Goal: Check status: Check status

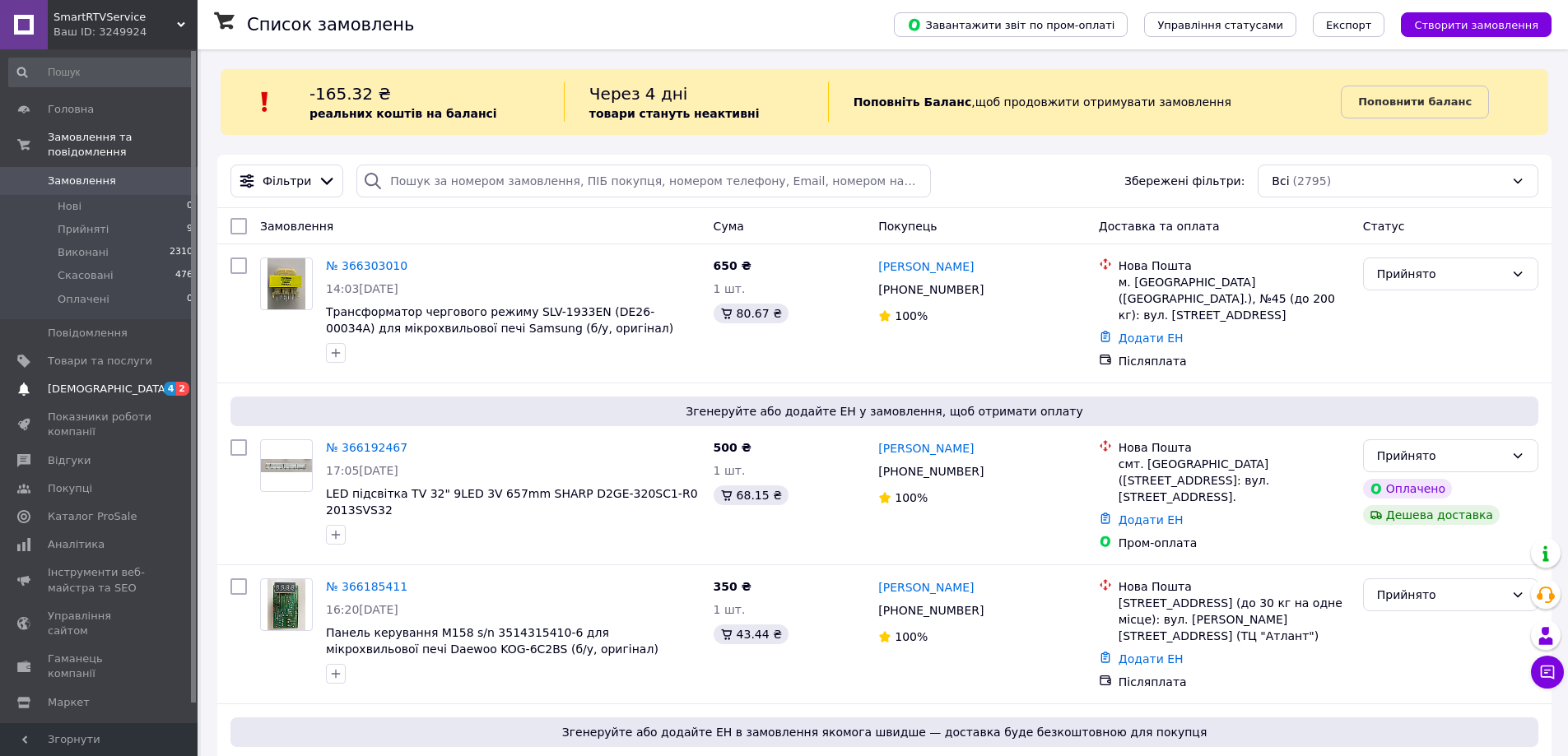
click at [132, 382] on span "[DEMOGRAPHIC_DATA]" at bounding box center [100, 389] width 105 height 15
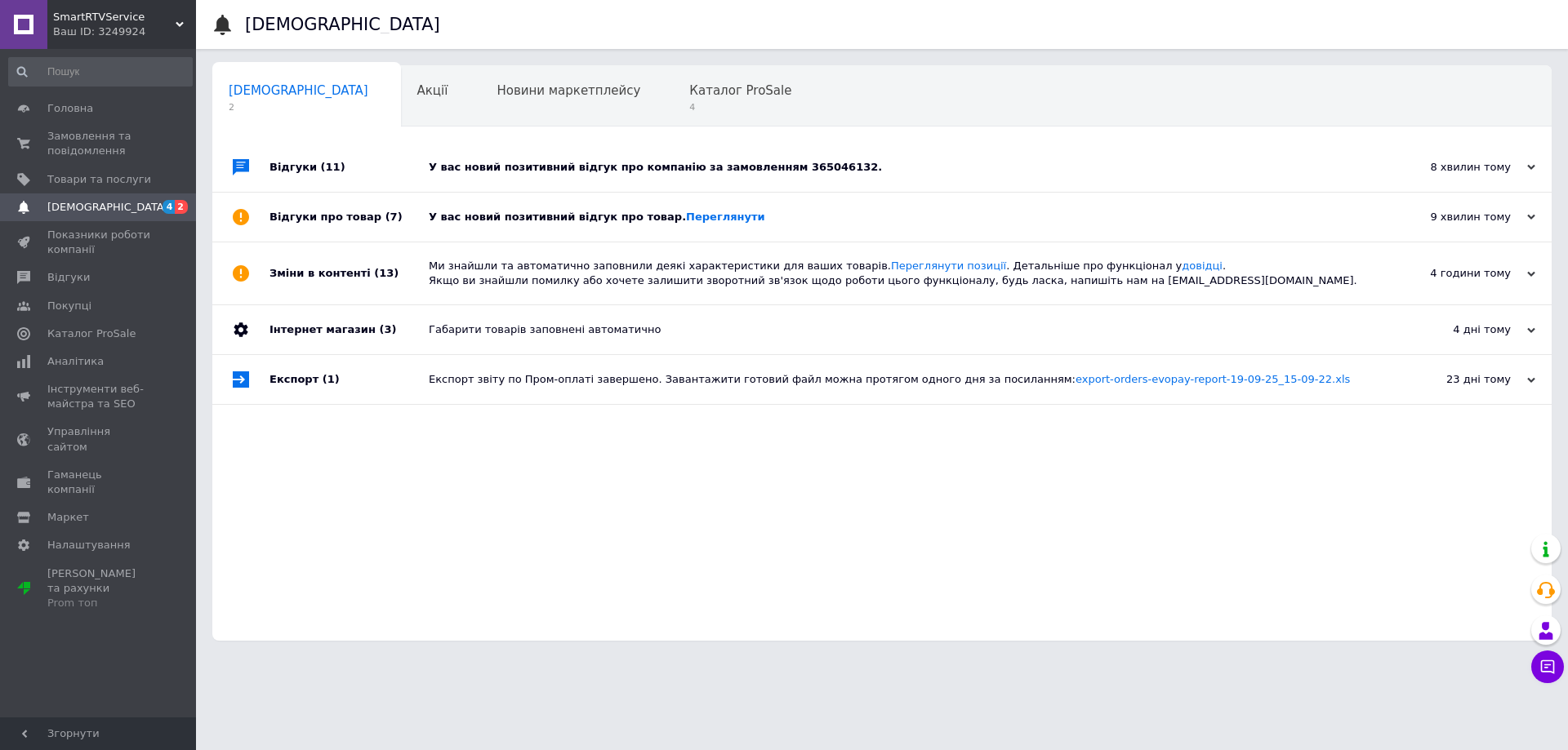
click at [795, 168] on div "У вас новий позитивний відгук про компанію за замовленням 365046132." at bounding box center [900, 167] width 944 height 15
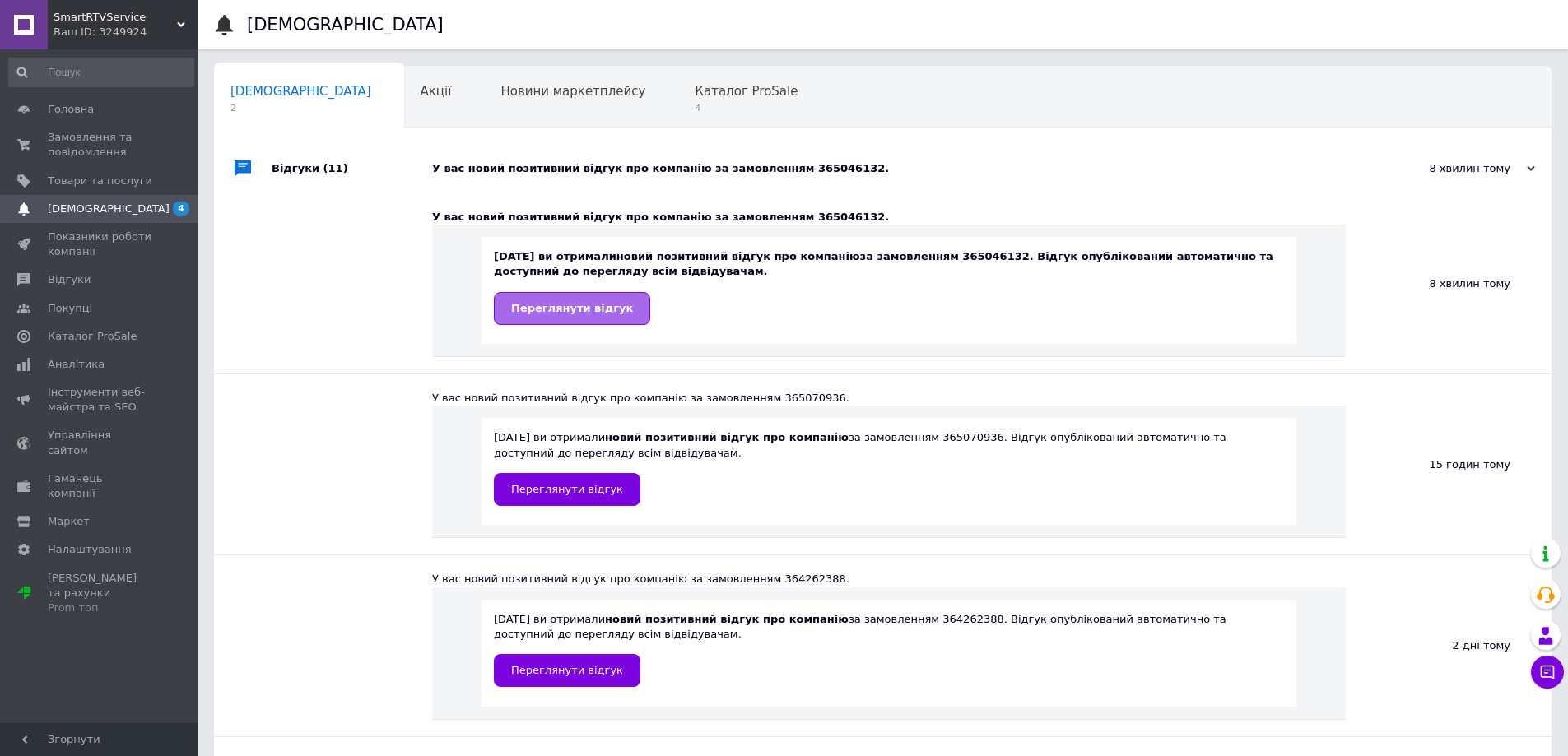
click at [550, 317] on link "Переглянути відгук" at bounding box center [572, 308] width 156 height 33
click at [695, 97] on span "Каталог ProSale" at bounding box center [747, 91] width 103 height 15
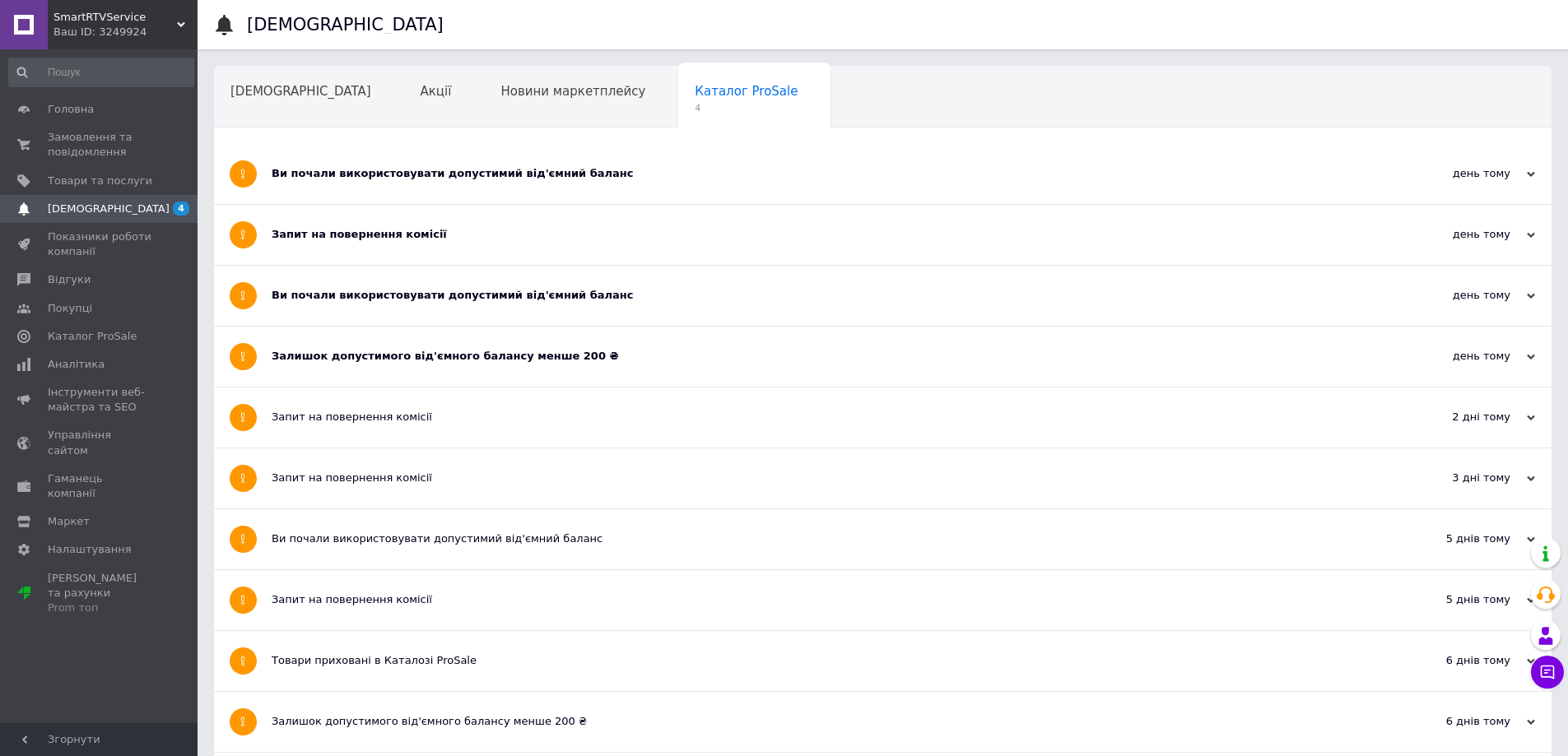
click at [416, 178] on div "Ви почали використовувати допустимий від'ємний баланс" at bounding box center [821, 173] width 1099 height 15
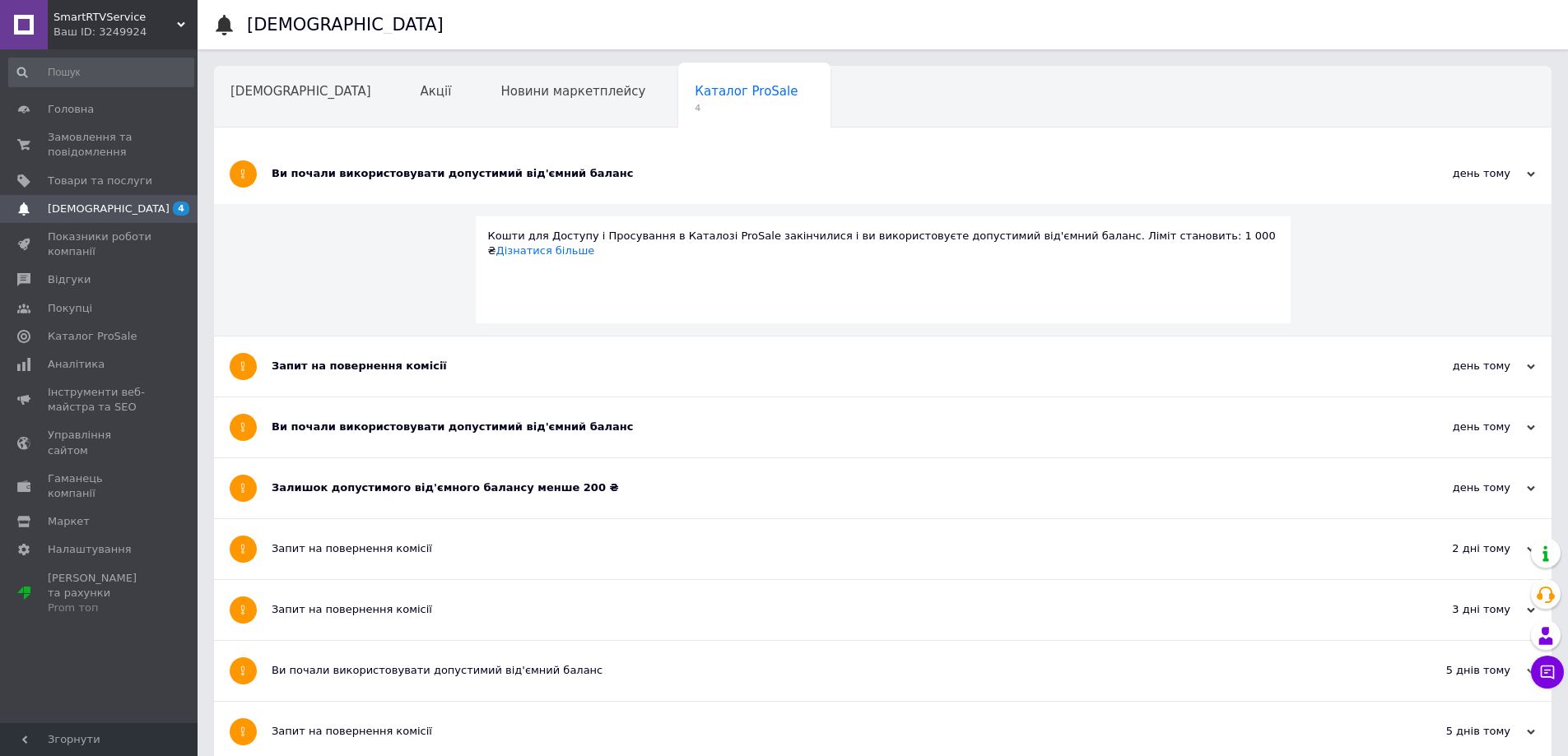
click at [391, 361] on div "Запит на повернення комісії" at bounding box center [821, 366] width 1099 height 15
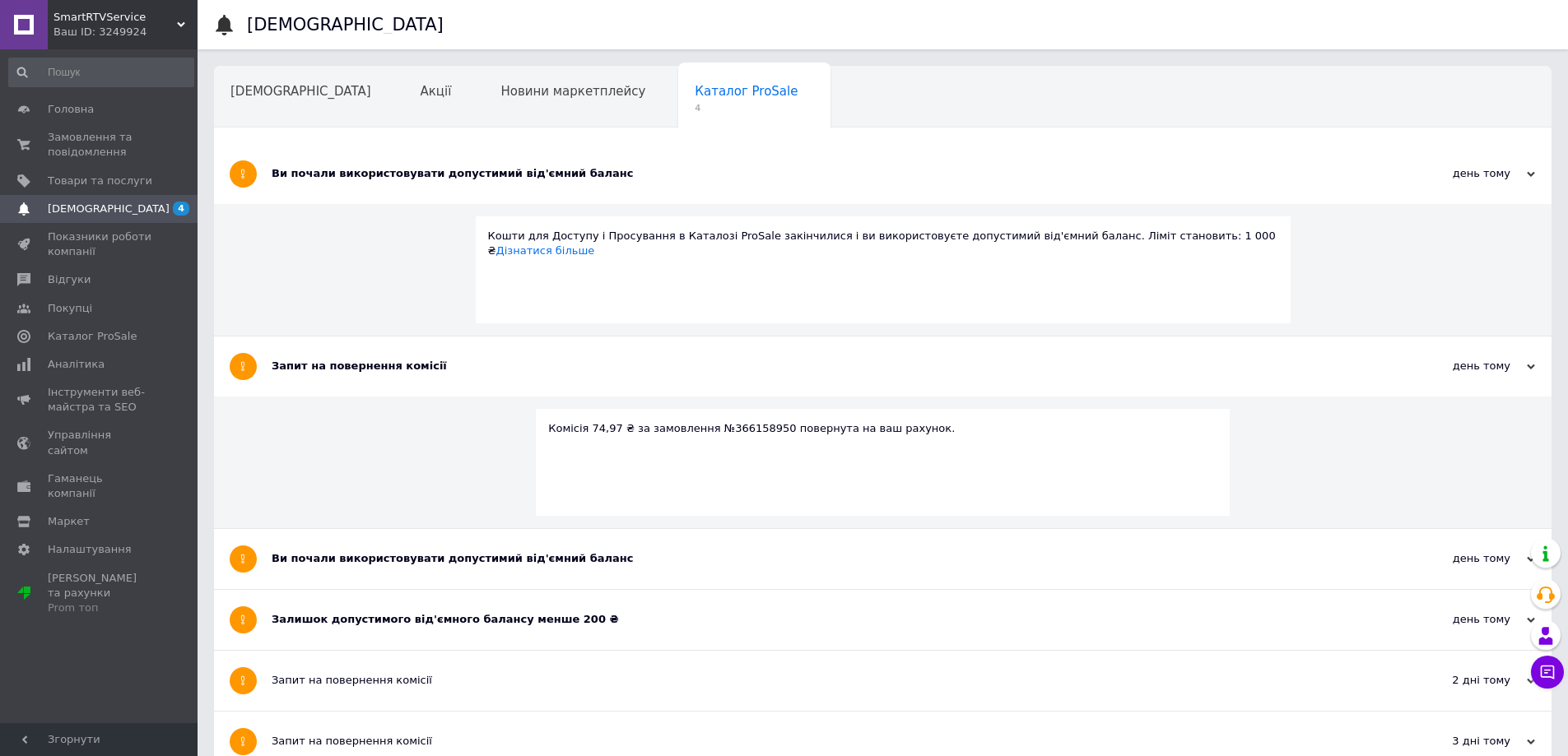
click at [434, 568] on div "Ви почали використовувати допустимий від'ємний баланс" at bounding box center [821, 559] width 1099 height 60
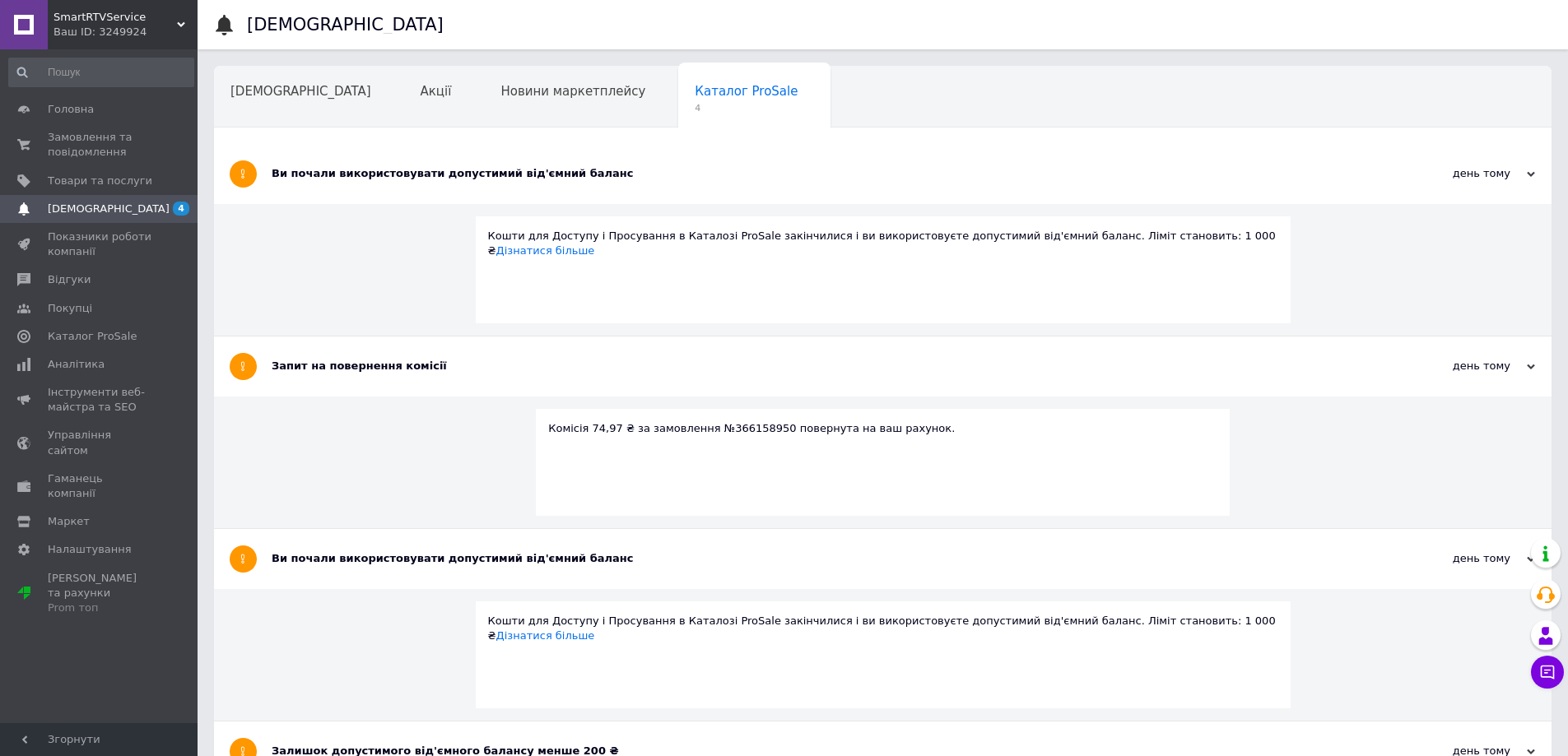
scroll to position [247, 0]
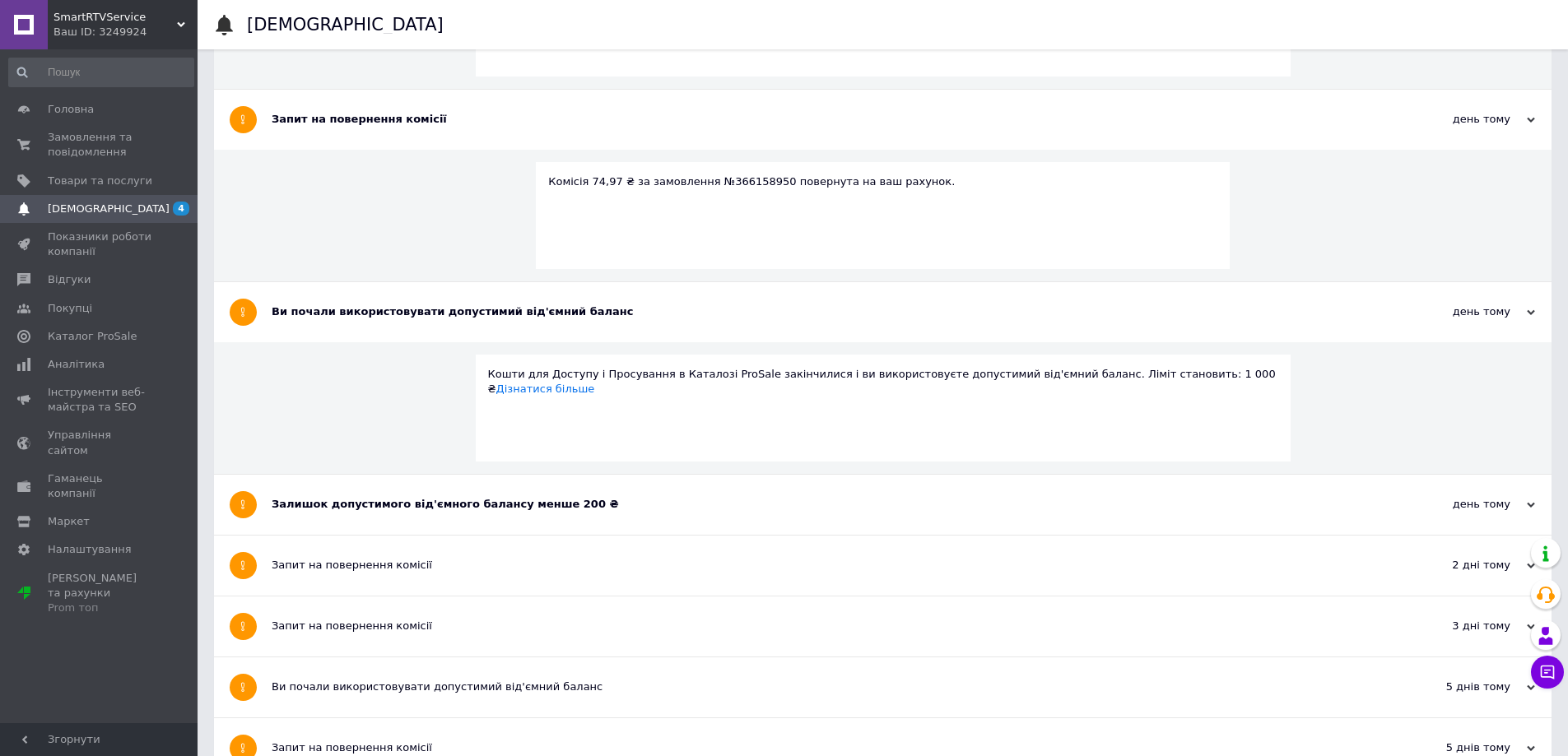
click at [469, 508] on div "Залишок допустимого від'ємного балансу менше 200 ₴" at bounding box center [821, 504] width 1099 height 15
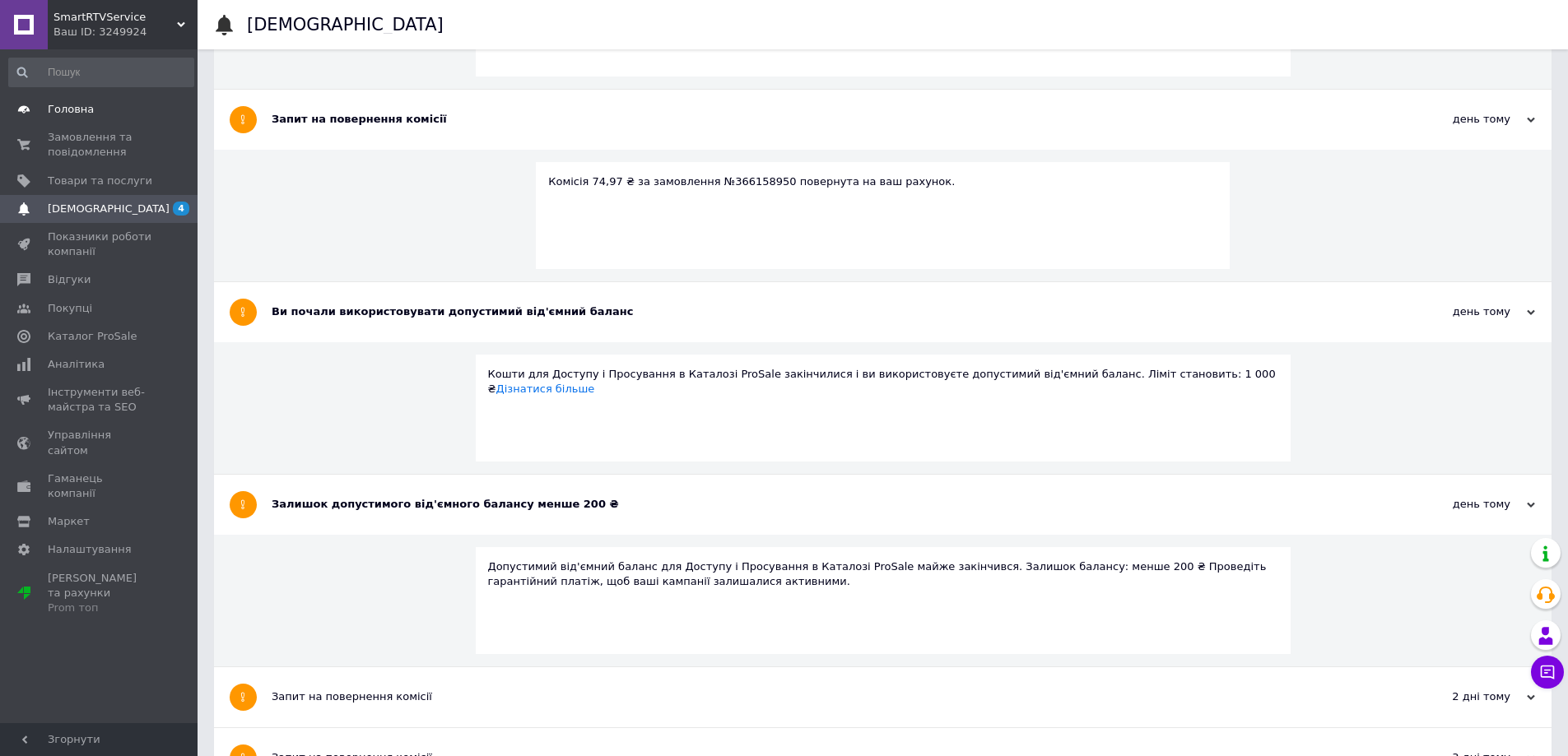
scroll to position [0, 0]
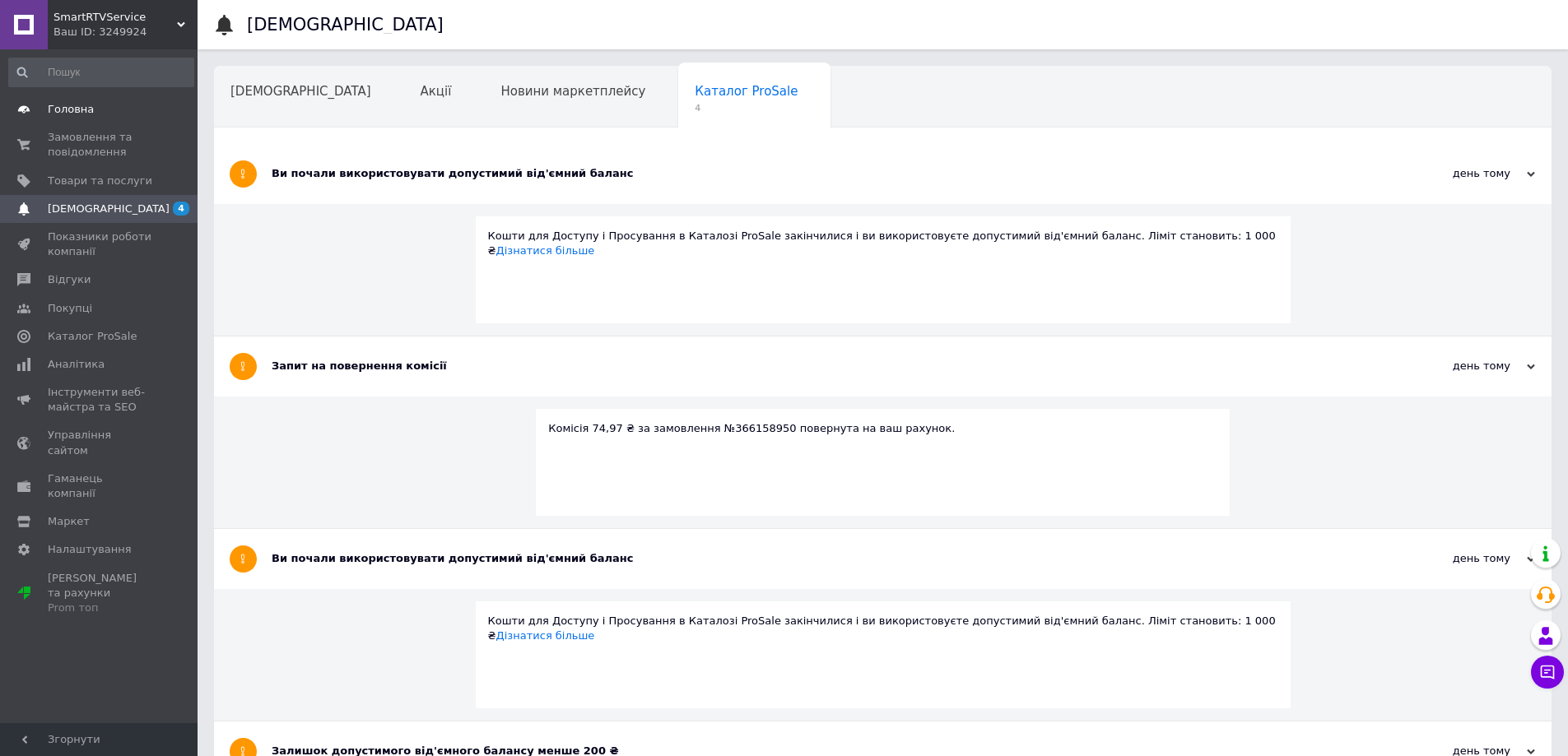
click at [70, 116] on span "Головна" at bounding box center [71, 109] width 46 height 15
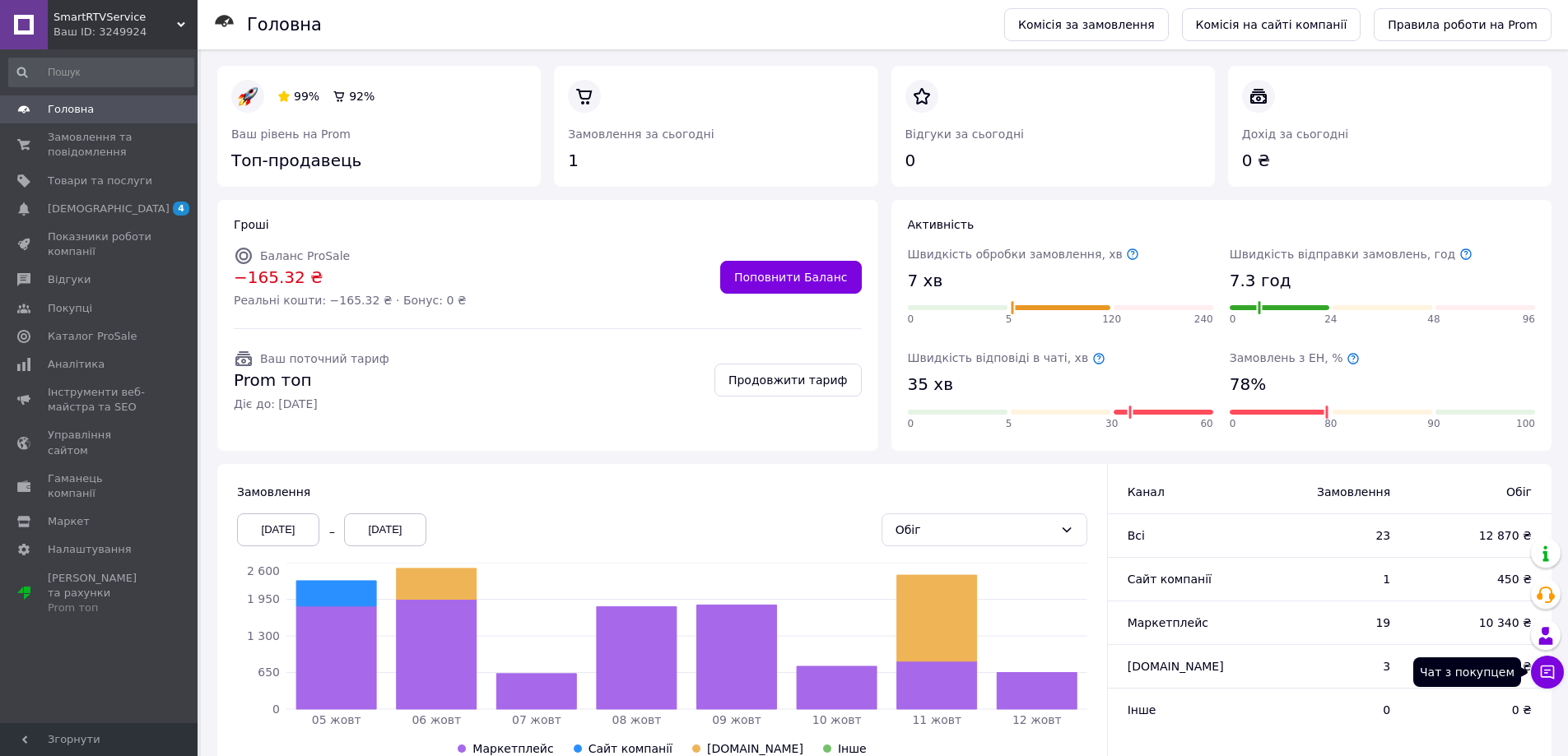
click at [1543, 665] on icon at bounding box center [1548, 672] width 14 height 14
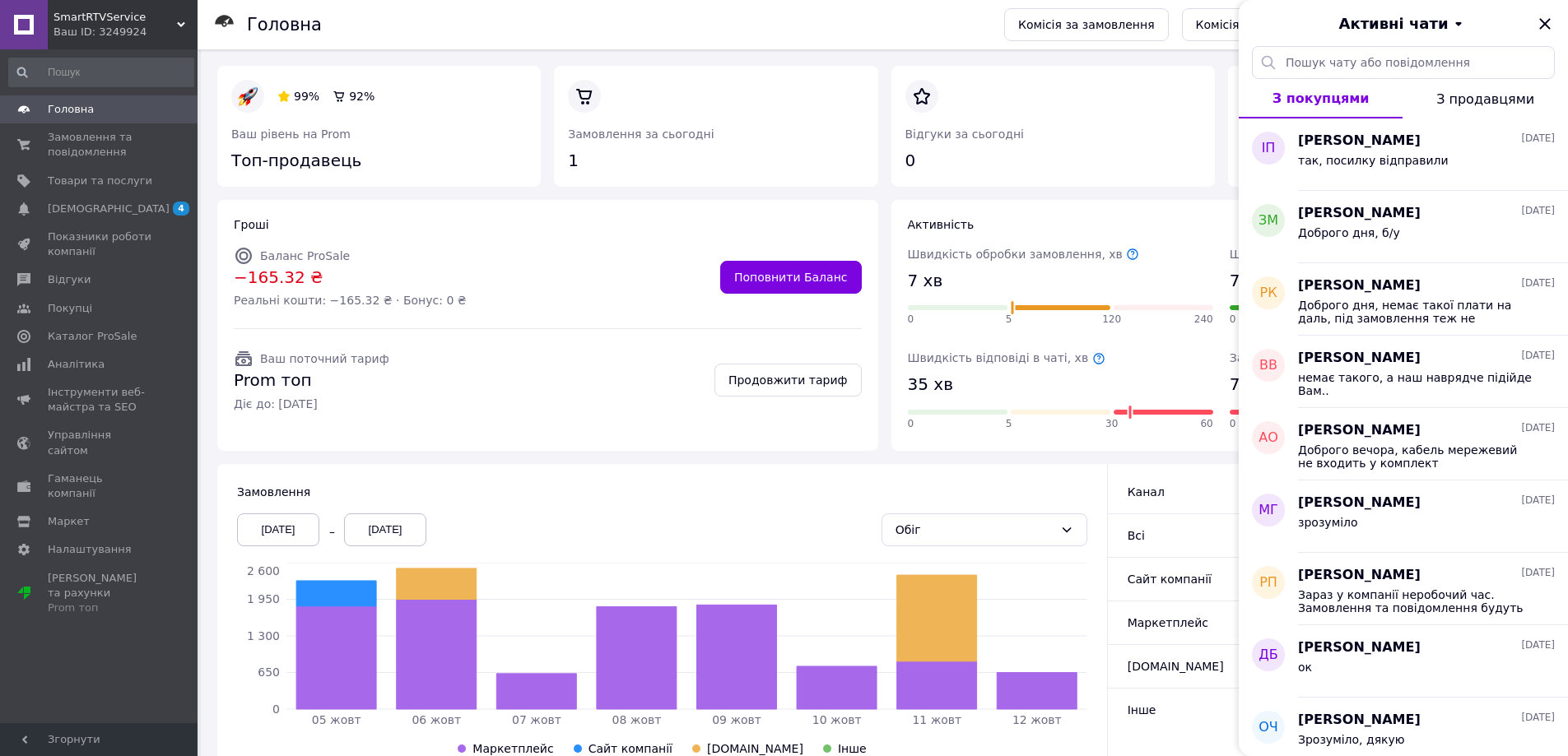
click at [1540, 39] on div "Активні чати" at bounding box center [1404, 23] width 329 height 46
click at [1542, 28] on icon "Закрити" at bounding box center [1545, 24] width 20 height 20
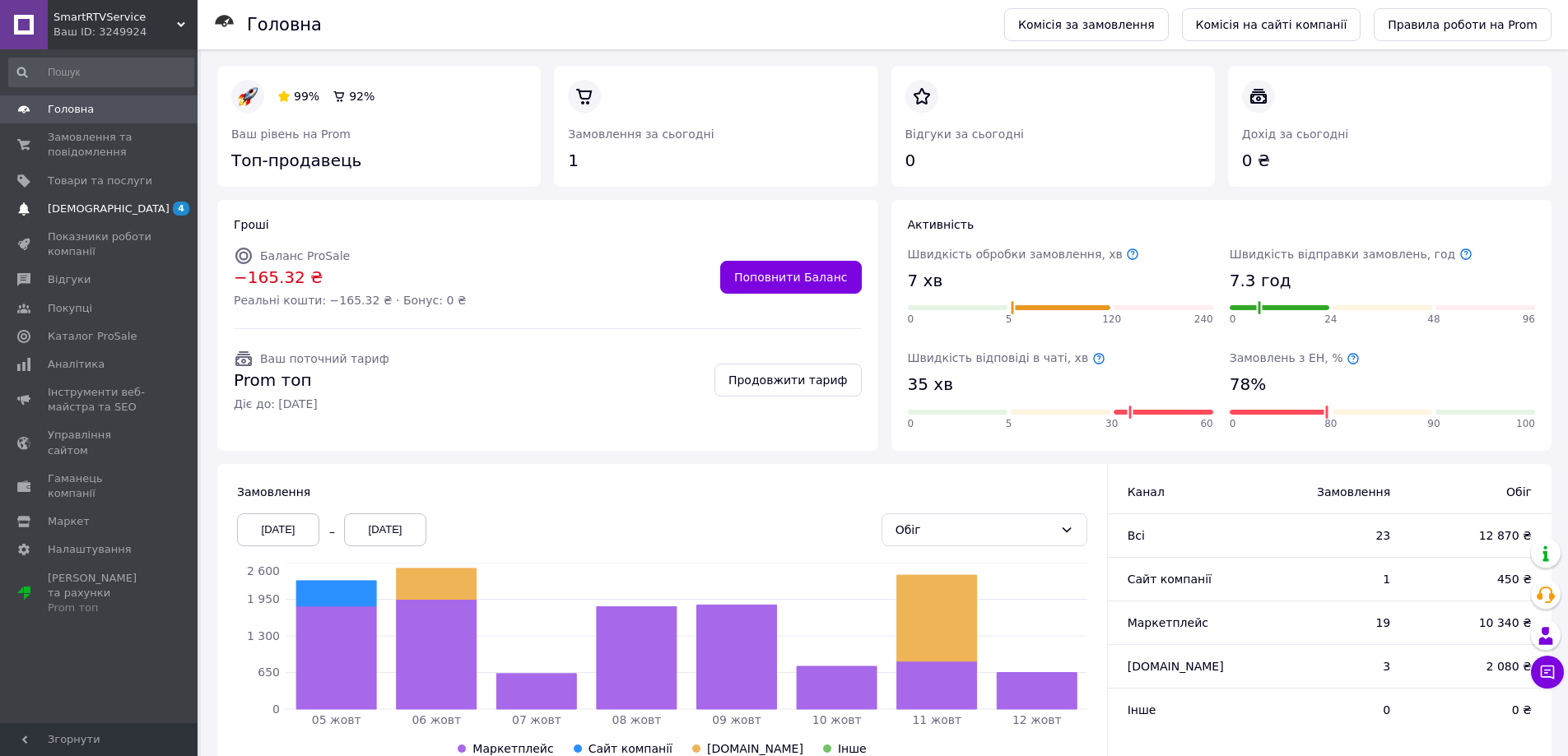
click at [66, 217] on link "[DEMOGRAPHIC_DATA] 4" at bounding box center [101, 208] width 203 height 28
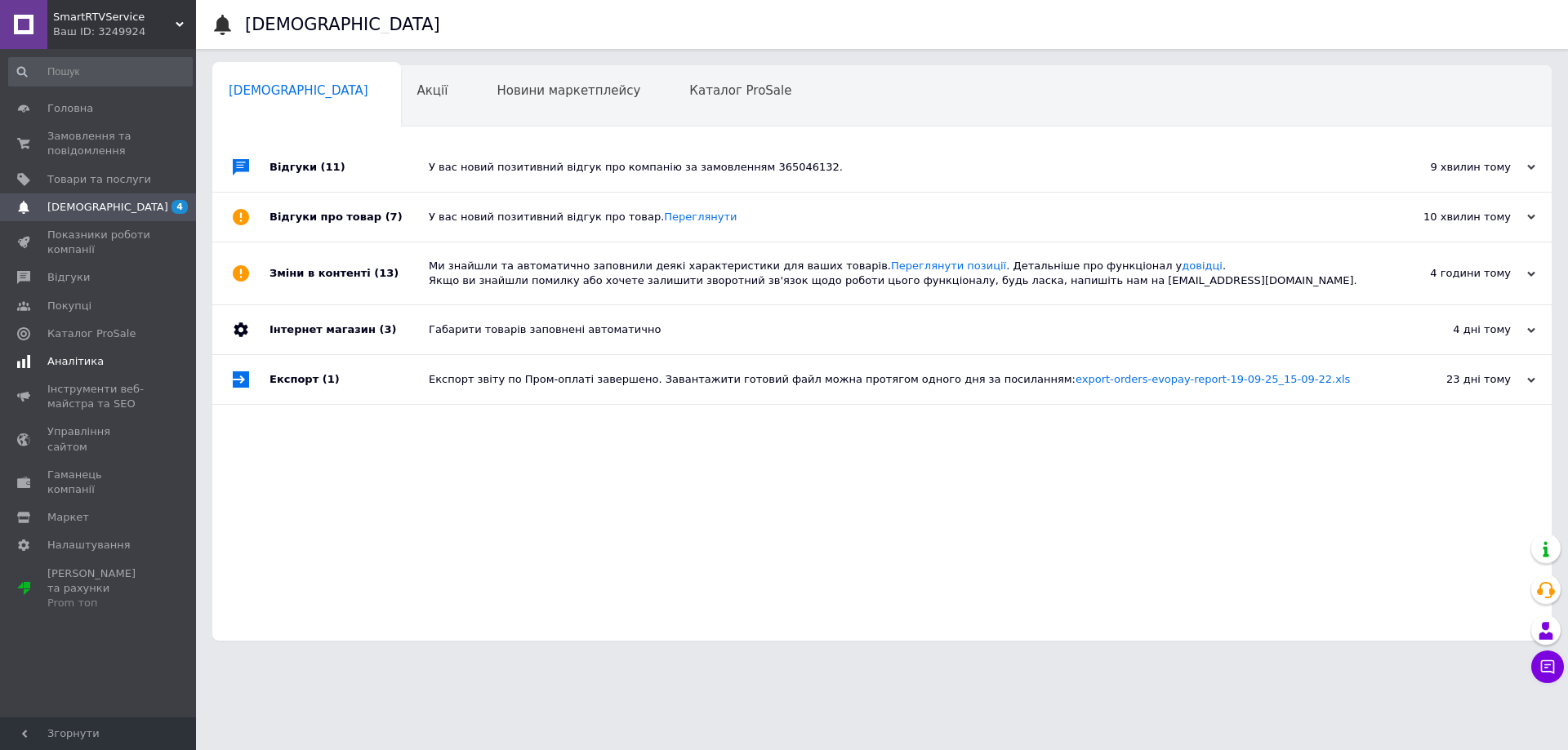
click at [105, 365] on span "Аналітика" at bounding box center [100, 361] width 104 height 15
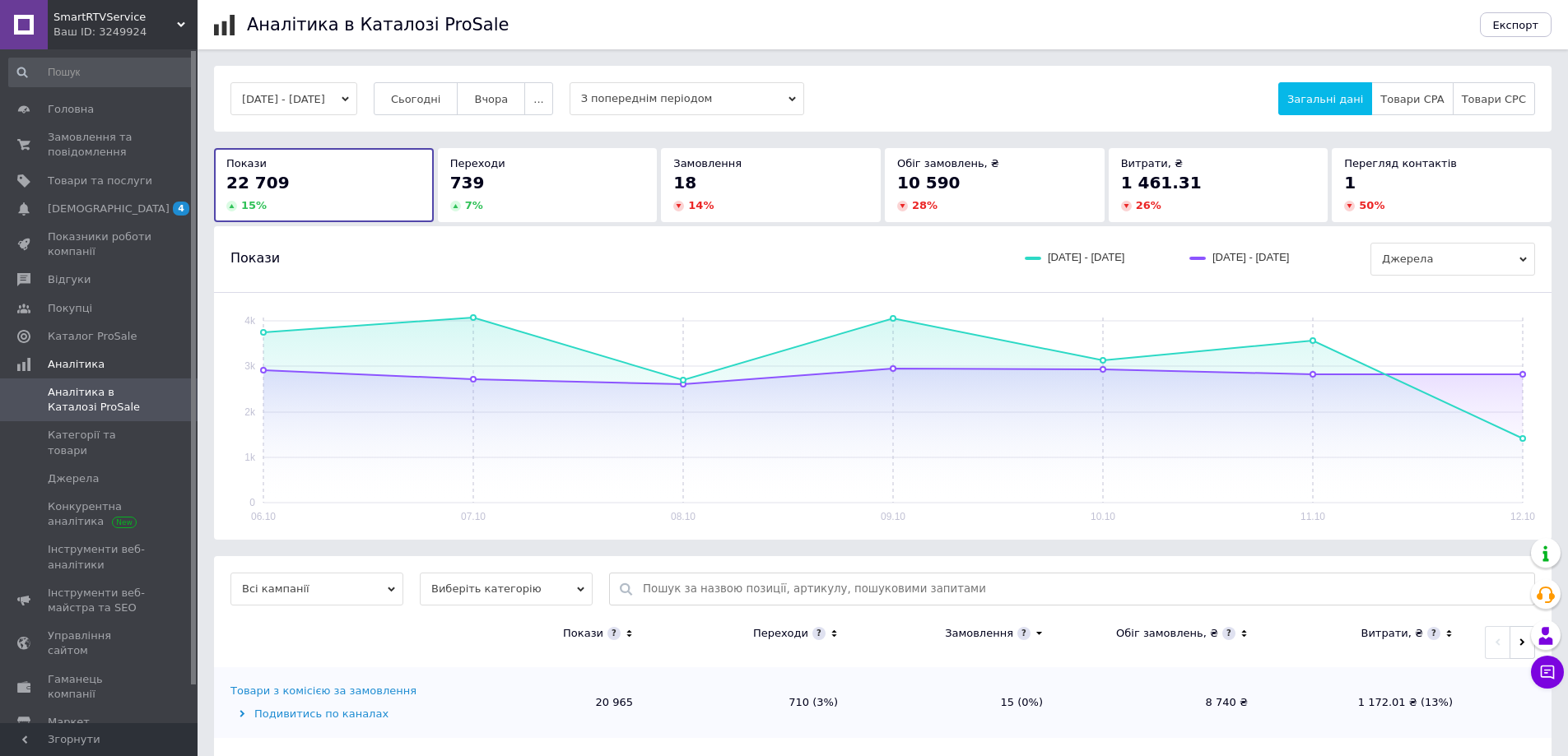
click at [949, 183] on span "10 590" at bounding box center [928, 182] width 63 height 20
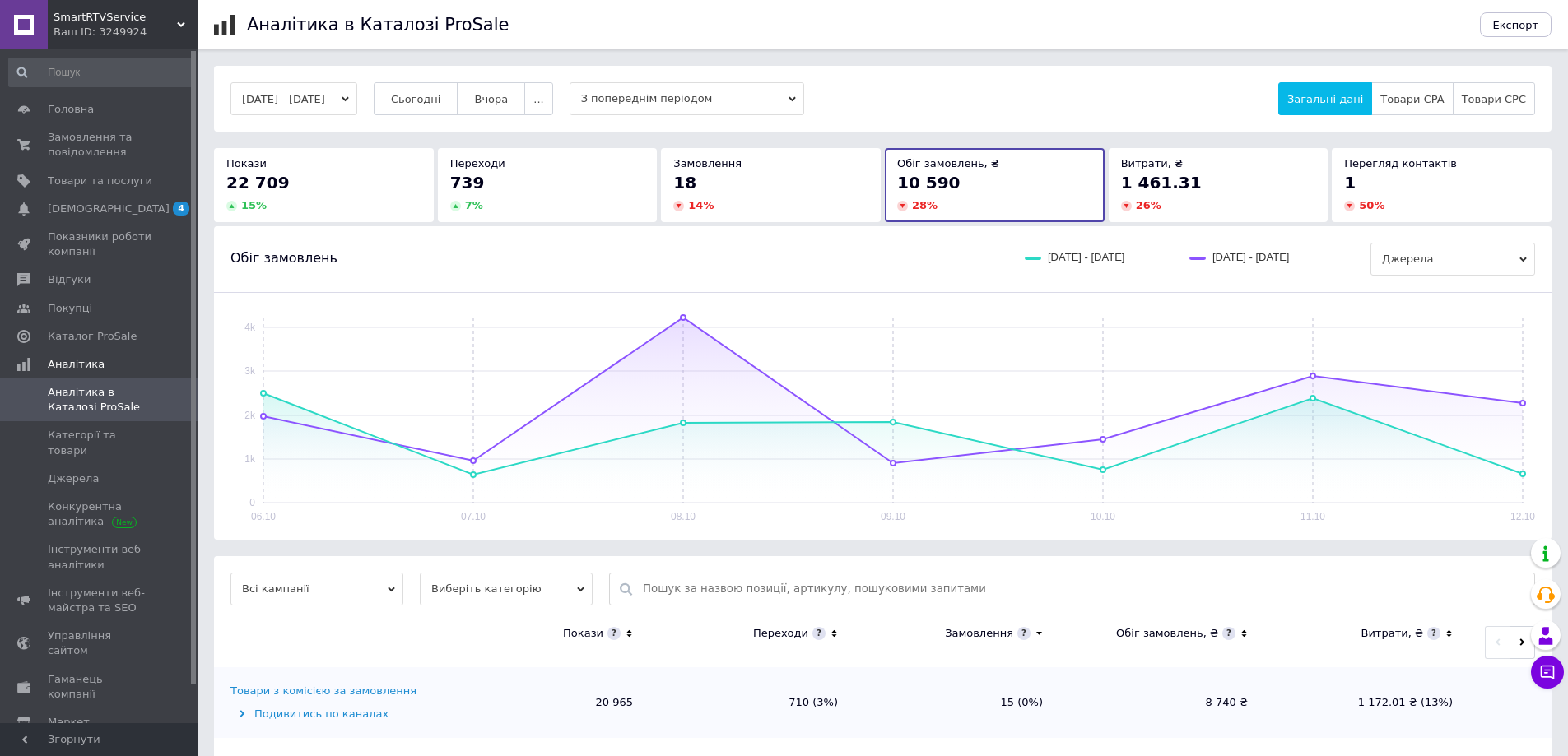
click at [685, 183] on span "18" at bounding box center [684, 182] width 23 height 20
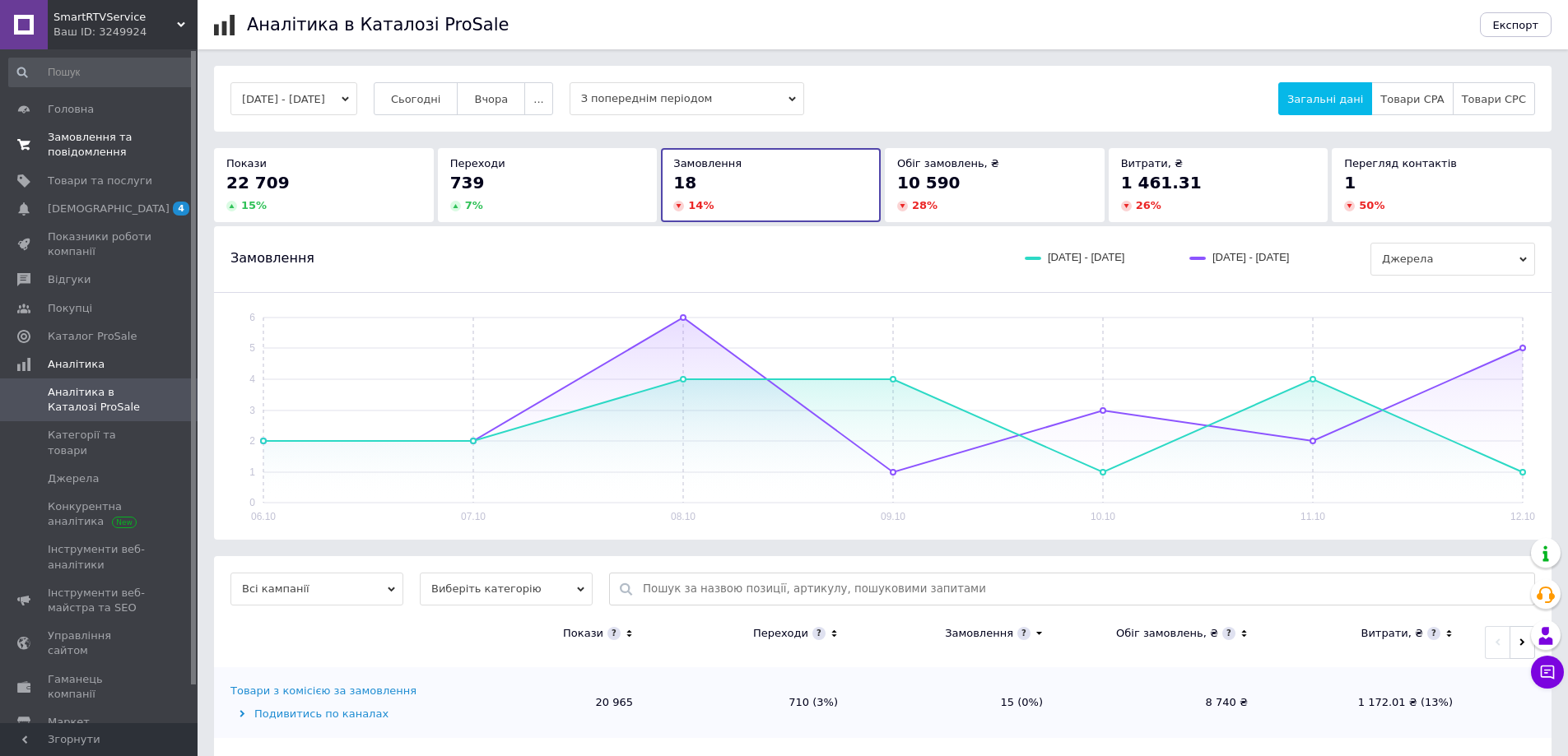
click at [87, 136] on span "Замовлення та повідомлення" at bounding box center [100, 144] width 105 height 29
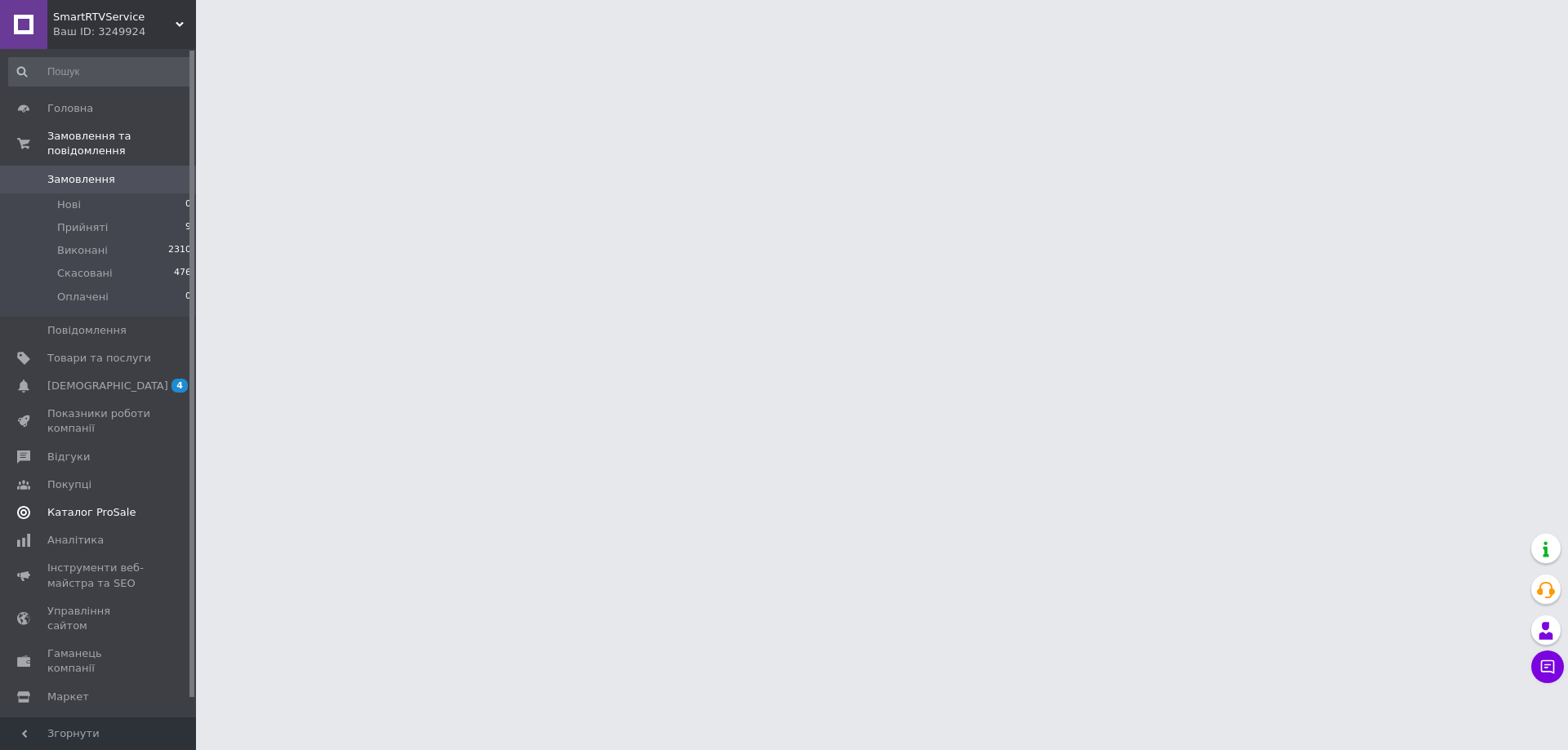
click at [114, 505] on span "Каталог ProSale" at bounding box center [92, 512] width 88 height 15
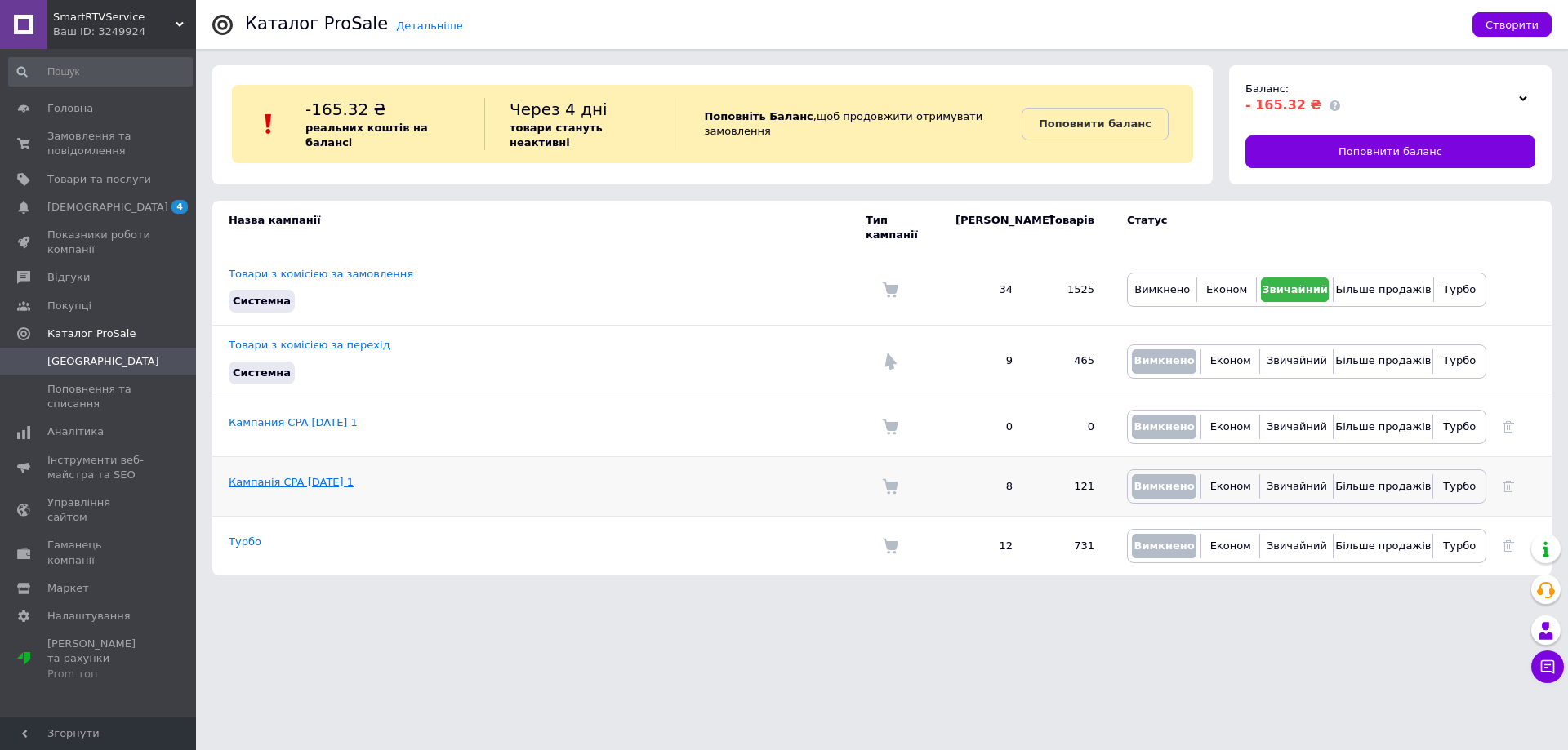
click at [329, 476] on link "Кампанія CPA [DATE] 1" at bounding box center [291, 482] width 125 height 12
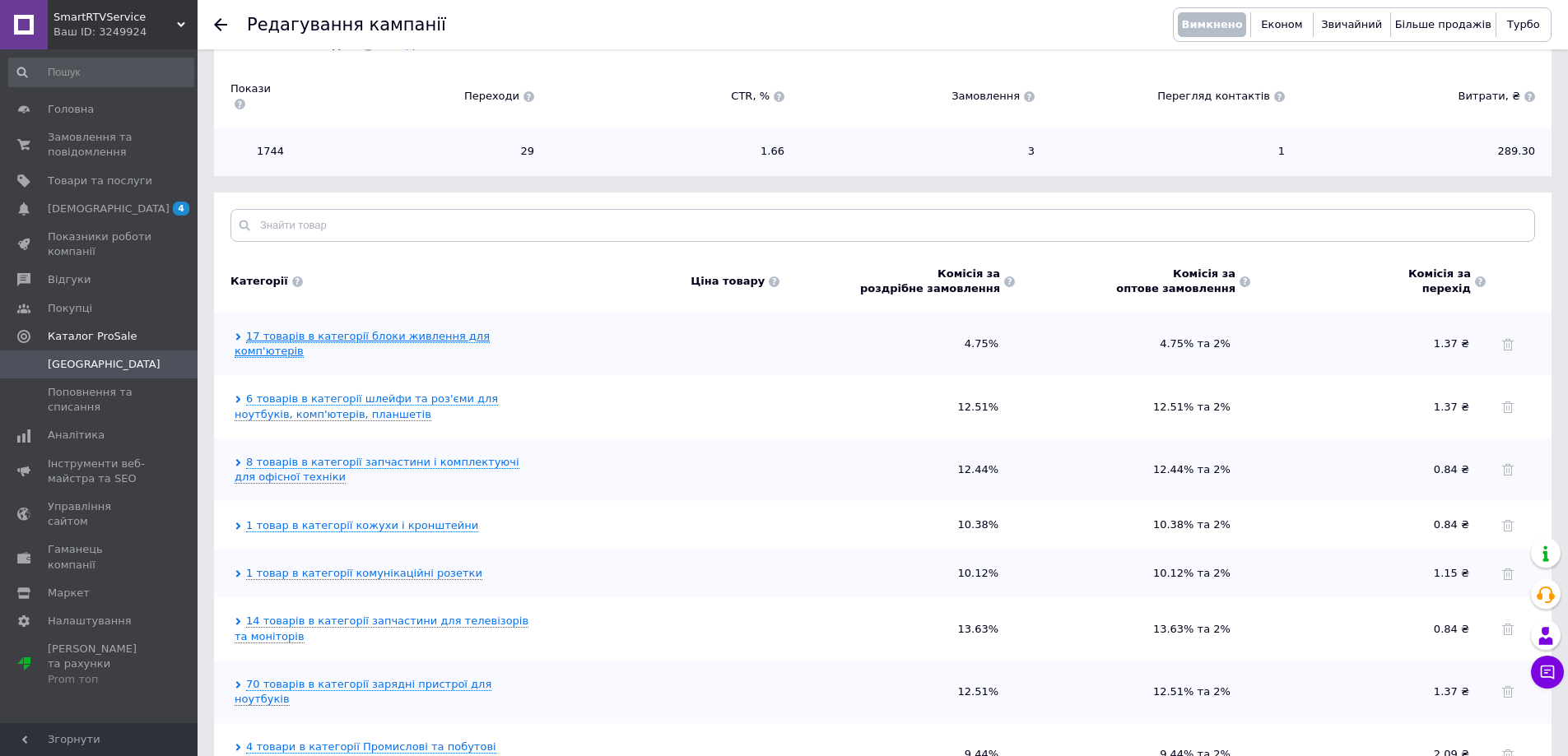
scroll to position [379, 0]
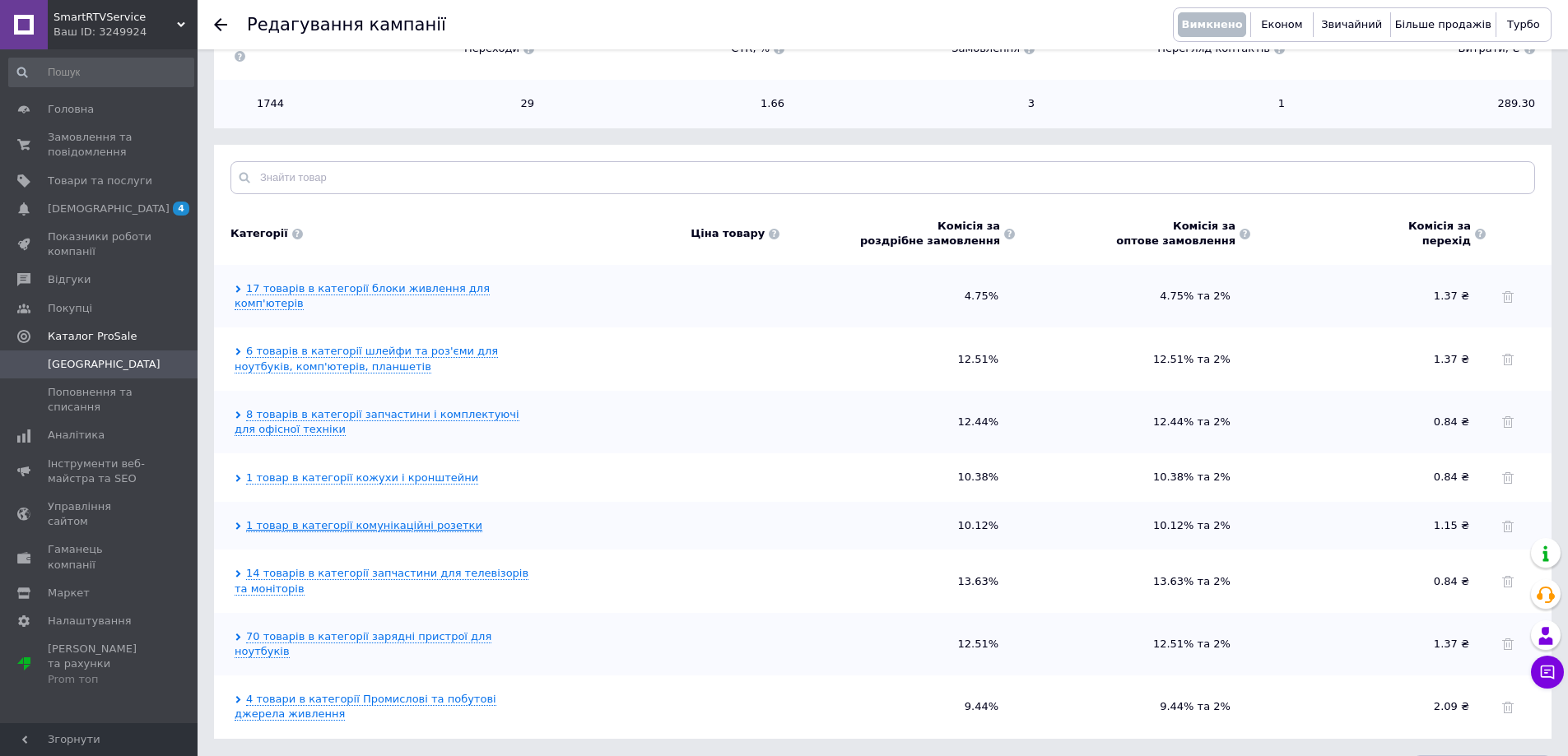
click at [372, 519] on link "1 товар в категорії комунікаційні розетки" at bounding box center [364, 525] width 236 height 13
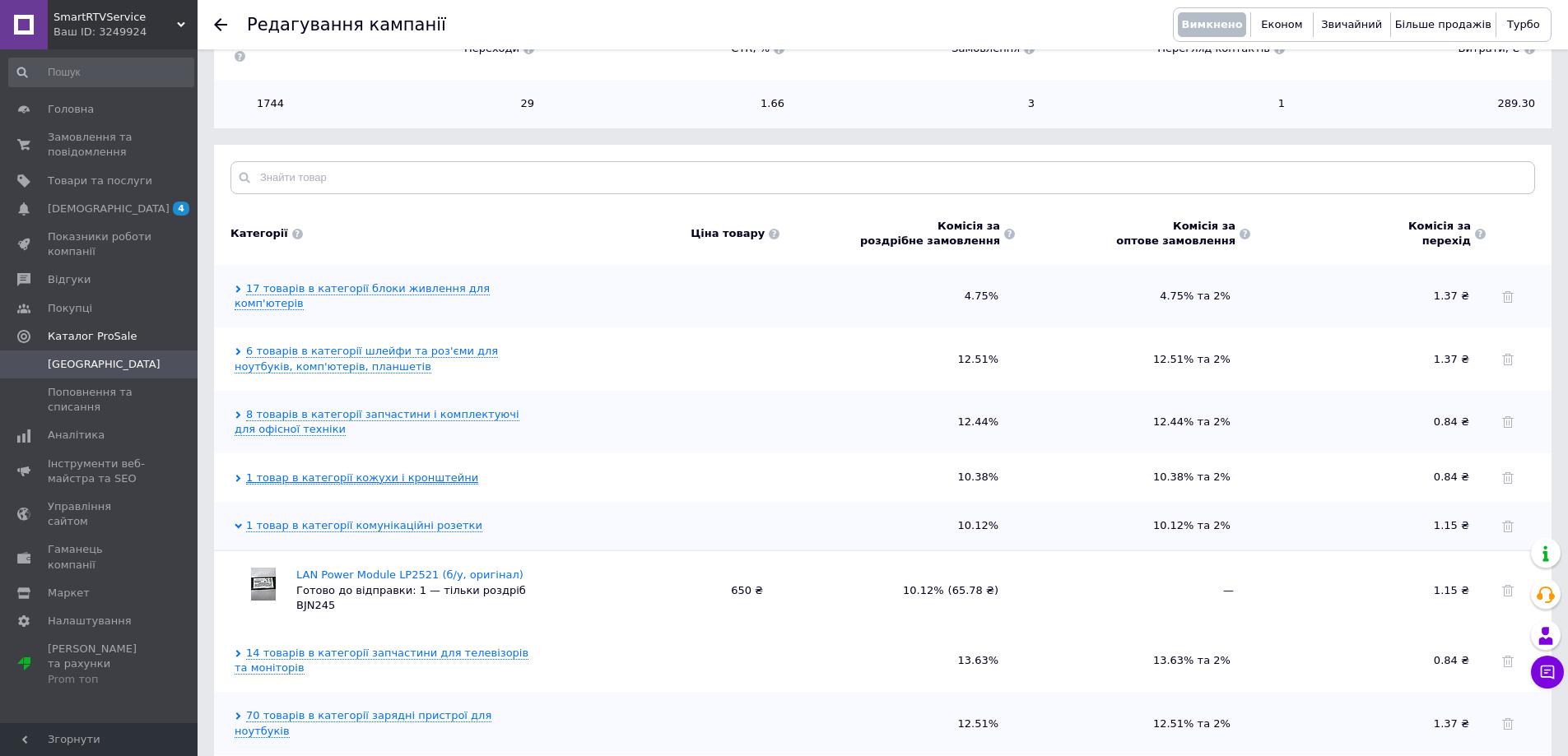
click at [348, 472] on link "1 товар в категорії кожухи і кронштейни" at bounding box center [362, 478] width 232 height 13
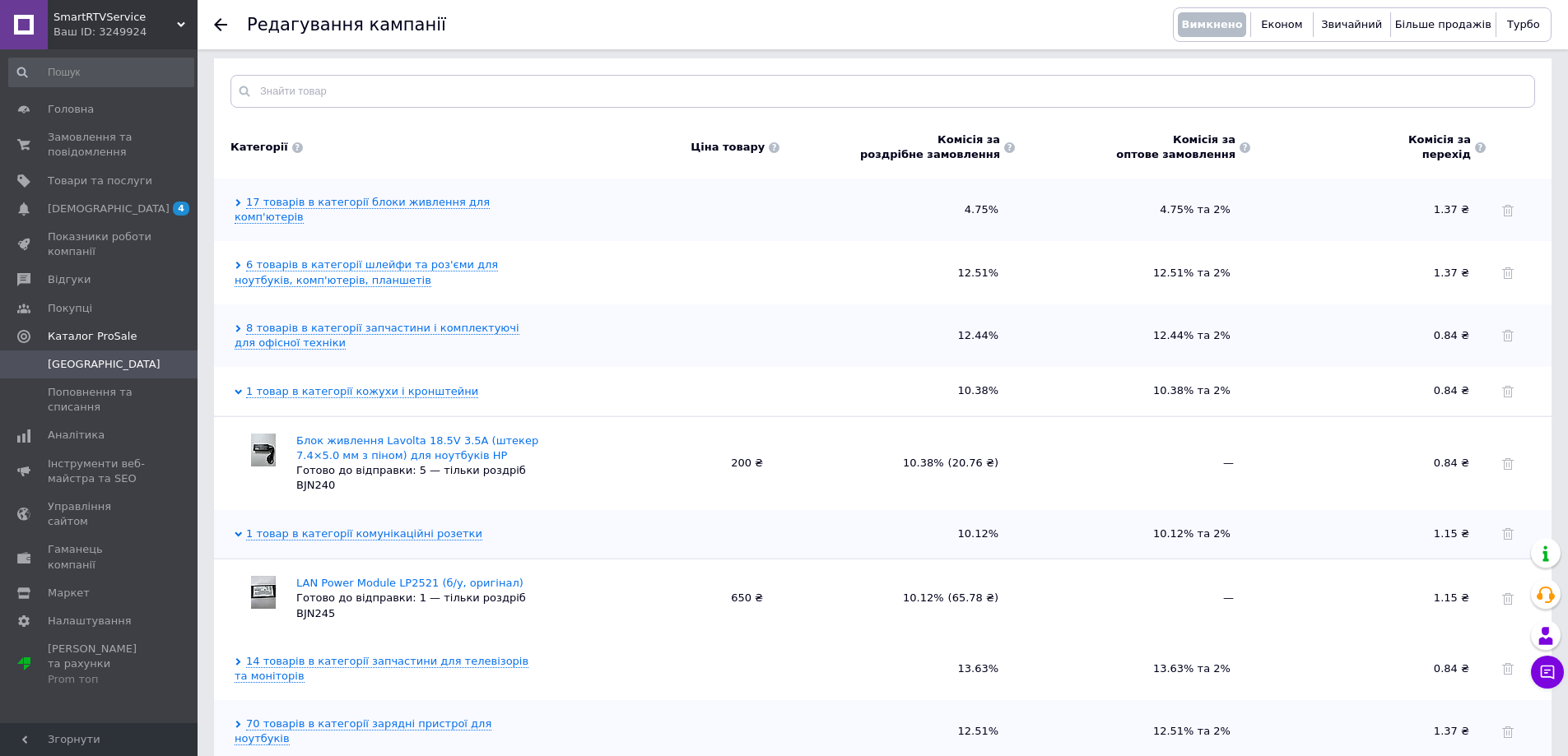
scroll to position [461, 0]
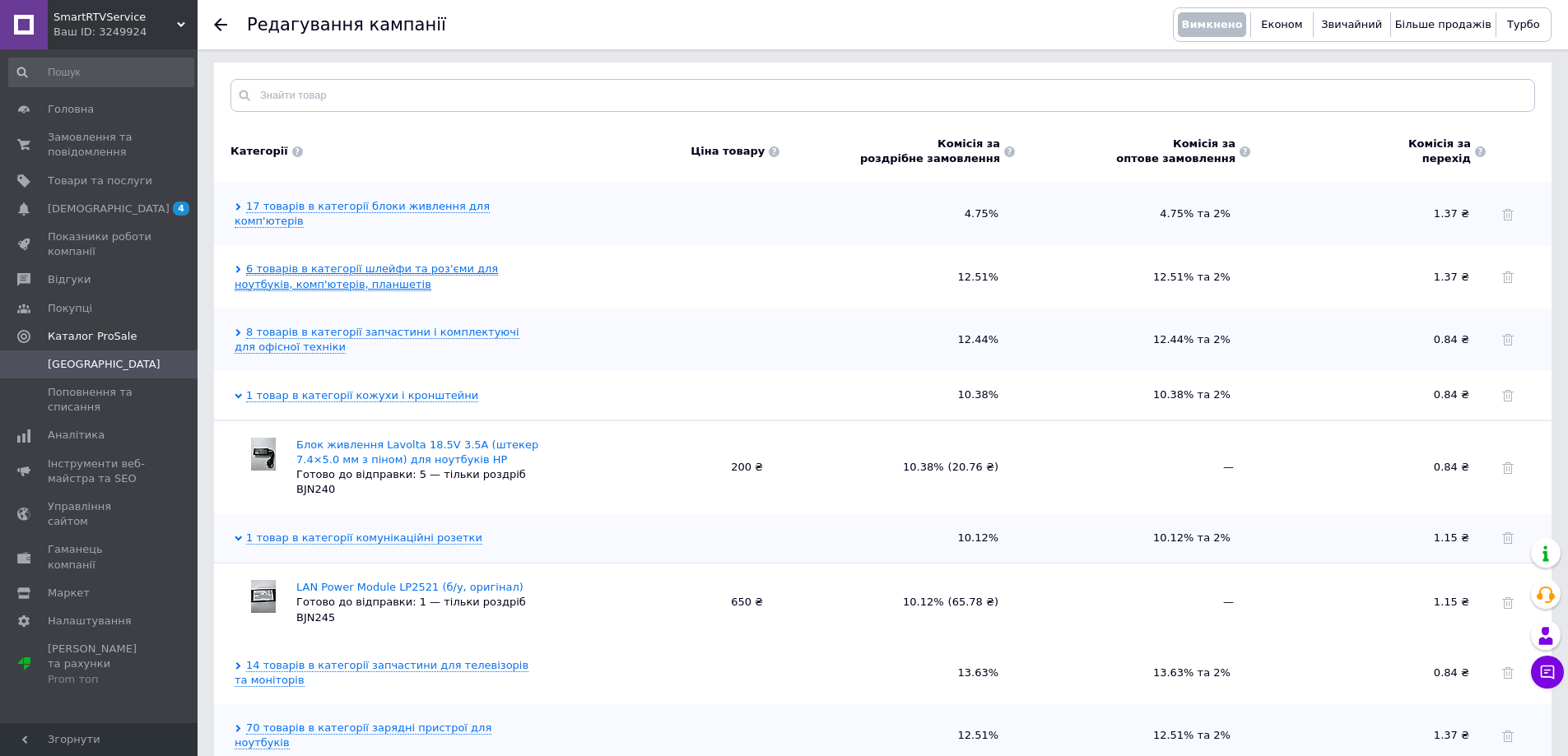
click at [387, 262] on link "6 товарів в категорії шлейфи та роз'єми для ноутбуків, комп'ютерів, планшетів" at bounding box center [366, 275] width 263 height 28
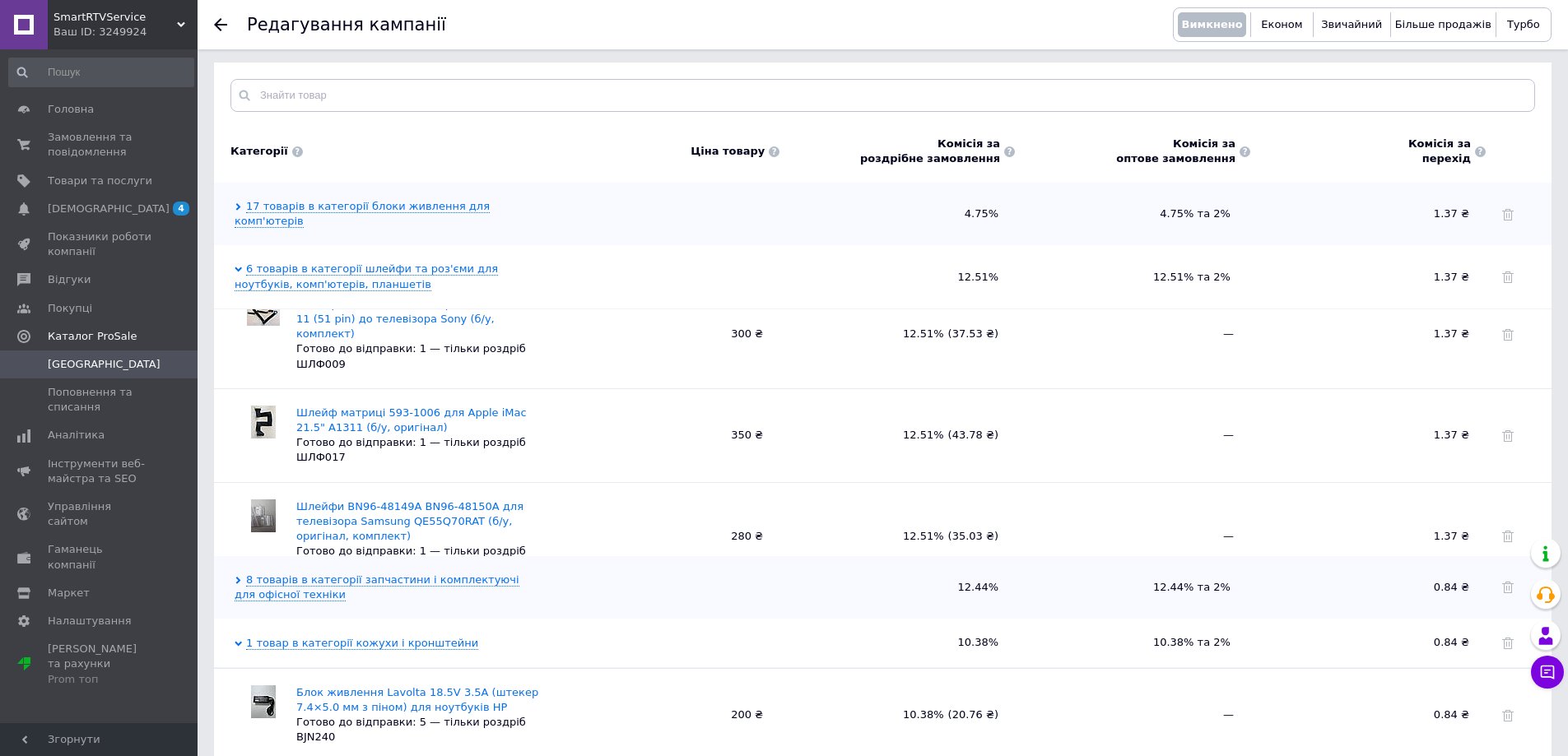
scroll to position [0, 0]
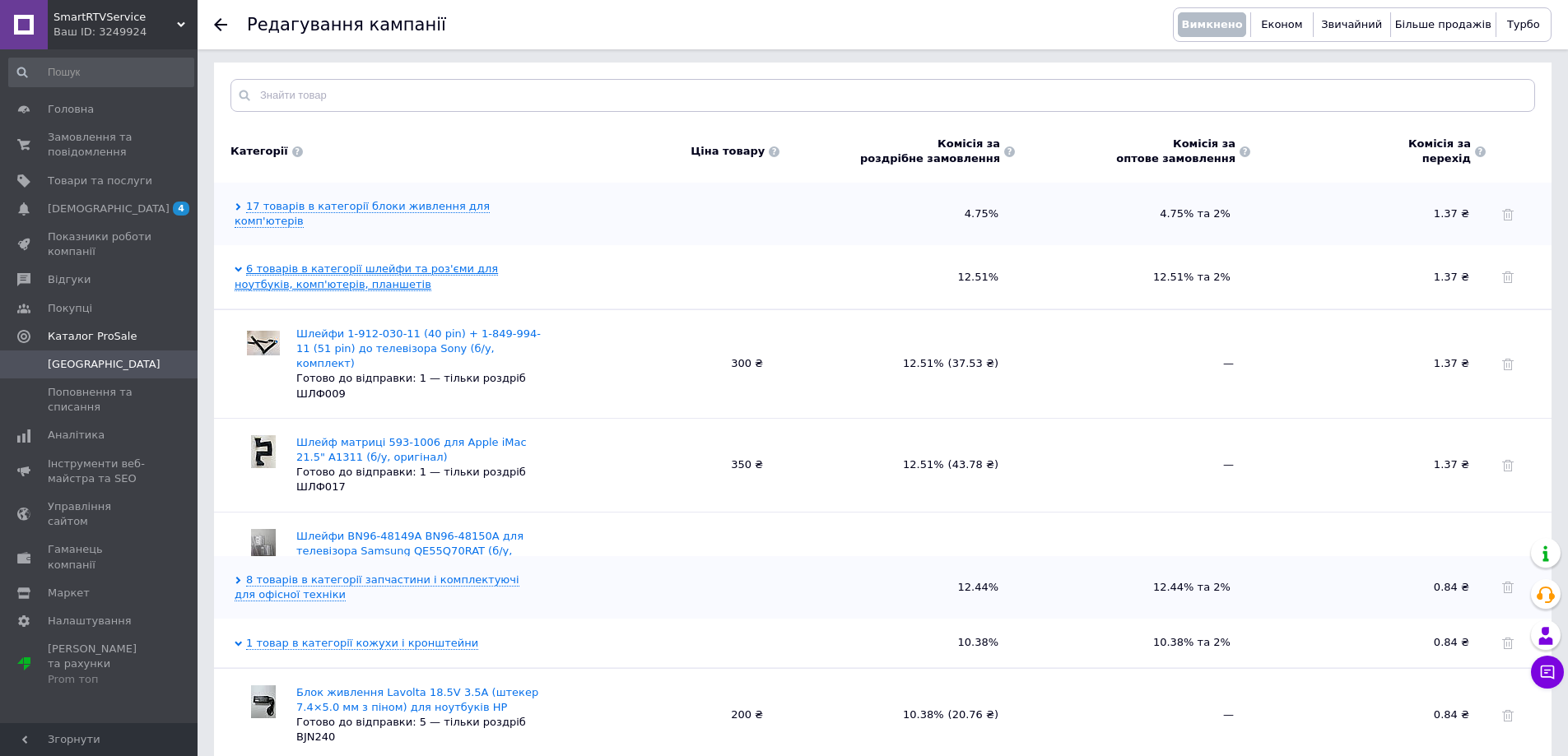
click at [327, 262] on link "6 товарів в категорії шлейфи та роз'єми для ноутбуків, комп'ютерів, планшетів" at bounding box center [366, 275] width 263 height 28
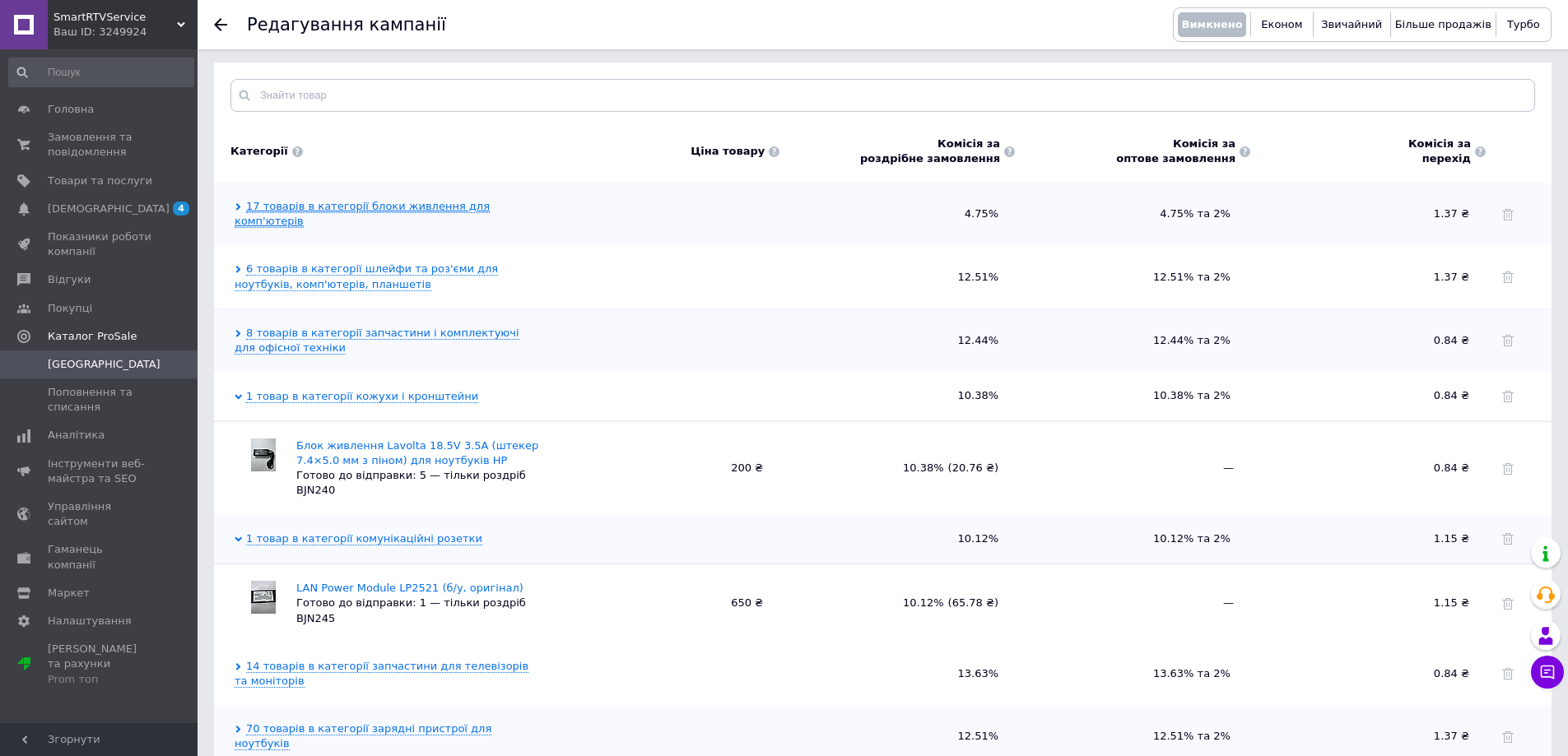
click at [333, 200] on link "17 товарів в категорії блоки живлення для комп'ютерів" at bounding box center [362, 213] width 255 height 28
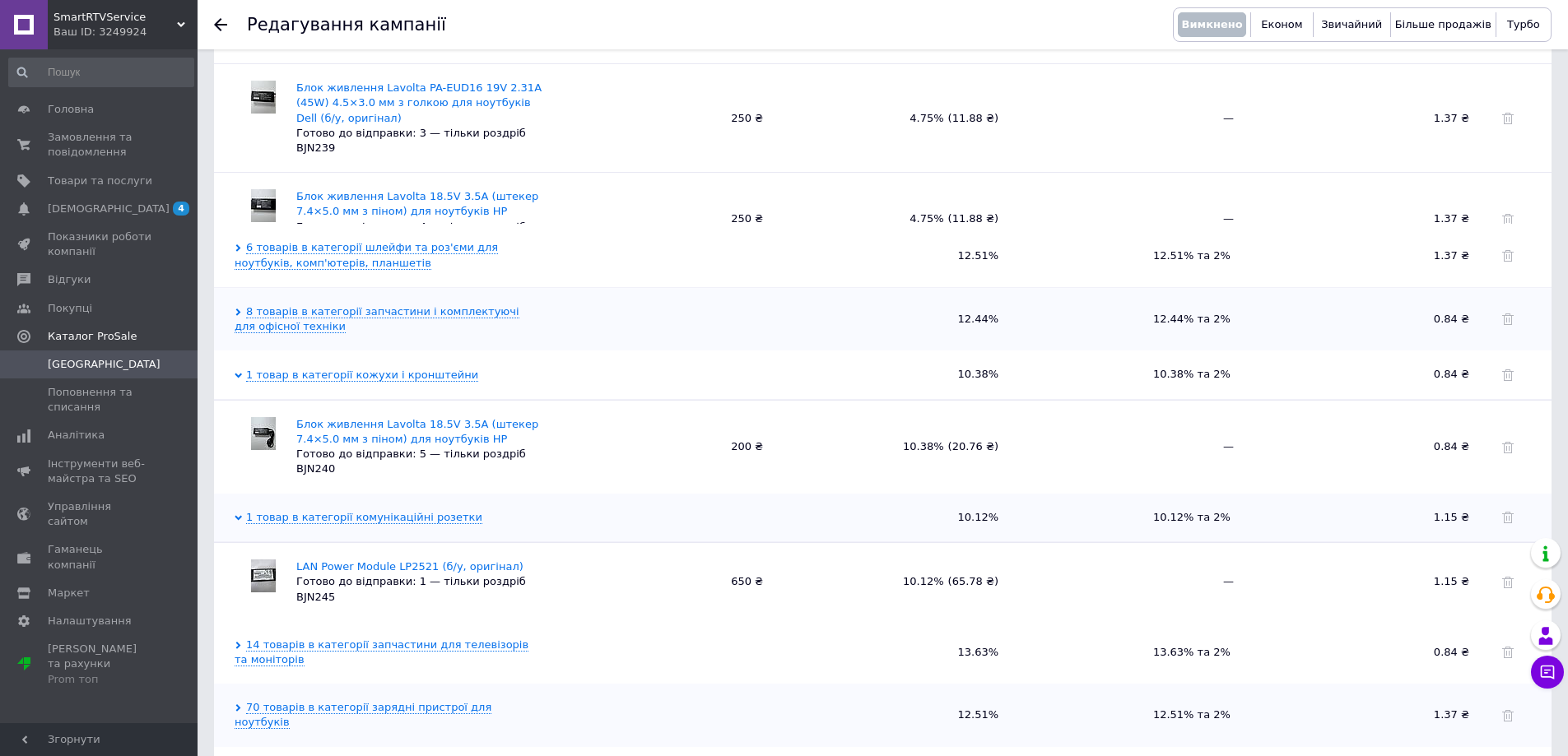
scroll to position [801, 0]
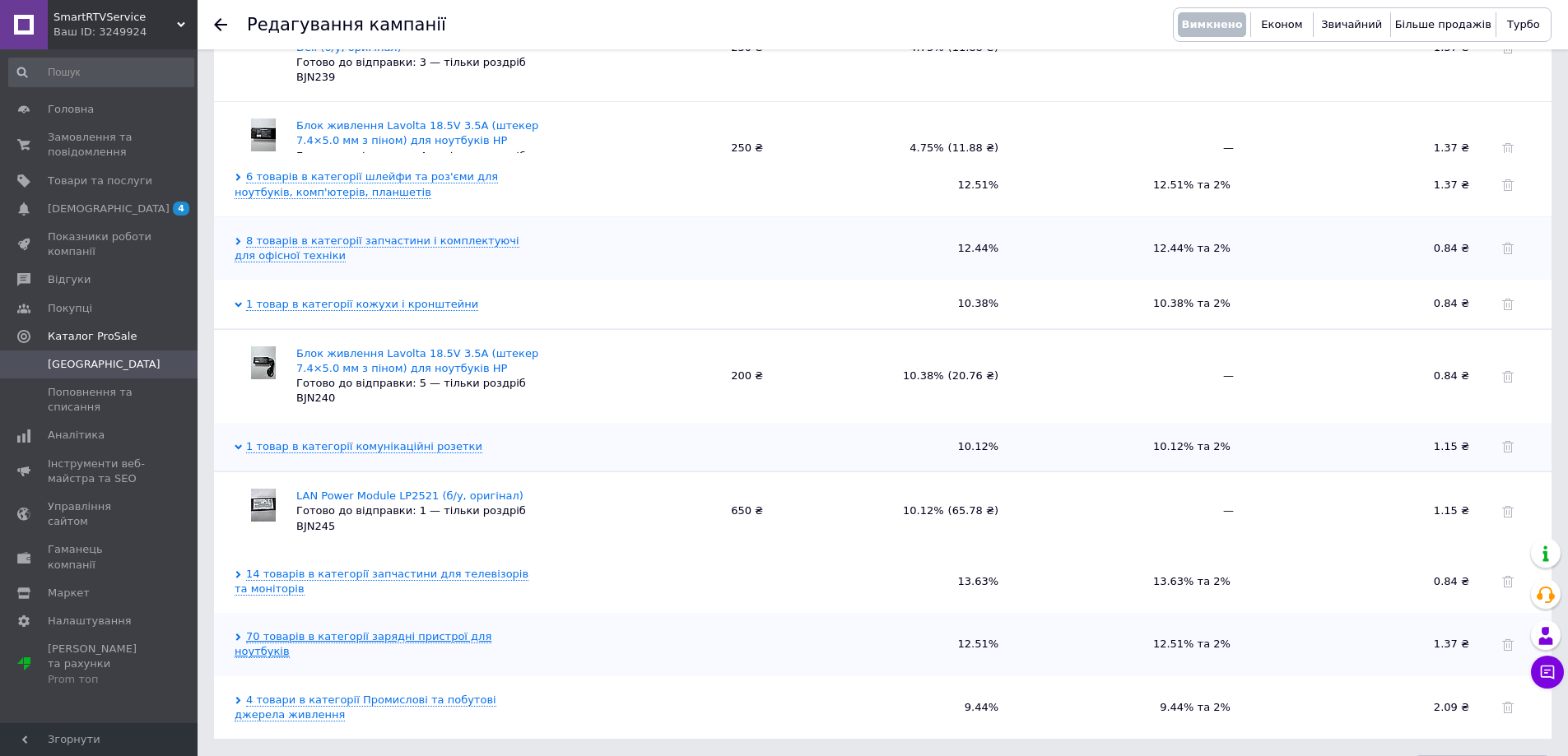
click at [397, 630] on link "70 товарів в категорії зарядні пристрої для ноутбуків" at bounding box center [363, 643] width 257 height 28
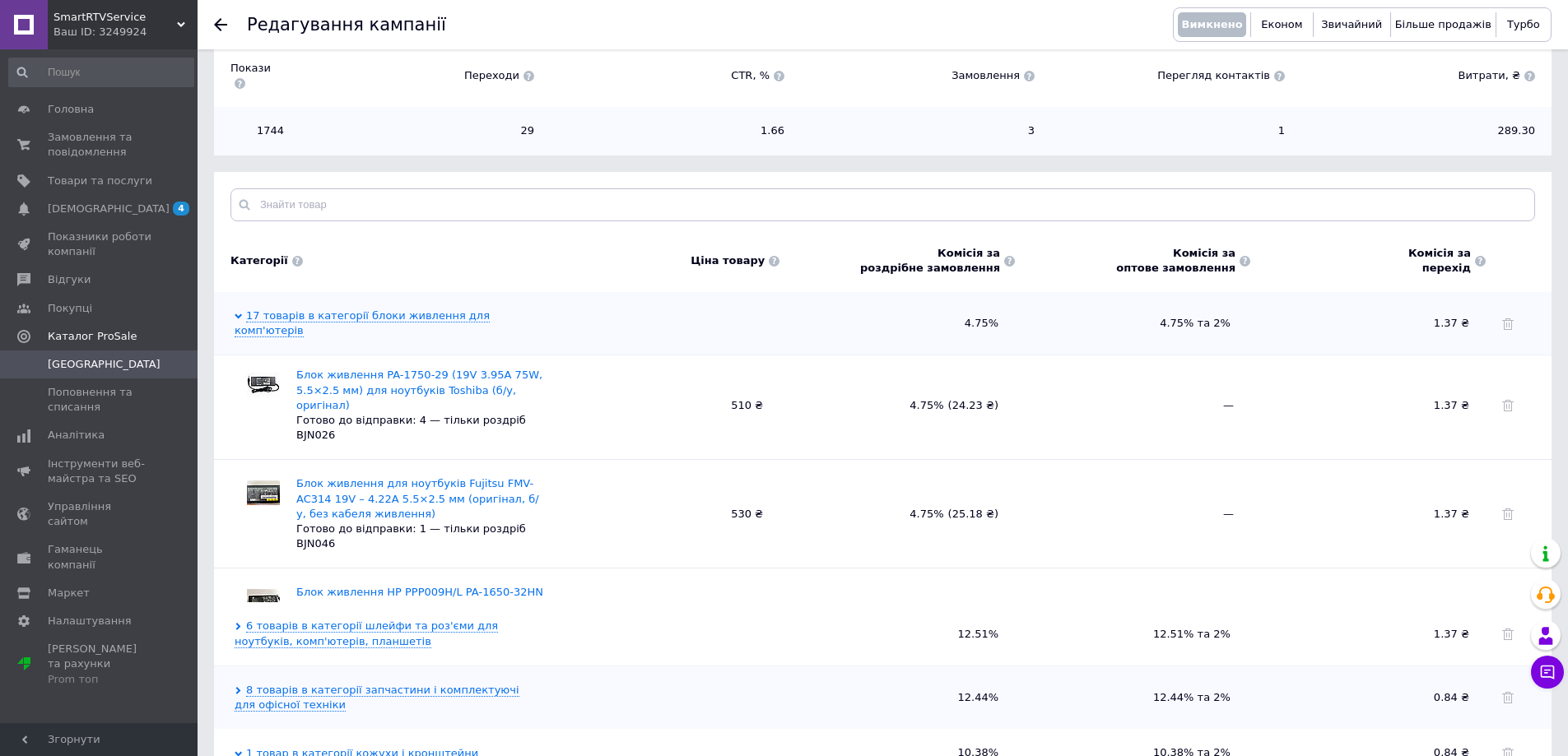
scroll to position [0, 0]
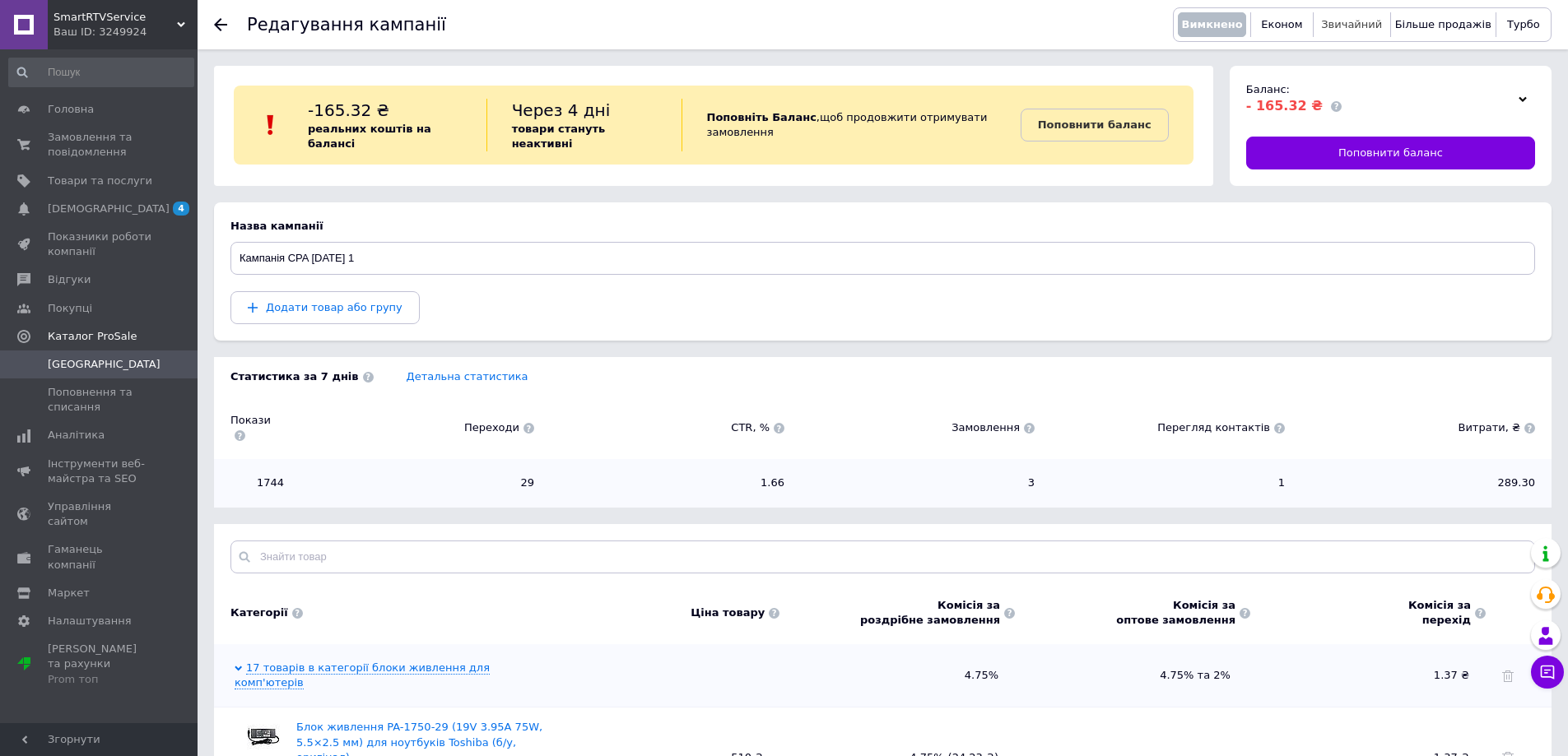
click at [1355, 25] on span "Звичайний" at bounding box center [1351, 24] width 61 height 12
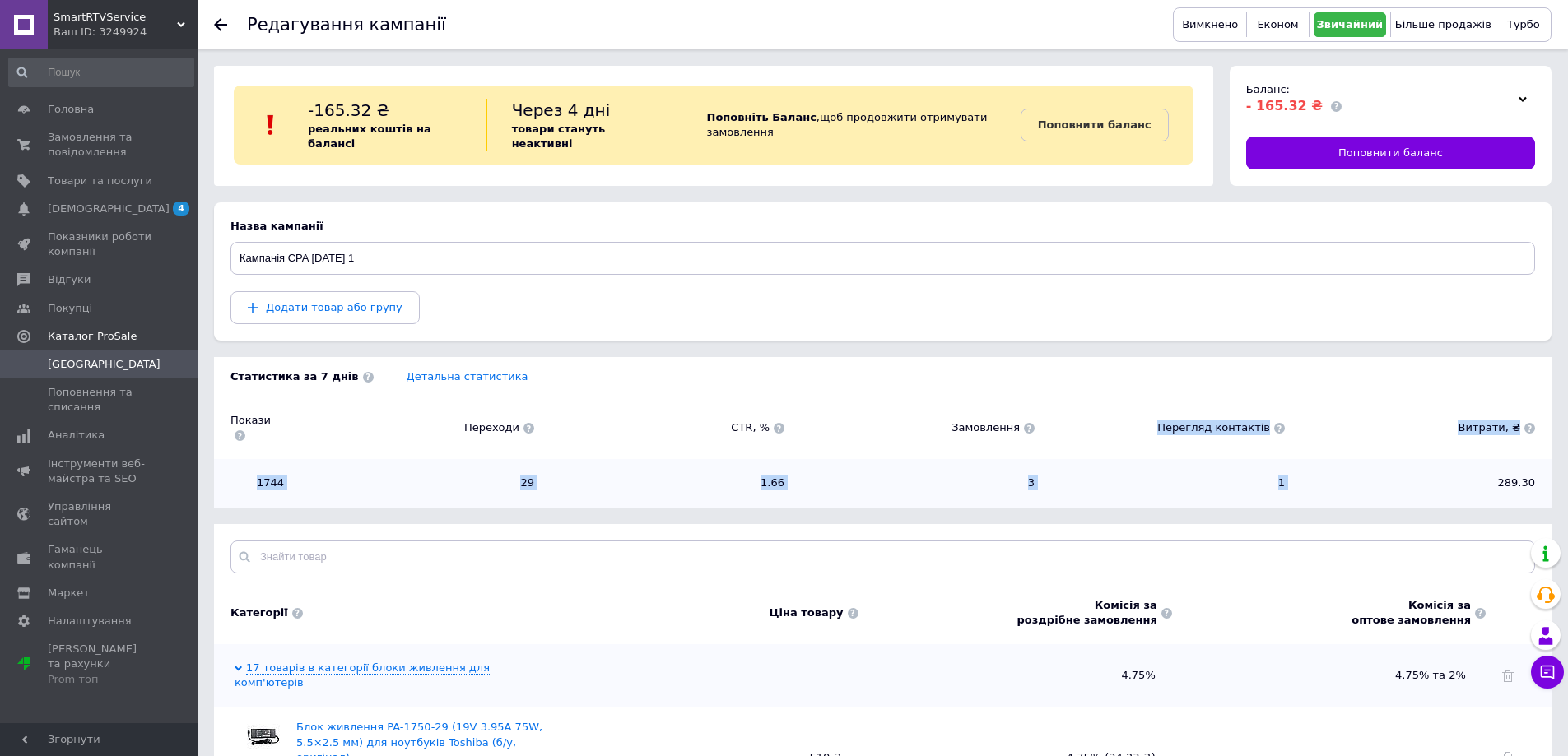
drag, startPoint x: 1021, startPoint y: 426, endPoint x: 1316, endPoint y: 463, distance: 297.3
click at [1316, 463] on div "Покази Переходи CTR, % Замовлення Перегляд контактів Витрати, ₴ 1744 29 1.66 3 …" at bounding box center [883, 451] width 1338 height 111
click at [1161, 475] on span "1" at bounding box center [1167, 482] width 234 height 15
click at [996, 475] on span "3" at bounding box center [917, 482] width 234 height 15
click at [406, 380] on link "Детальна статистика" at bounding box center [467, 377] width 122 height 12
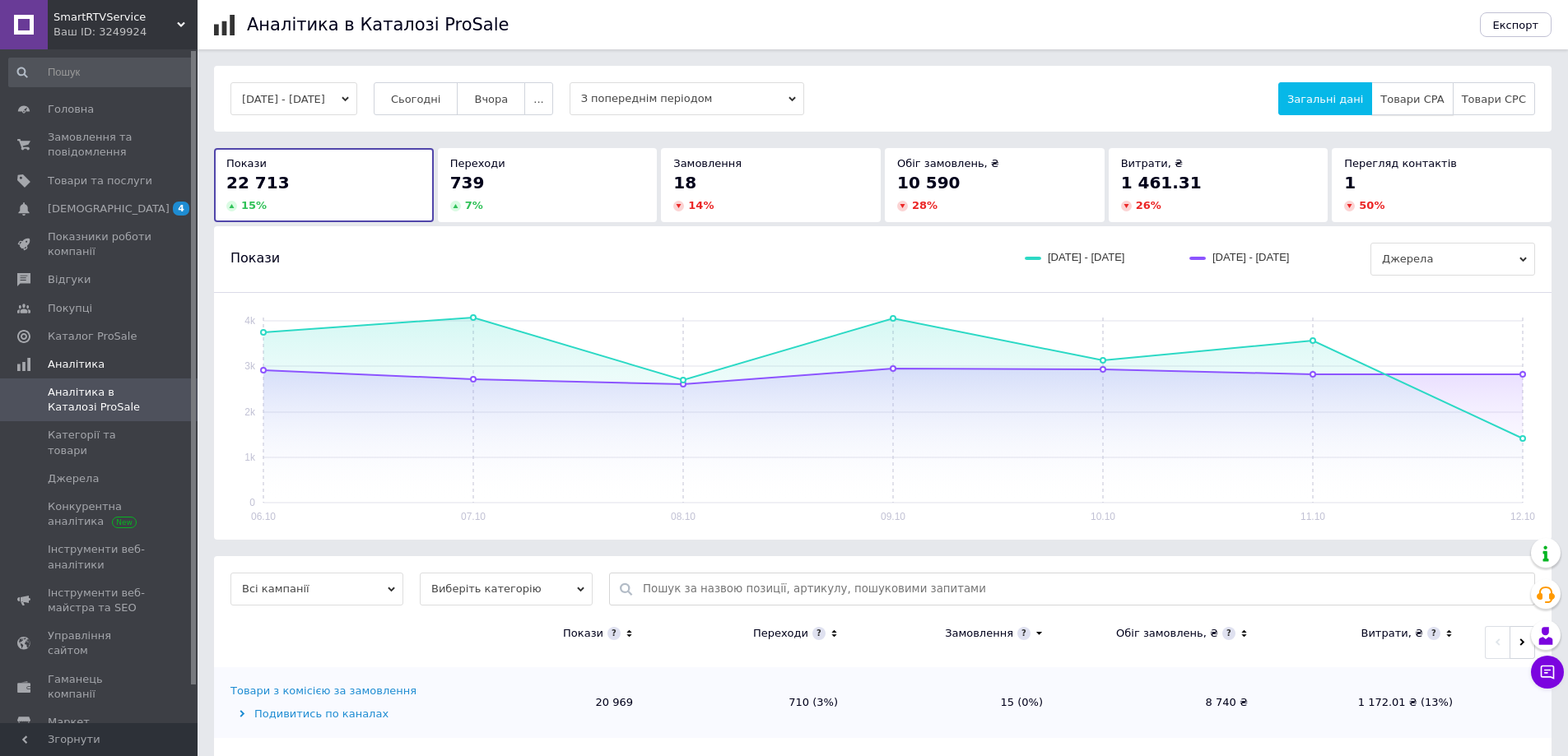
click at [1418, 103] on span "Товари CPA" at bounding box center [1412, 99] width 63 height 12
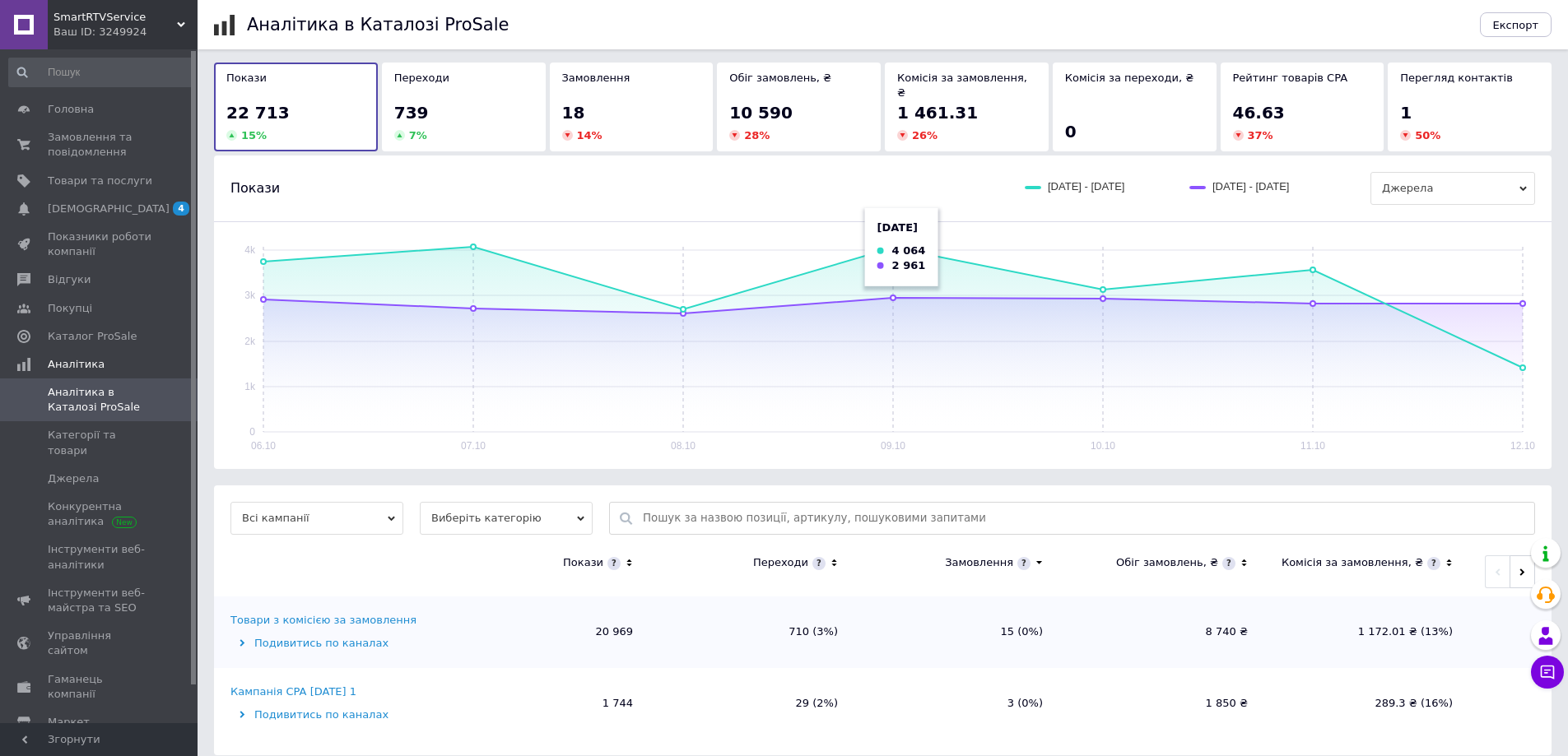
scroll to position [86, 0]
click at [356, 706] on div "Подивитись по каналах" at bounding box center [335, 713] width 210 height 15
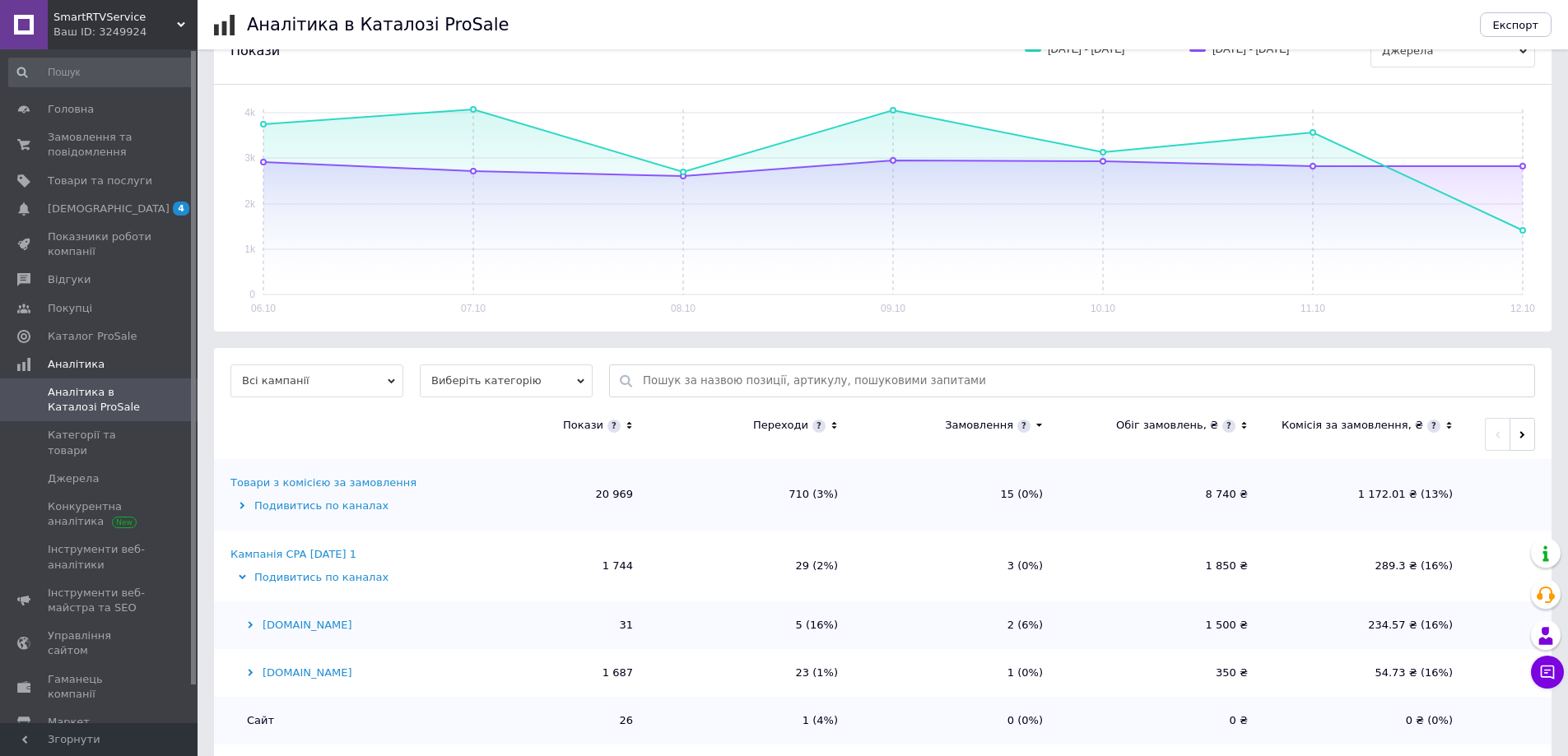
scroll to position [229, 0]
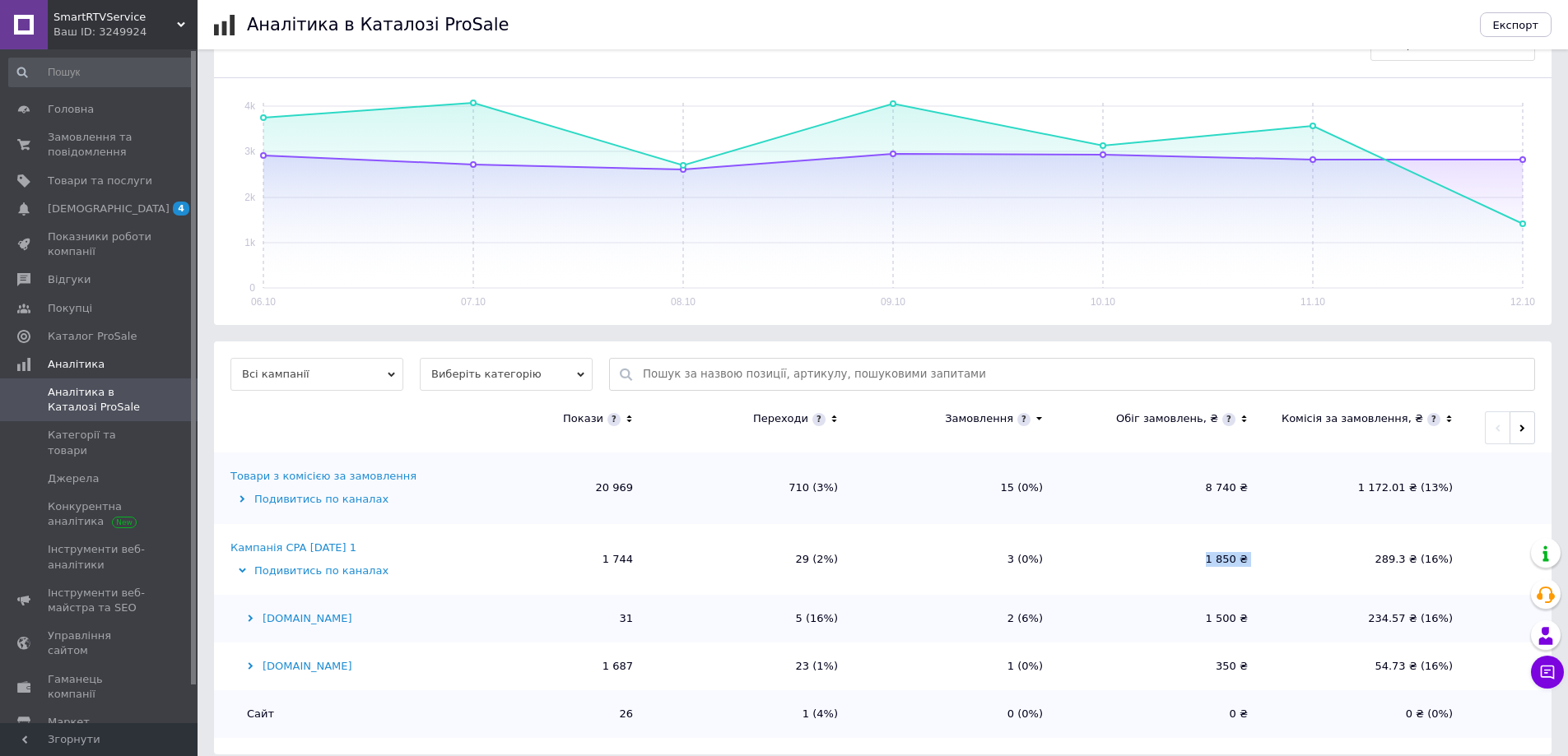
drag, startPoint x: 1212, startPoint y: 548, endPoint x: 1287, endPoint y: 539, distance: 75.5
click at [1287, 539] on tr "Кампанія CPA [DATE] 1 Подивитись по каналах 1 744 29 (2%) 3 (0%) 1 850 ₴ 289.3 …" at bounding box center [883, 560] width 1338 height 71
drag, startPoint x: 1460, startPoint y: 544, endPoint x: 1375, endPoint y: 545, distance: 85.0
click at [1375, 545] on td "289.3 ₴ (16%)" at bounding box center [1366, 560] width 205 height 71
drag, startPoint x: 1254, startPoint y: 546, endPoint x: 1171, endPoint y: 552, distance: 83.2
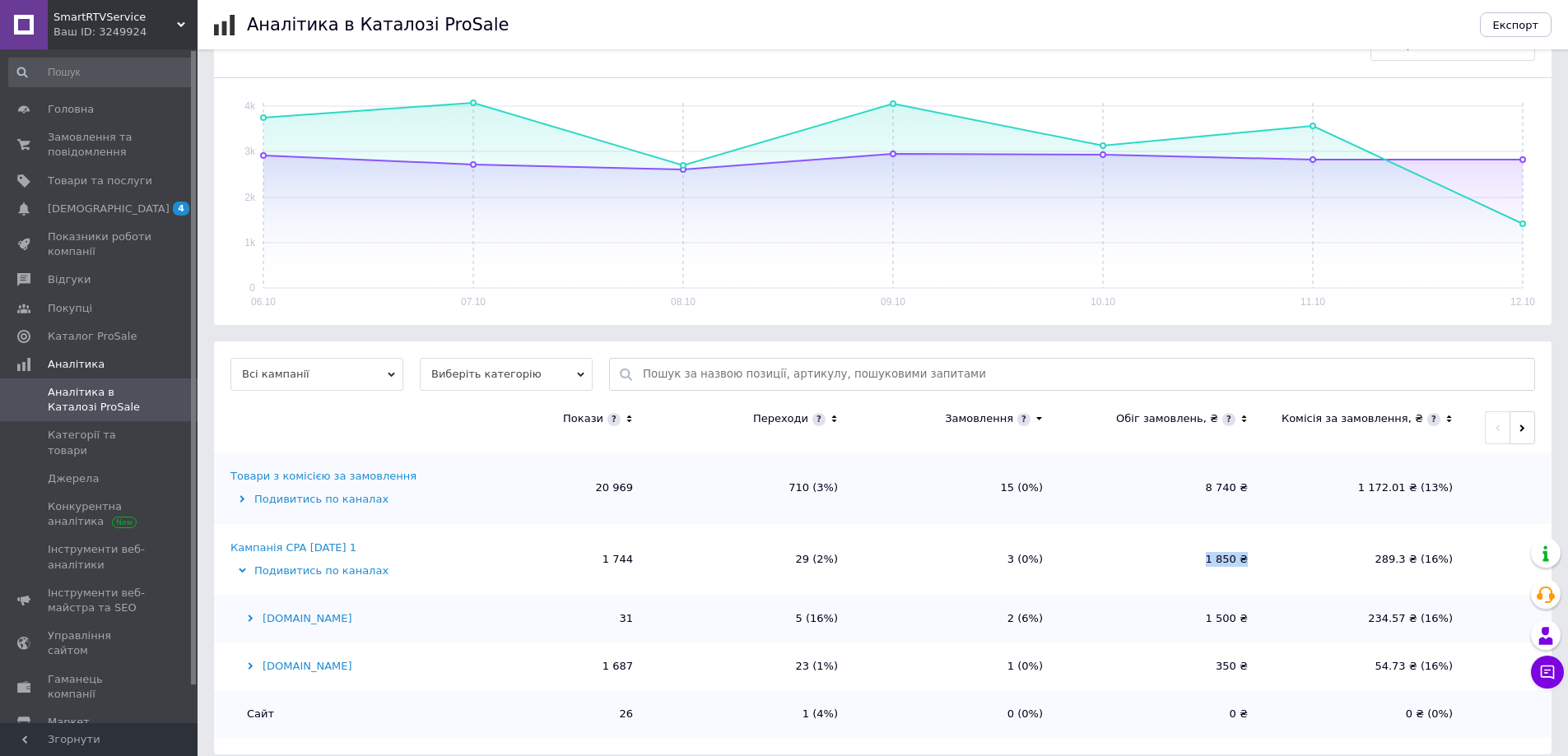
click at [1171, 552] on td "1 850 ₴" at bounding box center [1162, 560] width 205 height 71
drag, startPoint x: 1464, startPoint y: 475, endPoint x: 1204, endPoint y: 479, distance: 260.0
click at [1204, 479] on tr "Товари з комісією за замовлення Подивитись по каналах 20 969 710 (3%) 15 (0%) 8…" at bounding box center [883, 488] width 1338 height 71
drag, startPoint x: 1278, startPoint y: 542, endPoint x: 1197, endPoint y: 549, distance: 81.3
click at [1197, 549] on tr "Кампанія CPA [DATE] 1 Подивитись по каналах 1 744 29 (2%) 3 (0%) 1 850 ₴ 289.3 …" at bounding box center [883, 560] width 1338 height 71
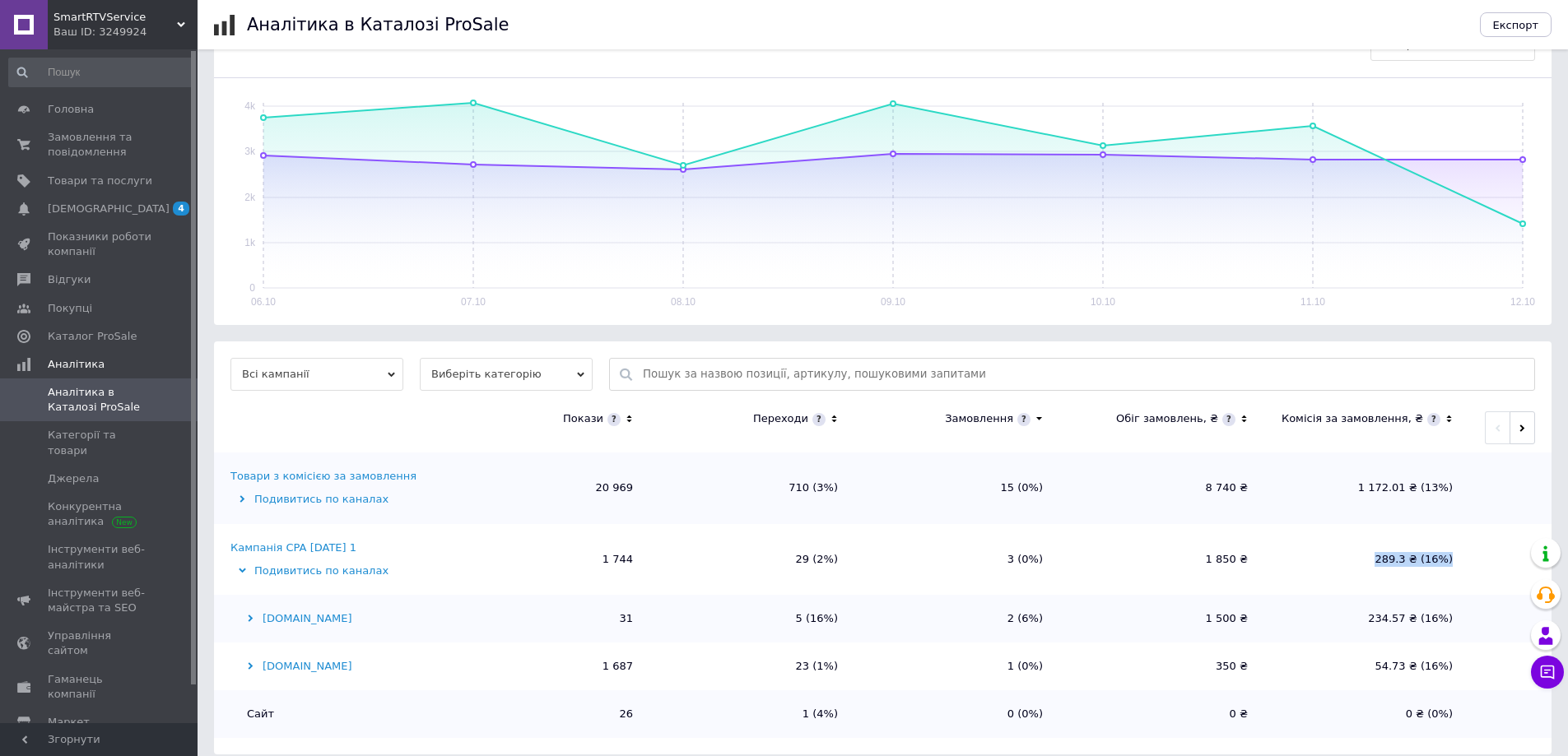
drag, startPoint x: 1460, startPoint y: 546, endPoint x: 1359, endPoint y: 546, distance: 101.0
click at [1359, 546] on tr "Кампанія CPA [DATE] 1 Подивитись по каналах 1 744 29 (2%) 3 (0%) 1 850 ₴ 289.3 …" at bounding box center [883, 560] width 1338 height 71
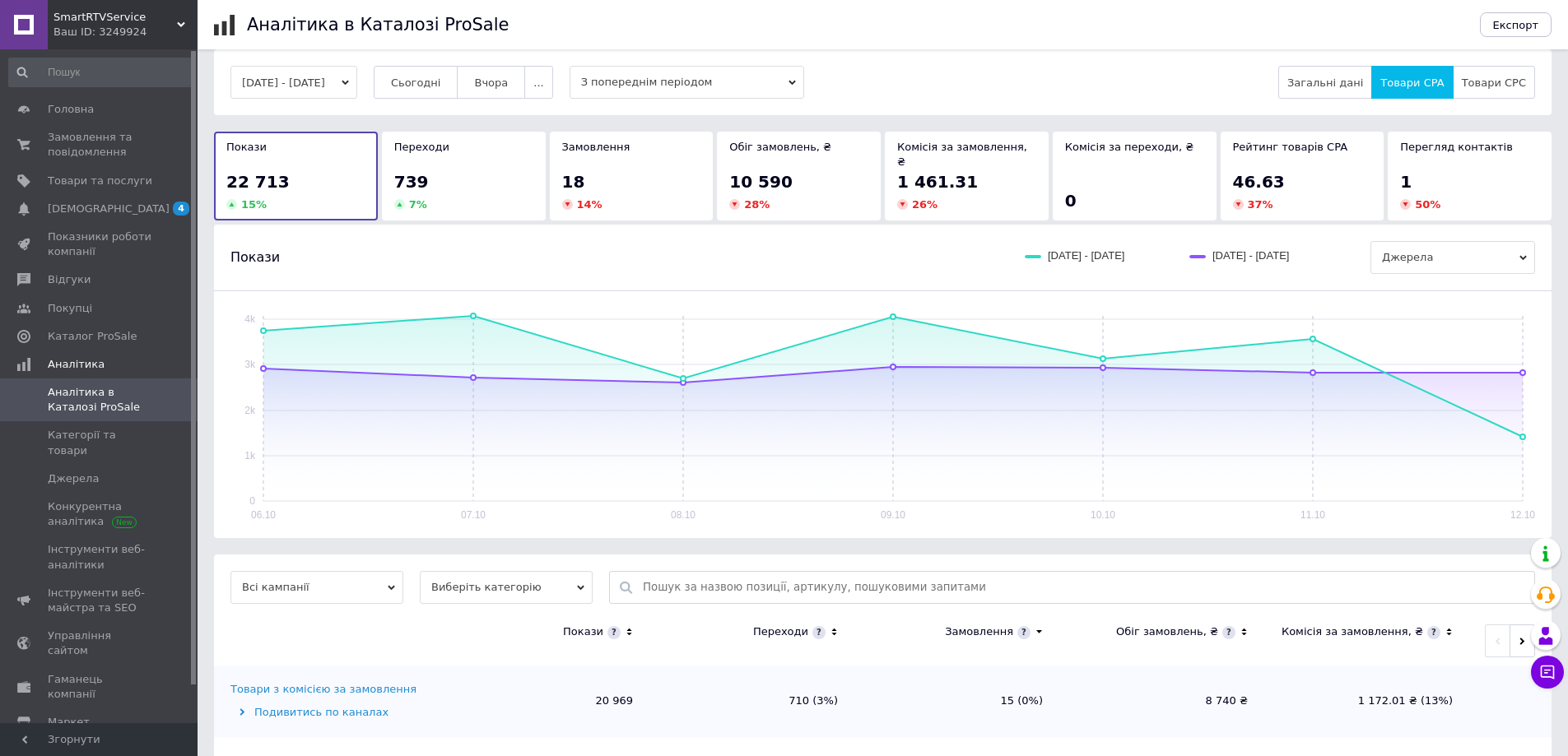
scroll to position [0, 0]
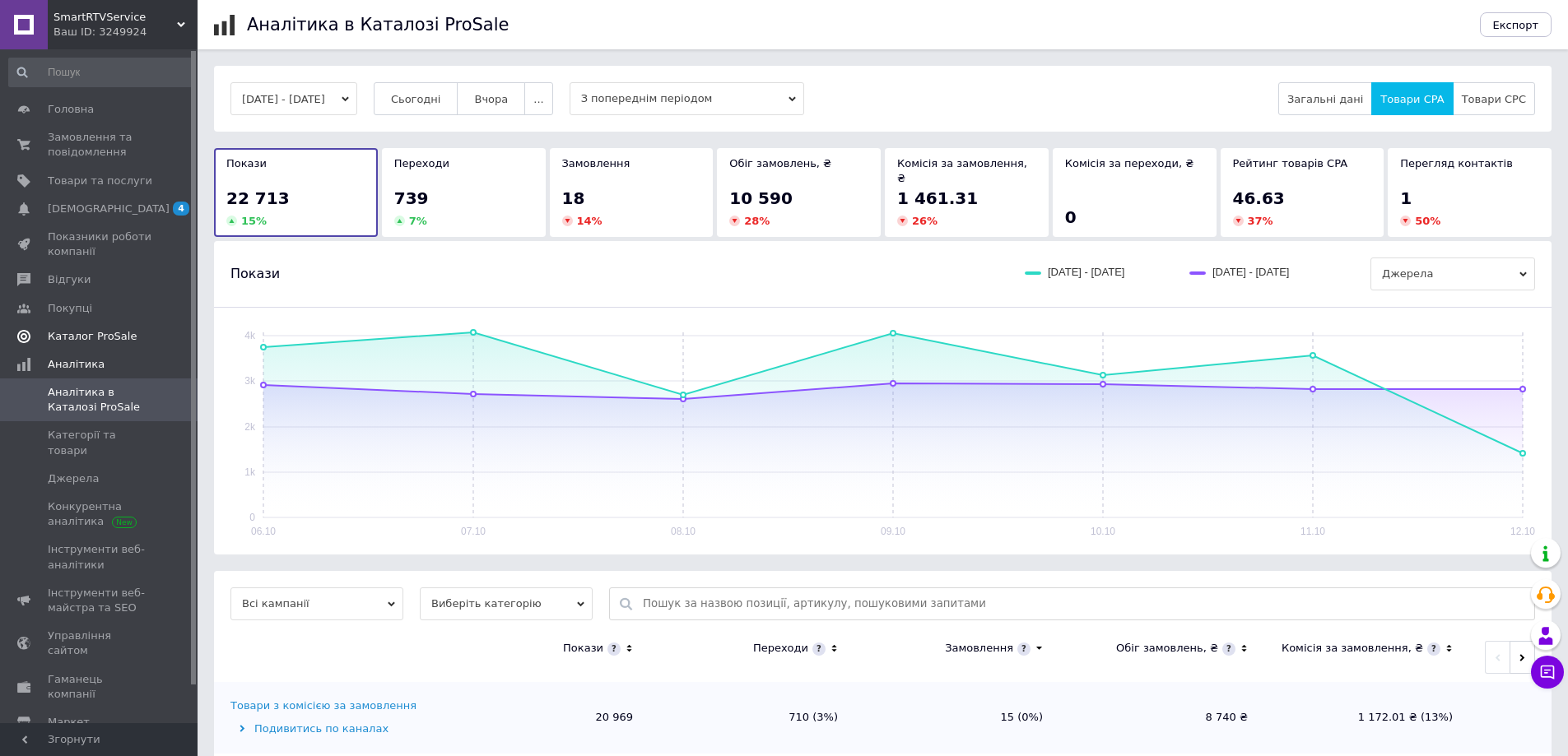
click at [94, 337] on span "Каталог ProSale" at bounding box center [92, 336] width 89 height 15
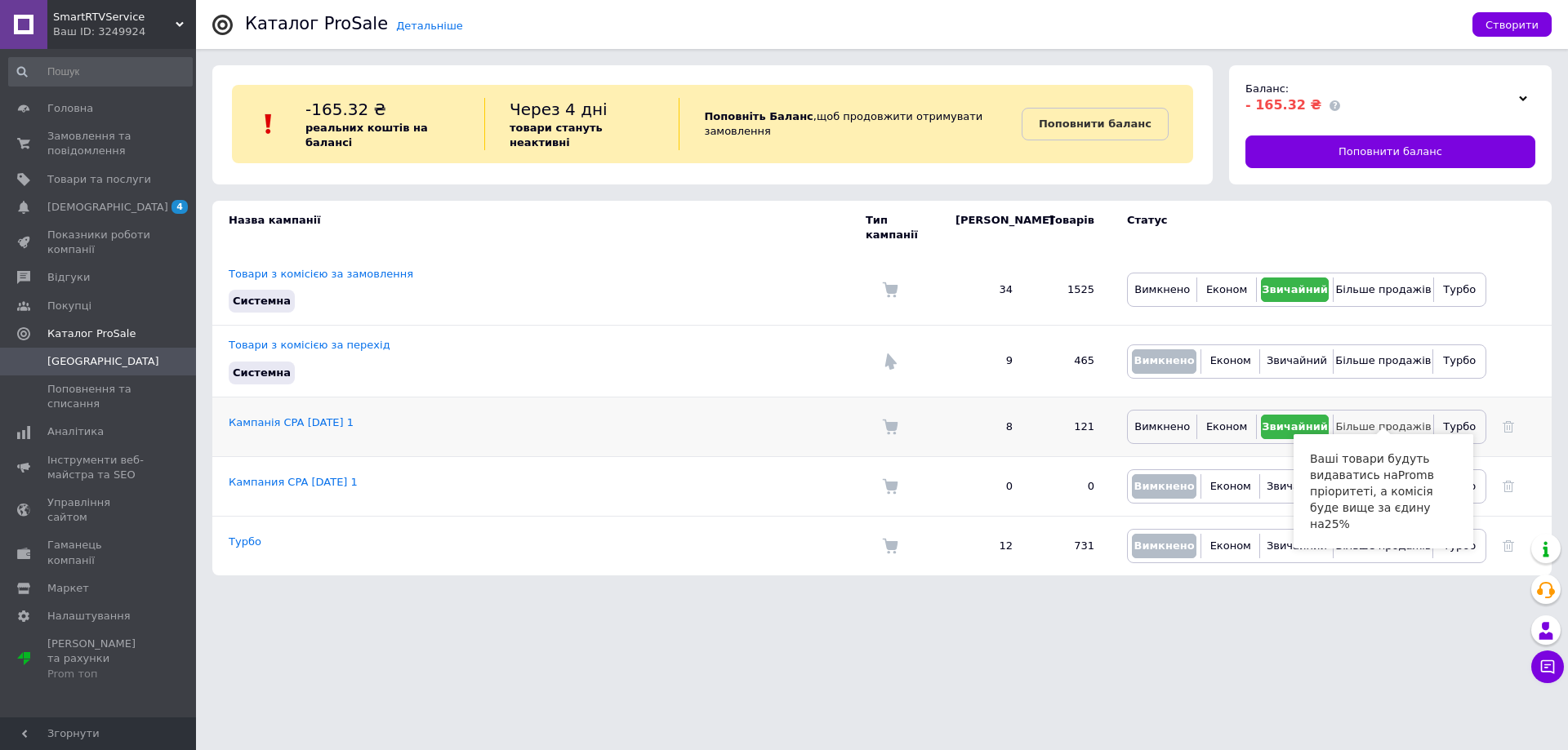
click at [1366, 414] on button "Більше продажів" at bounding box center [1383, 427] width 91 height 25
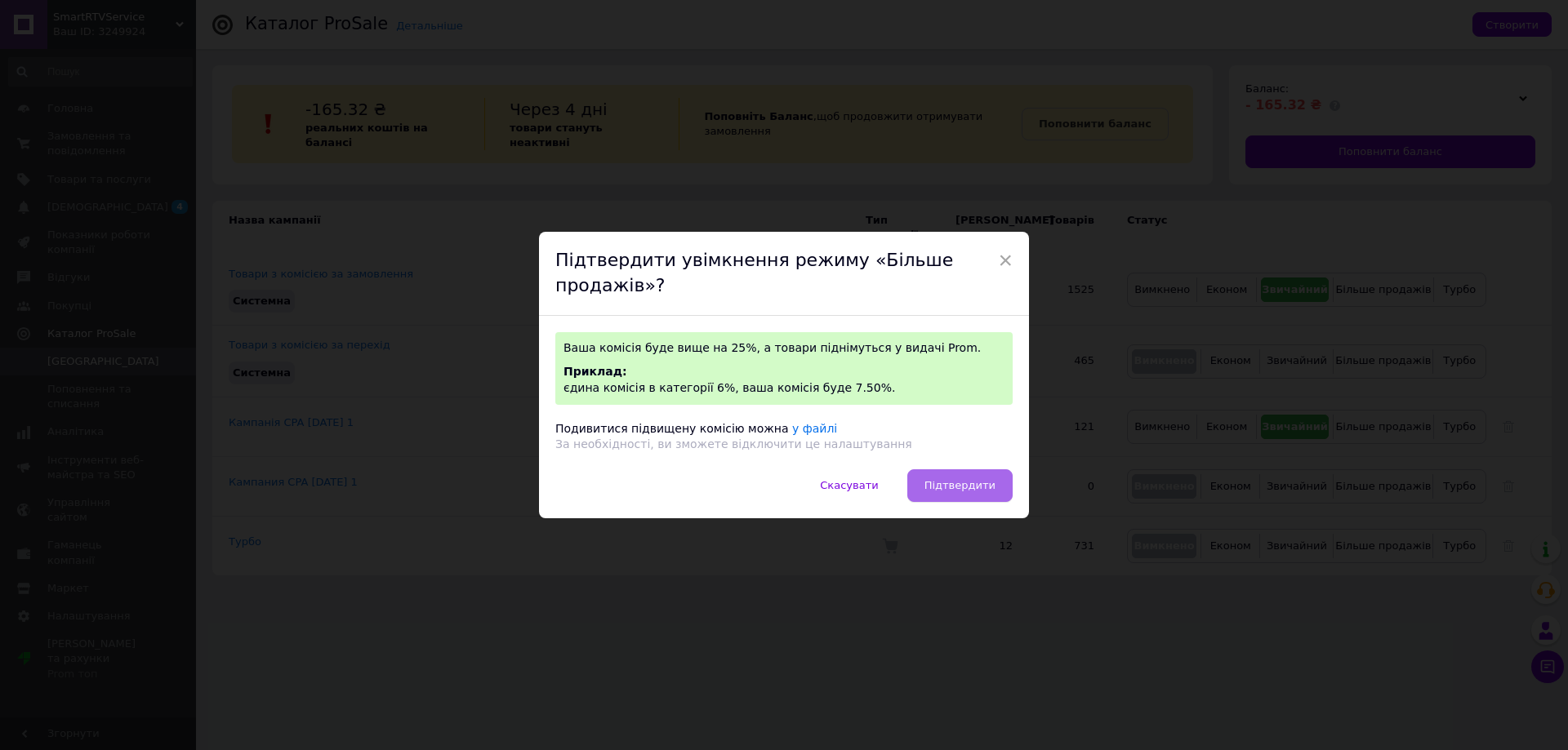
click at [967, 486] on span "Підтвердити" at bounding box center [959, 486] width 71 height 12
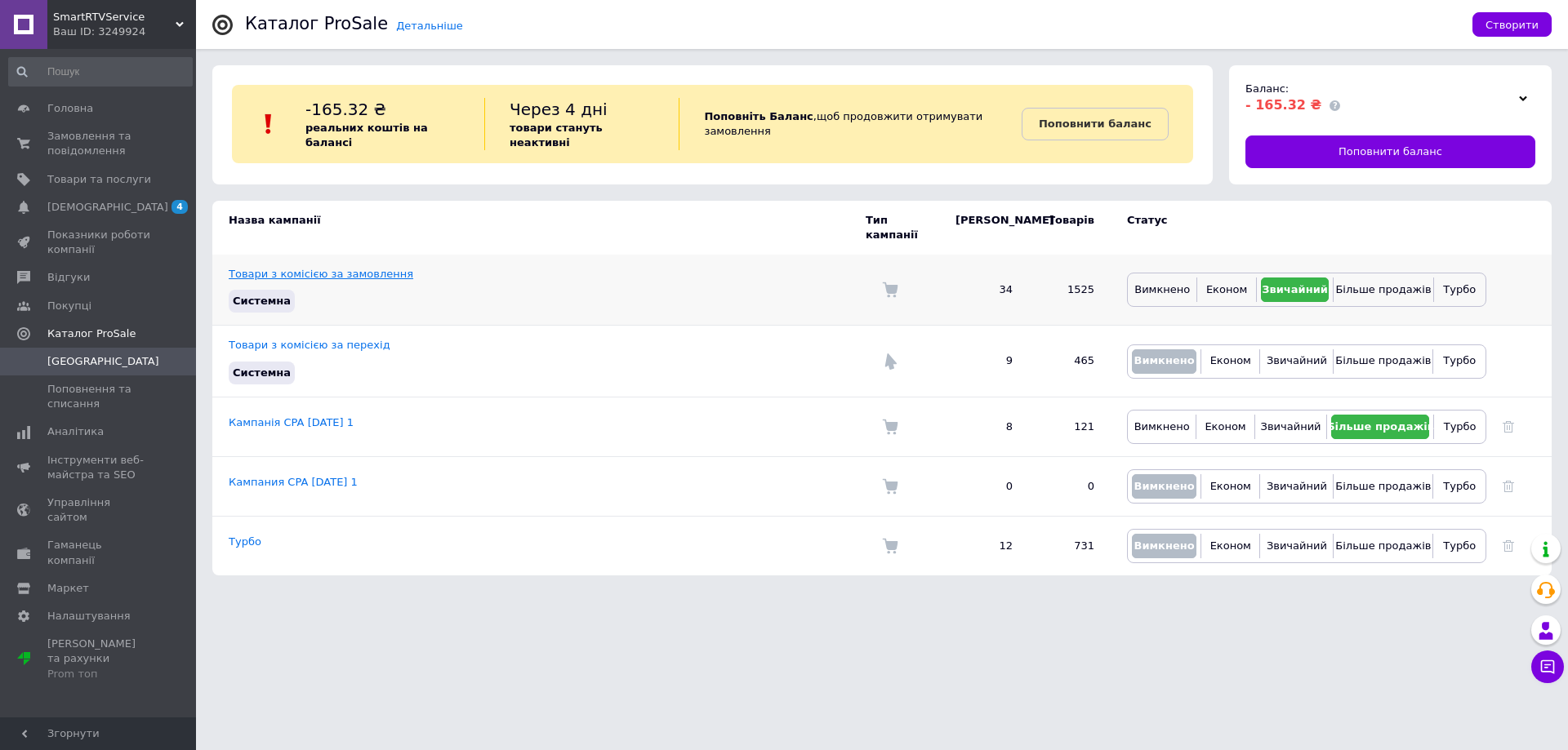
click at [317, 268] on link "Товари з комісією за замовлення" at bounding box center [320, 274] width 184 height 12
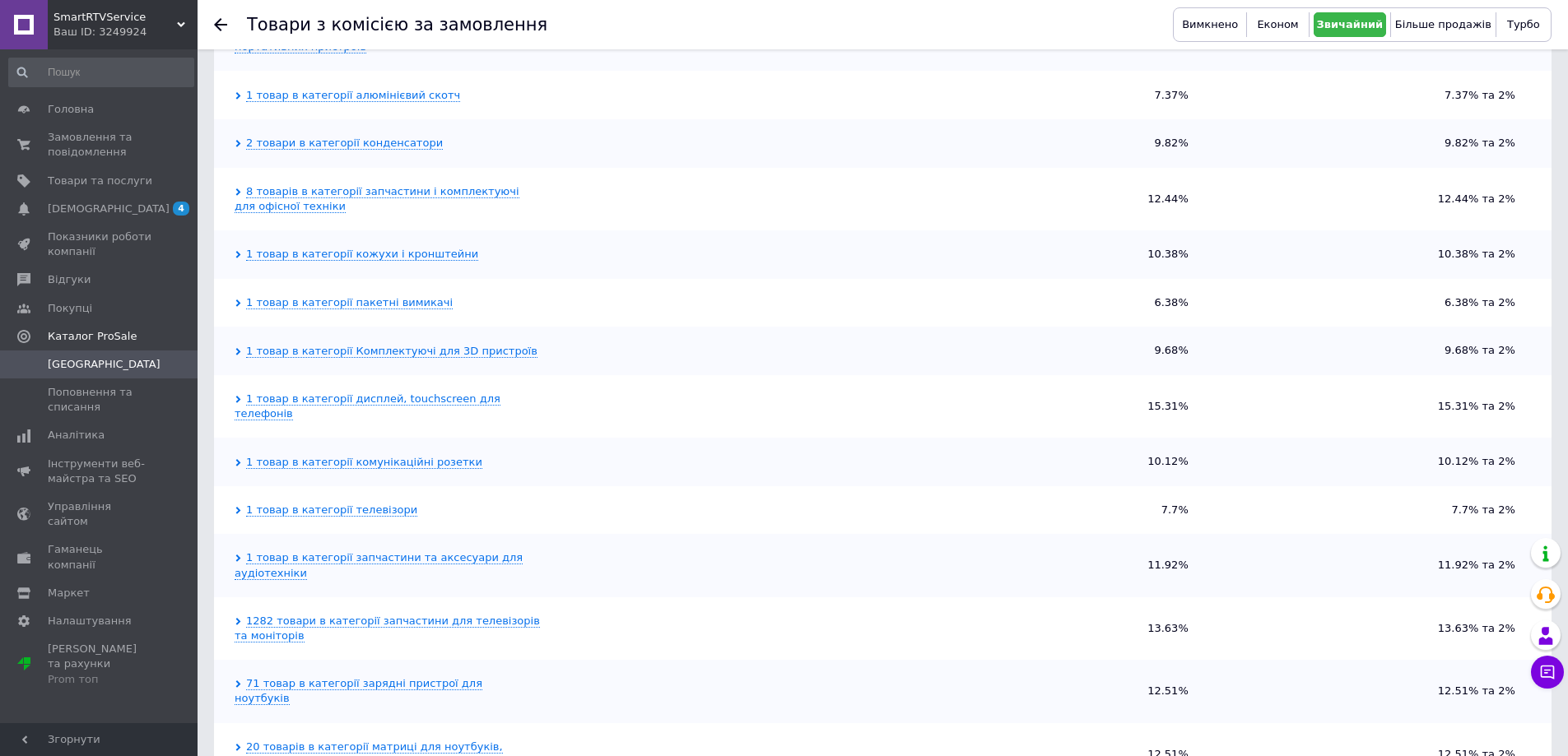
scroll to position [914, 0]
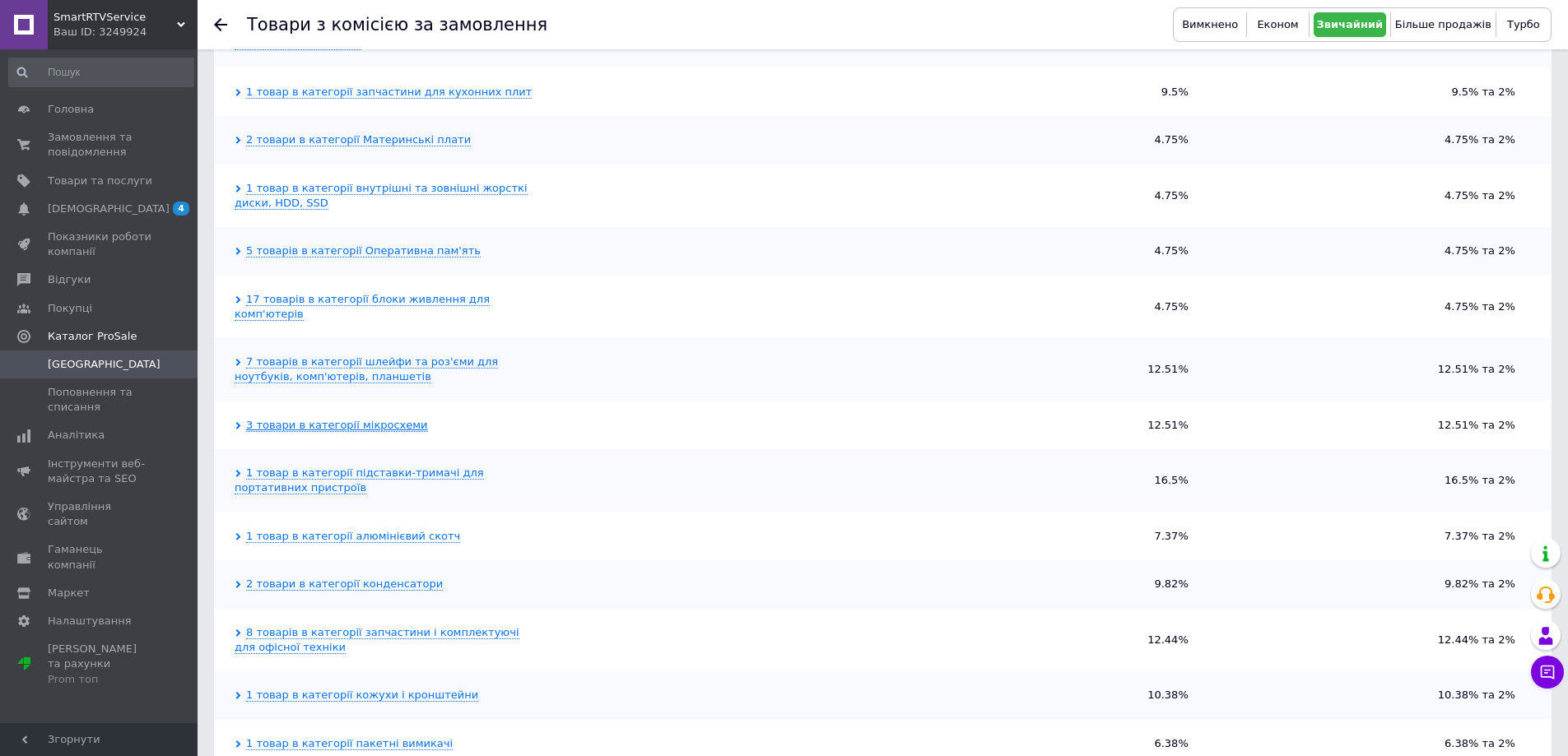
click at [316, 418] on link "3 товари в категорії мікросхеми" at bounding box center [337, 425] width 182 height 13
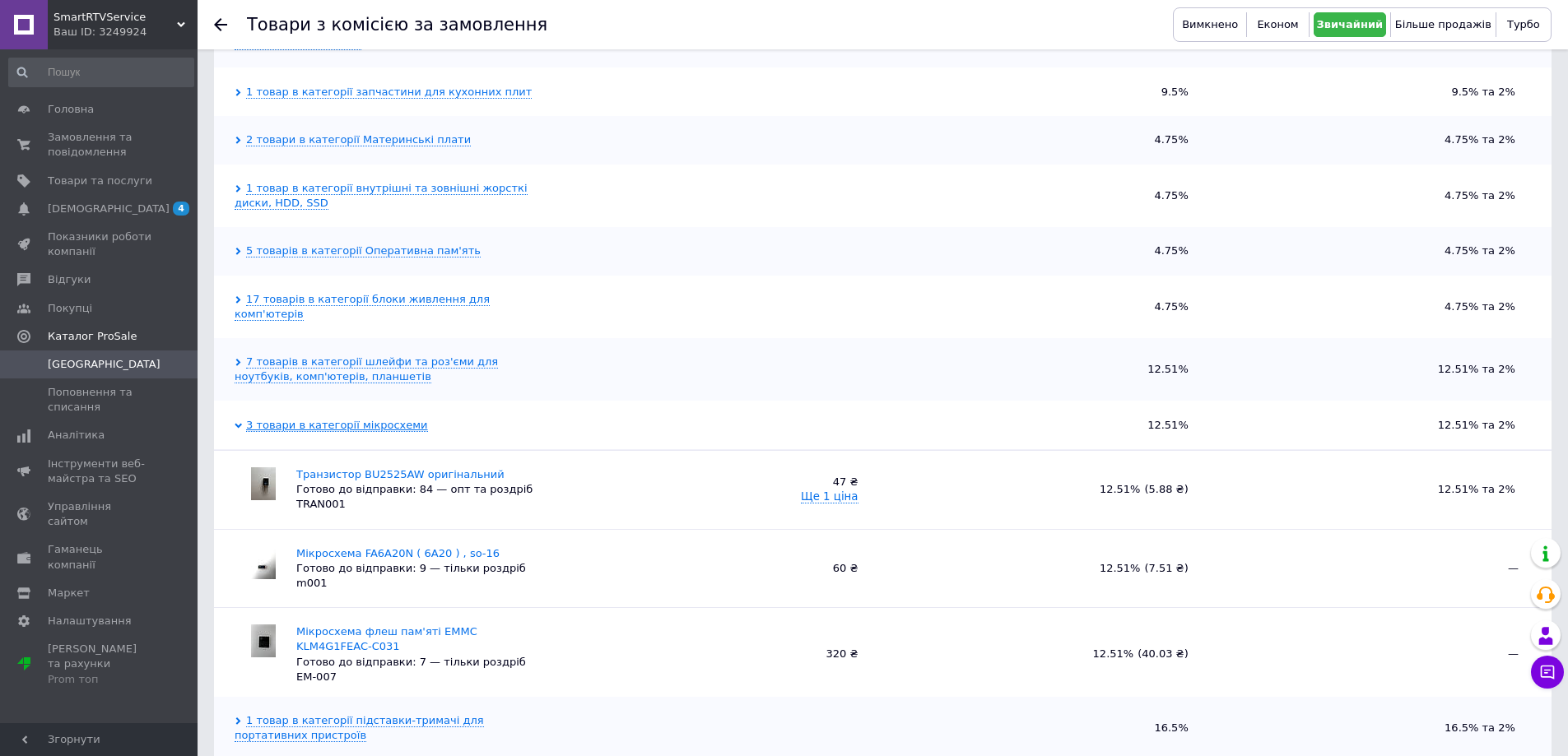
click at [316, 418] on link "3 товари в категорії мікросхеми" at bounding box center [337, 425] width 182 height 13
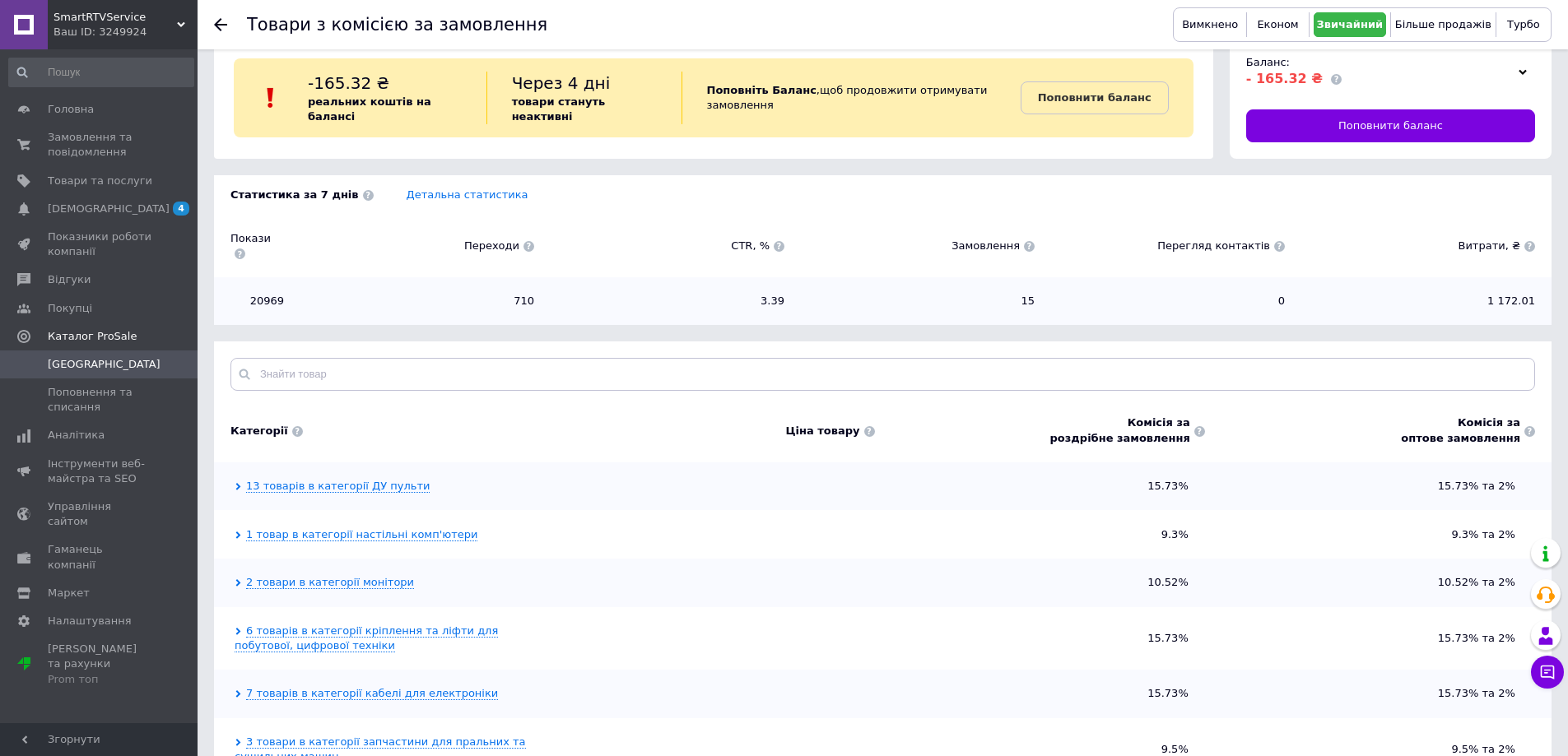
scroll to position [0, 0]
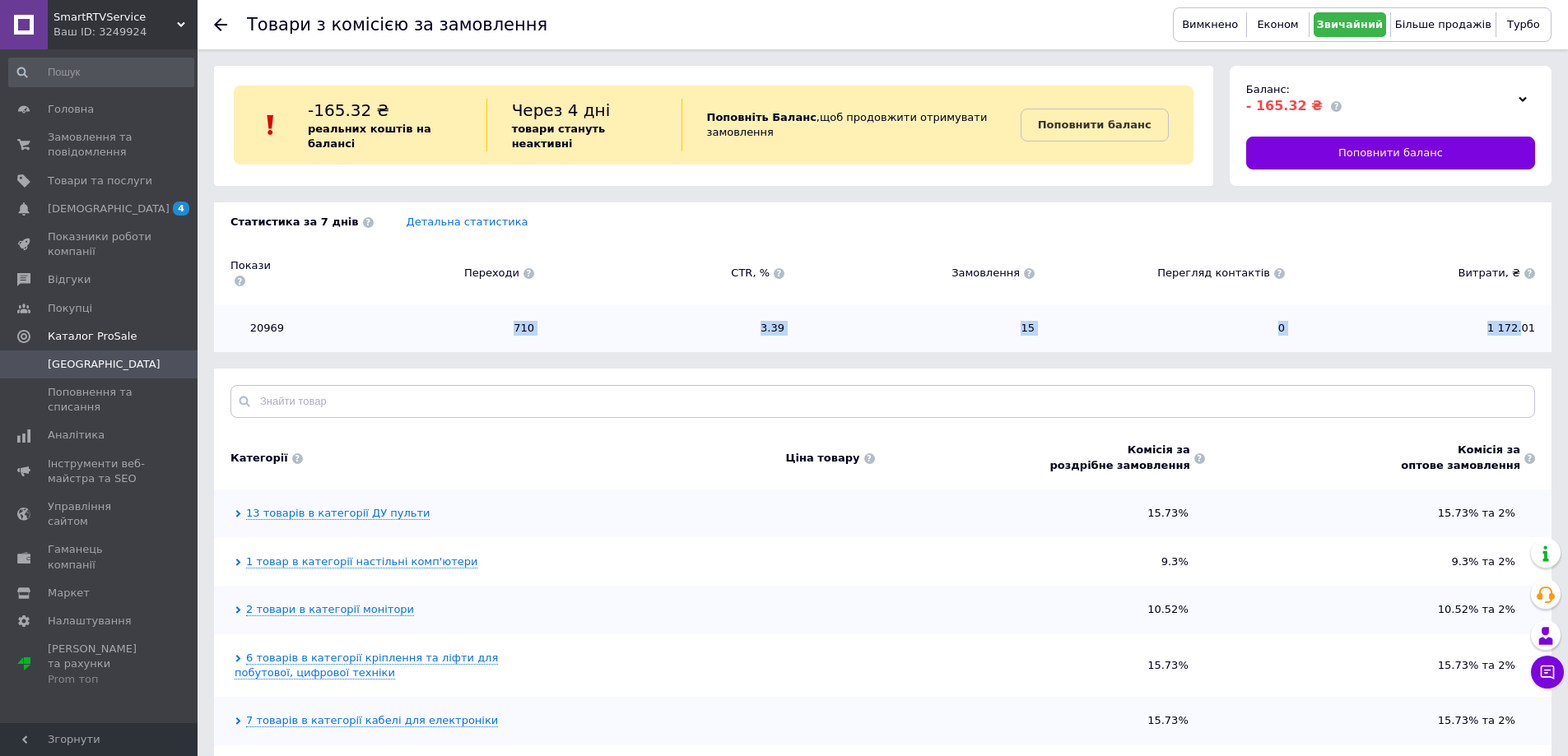
drag, startPoint x: 500, startPoint y: 317, endPoint x: 1524, endPoint y: 332, distance: 1024.1
click at [1524, 332] on div "20969 710 3.39 15 0 1 172.01" at bounding box center [883, 329] width 1338 height 48
click at [92, 224] on link "Показники роботи компанії" at bounding box center [101, 244] width 203 height 43
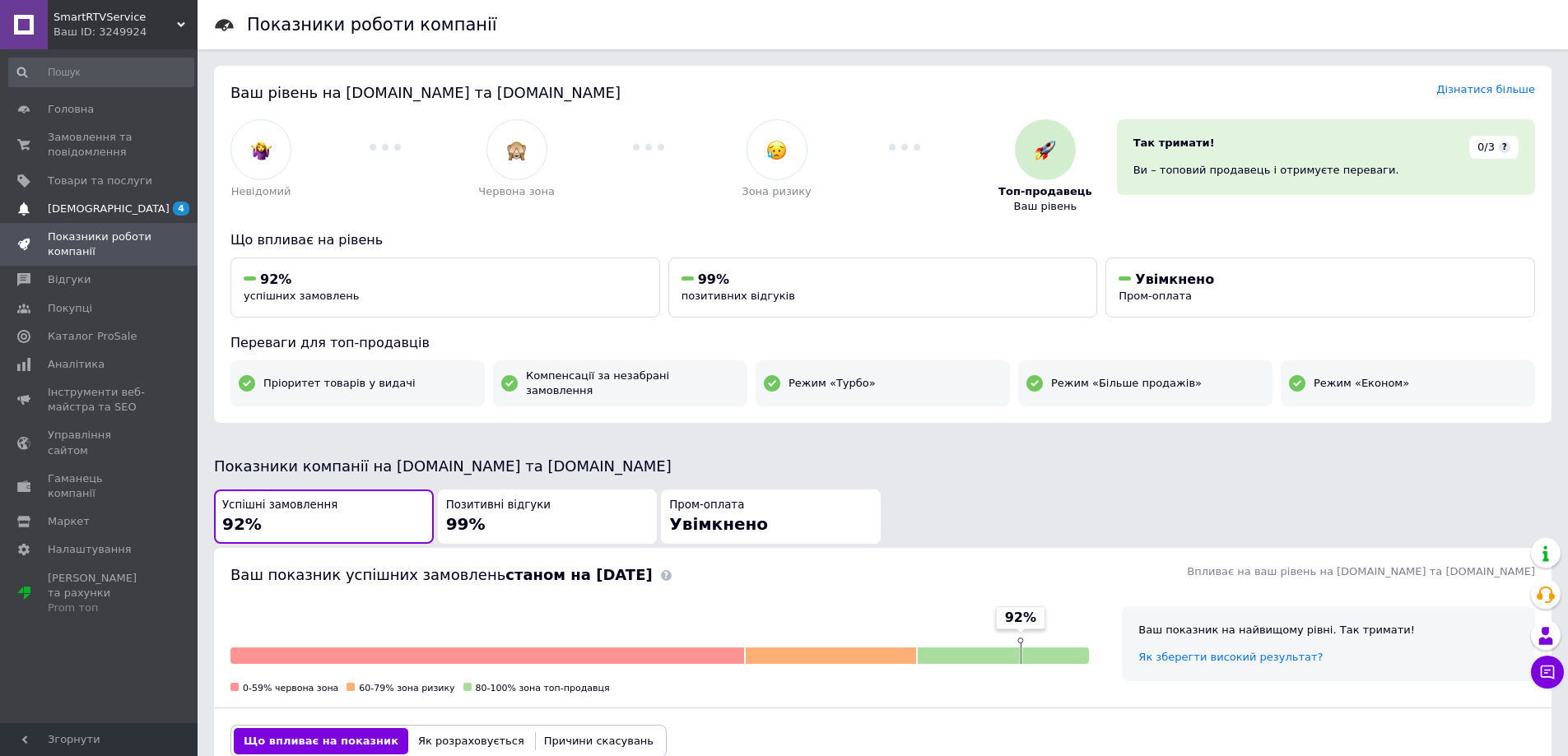
click at [109, 198] on link "[DEMOGRAPHIC_DATA] 4" at bounding box center [101, 208] width 203 height 28
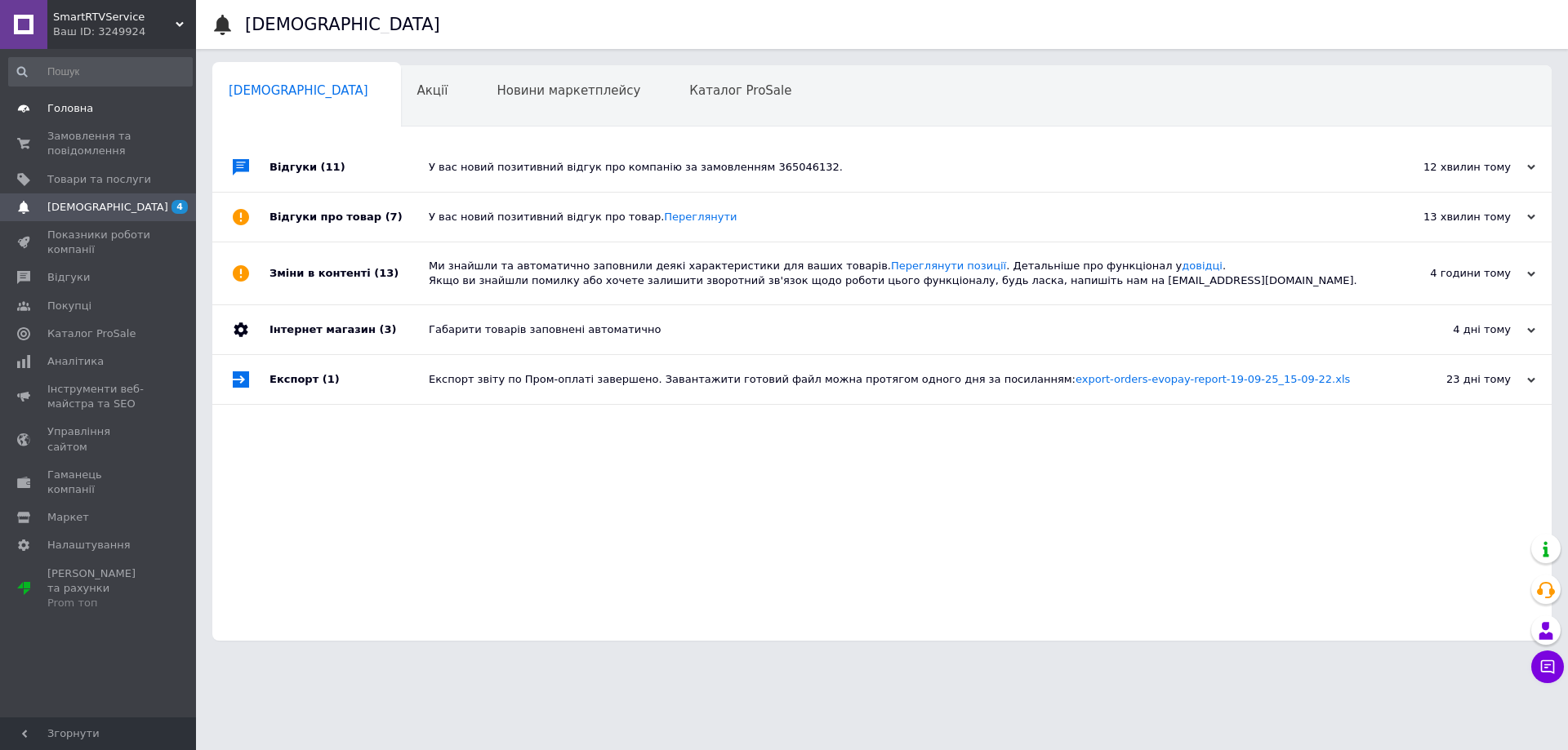
click at [101, 117] on link "Головна" at bounding box center [101, 108] width 201 height 27
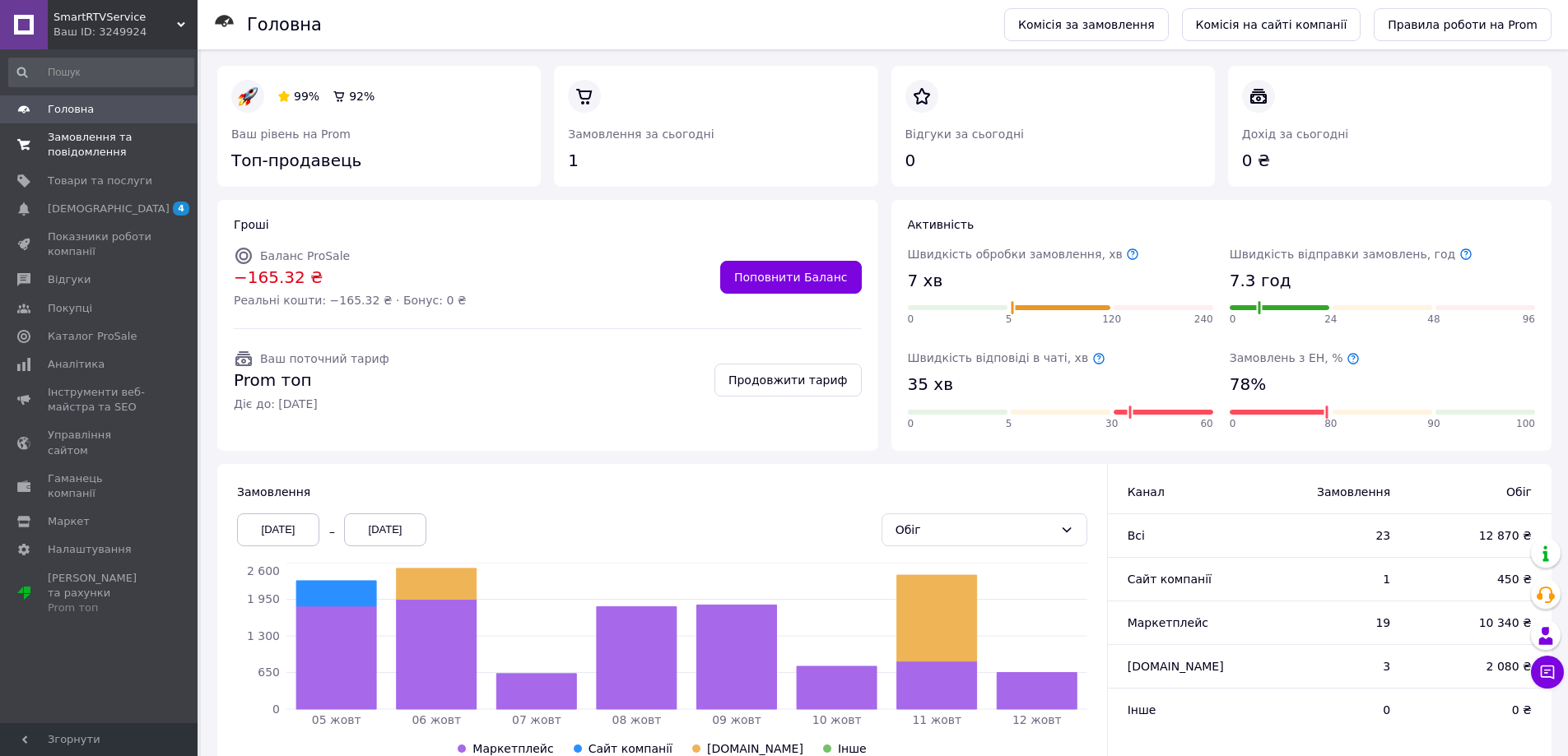
click at [107, 133] on span "Замовлення та повідомлення" at bounding box center [100, 144] width 105 height 29
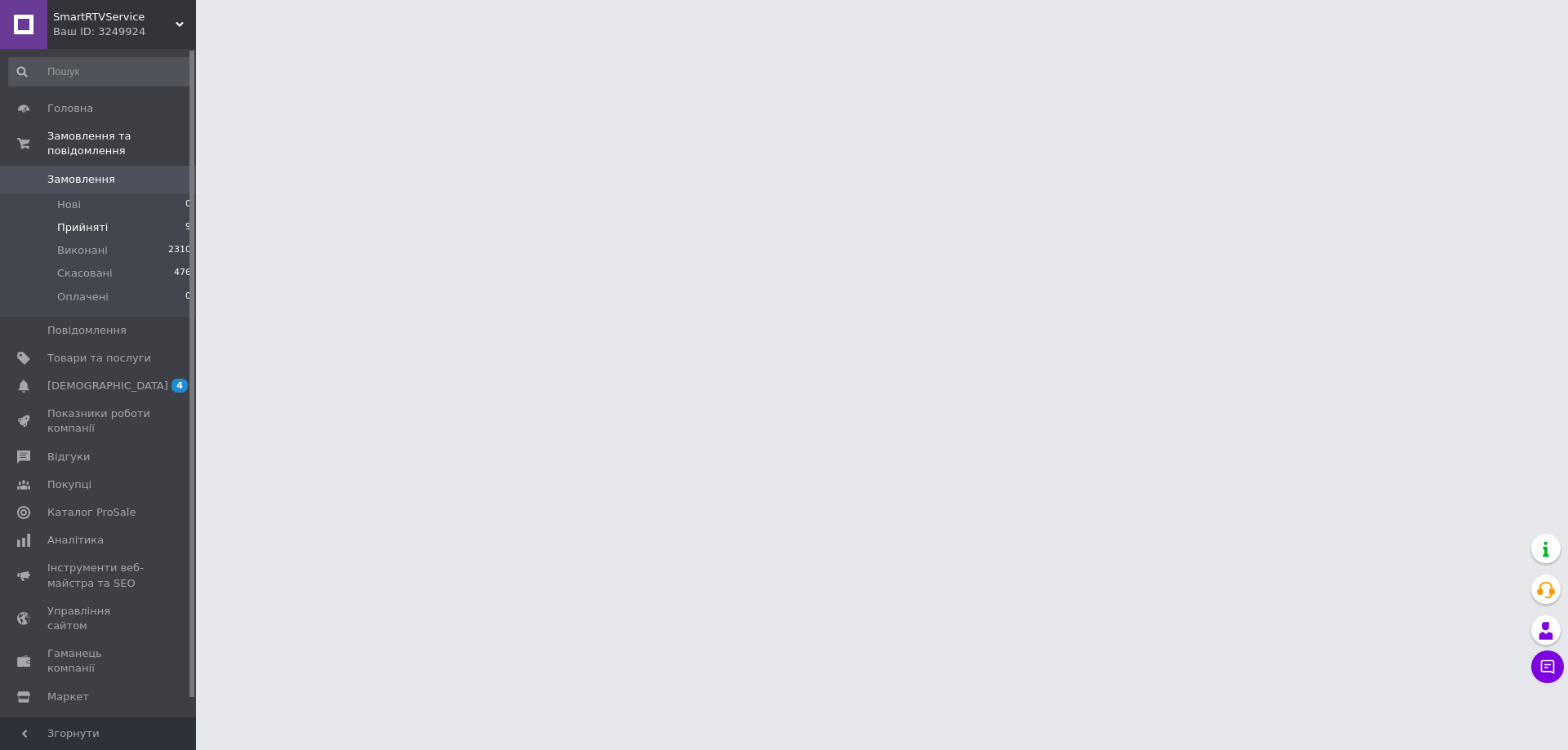
click at [145, 216] on li "Прийняті 9" at bounding box center [101, 227] width 201 height 23
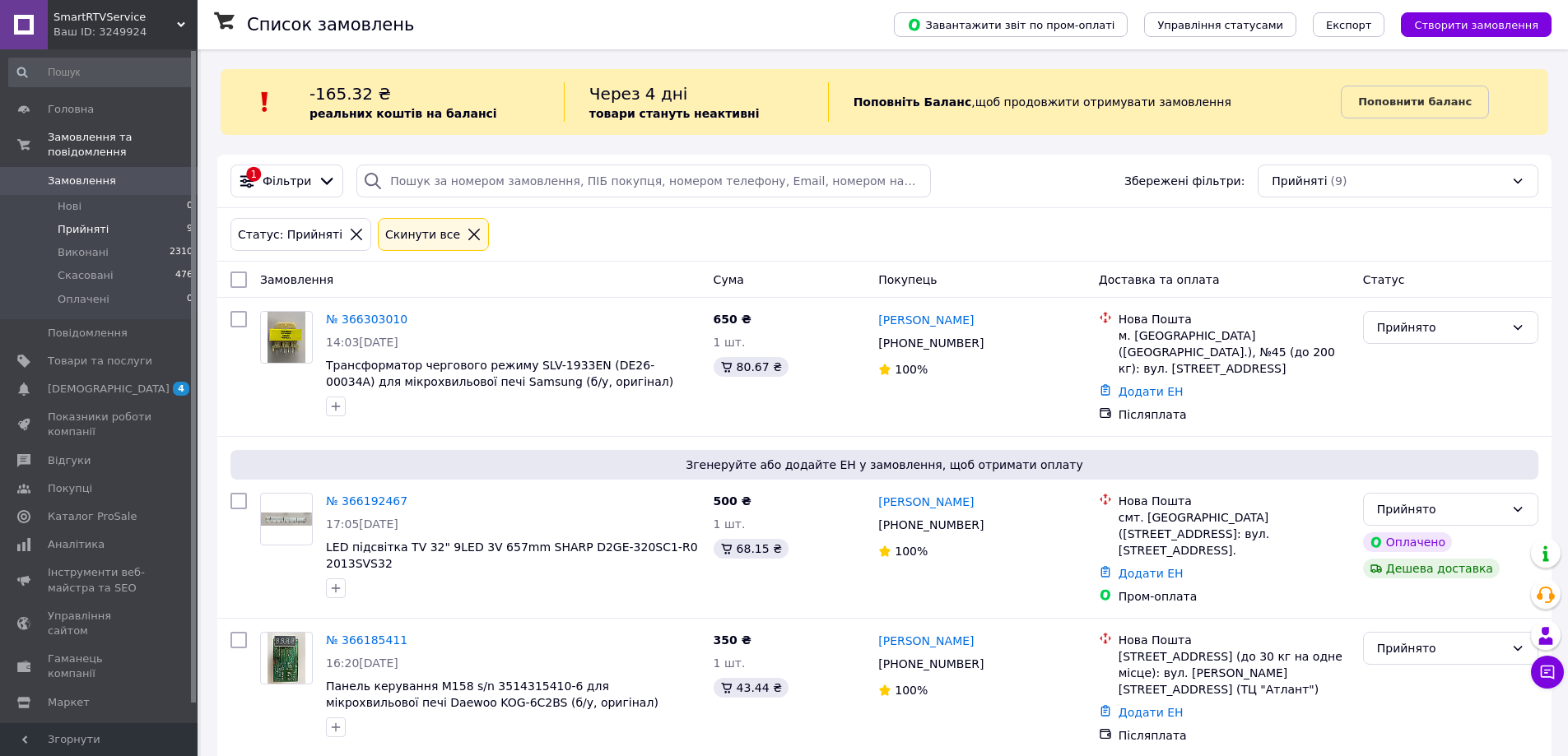
click at [135, 218] on li "Прийняті 9" at bounding box center [101, 229] width 203 height 23
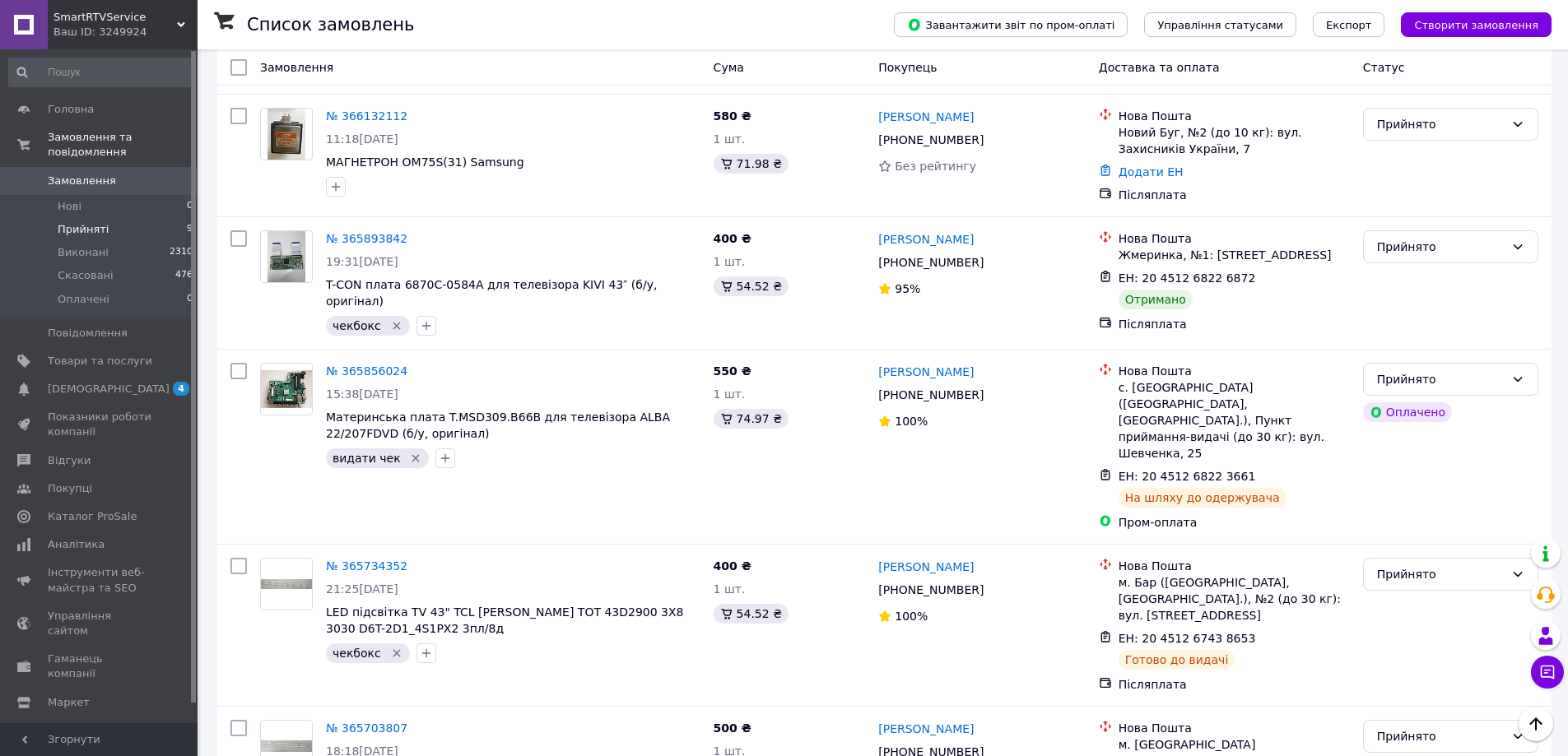
scroll to position [872, 0]
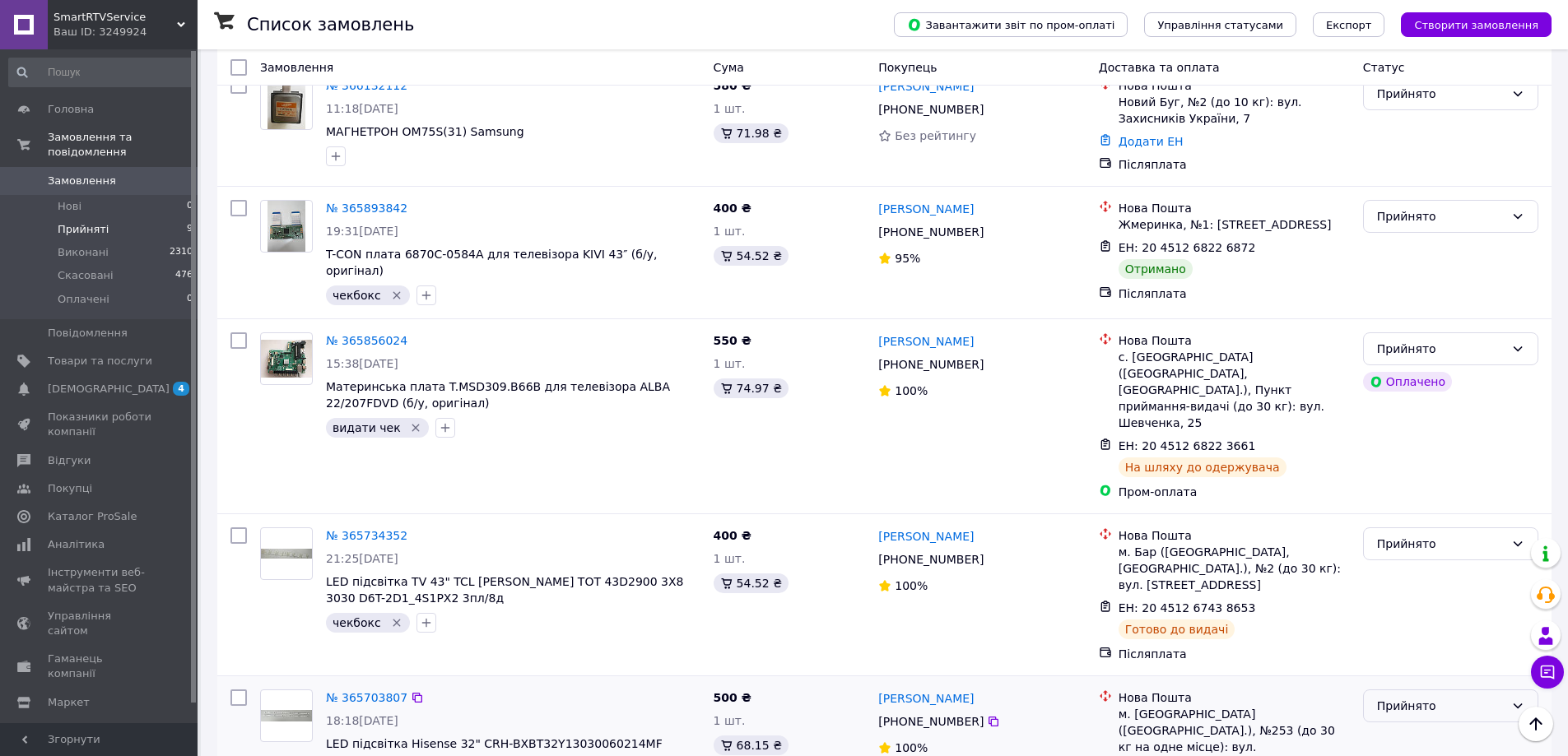
click at [1435, 696] on div "Прийнято" at bounding box center [1441, 705] width 128 height 18
click at [1411, 640] on li "Виконано" at bounding box center [1450, 642] width 173 height 29
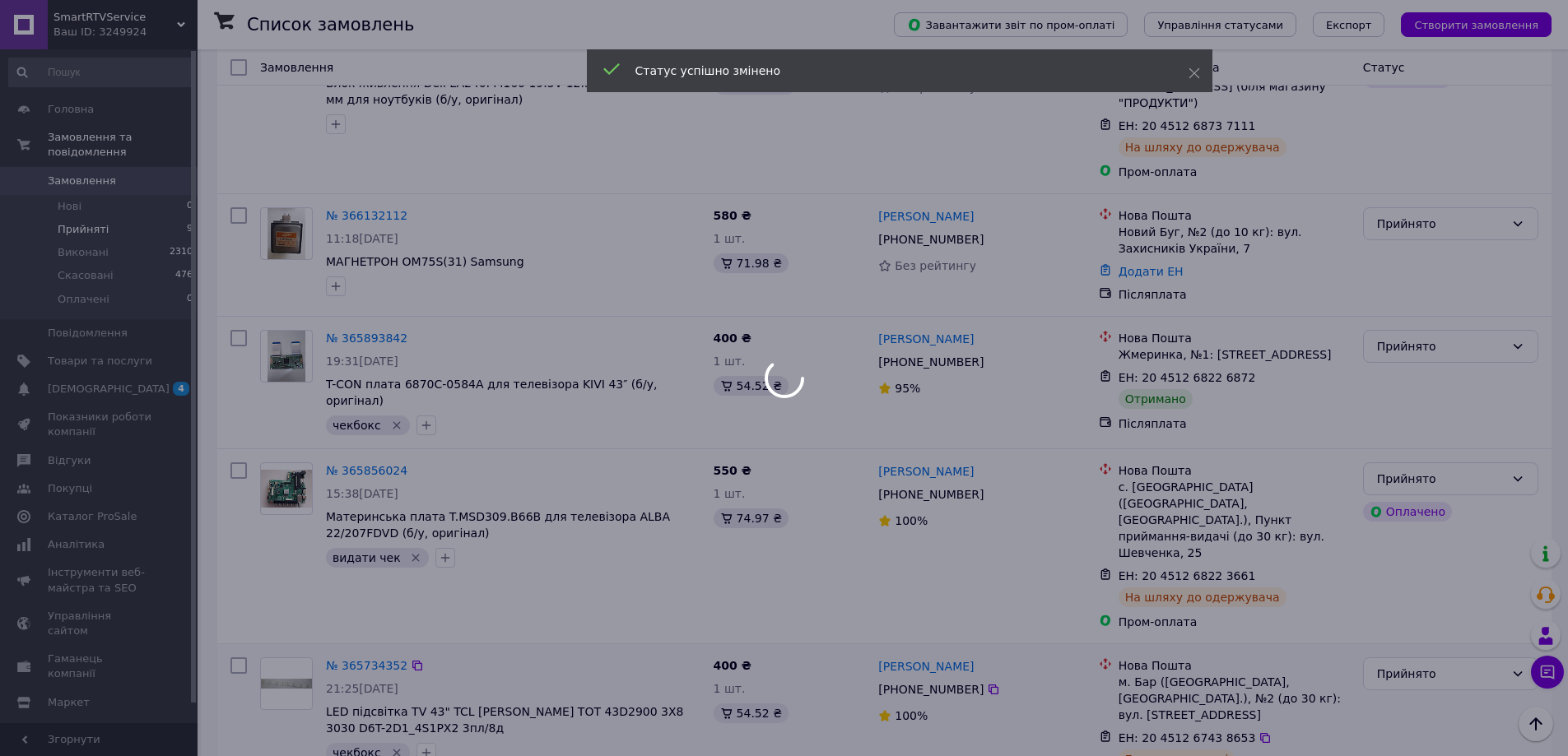
scroll to position [707, 0]
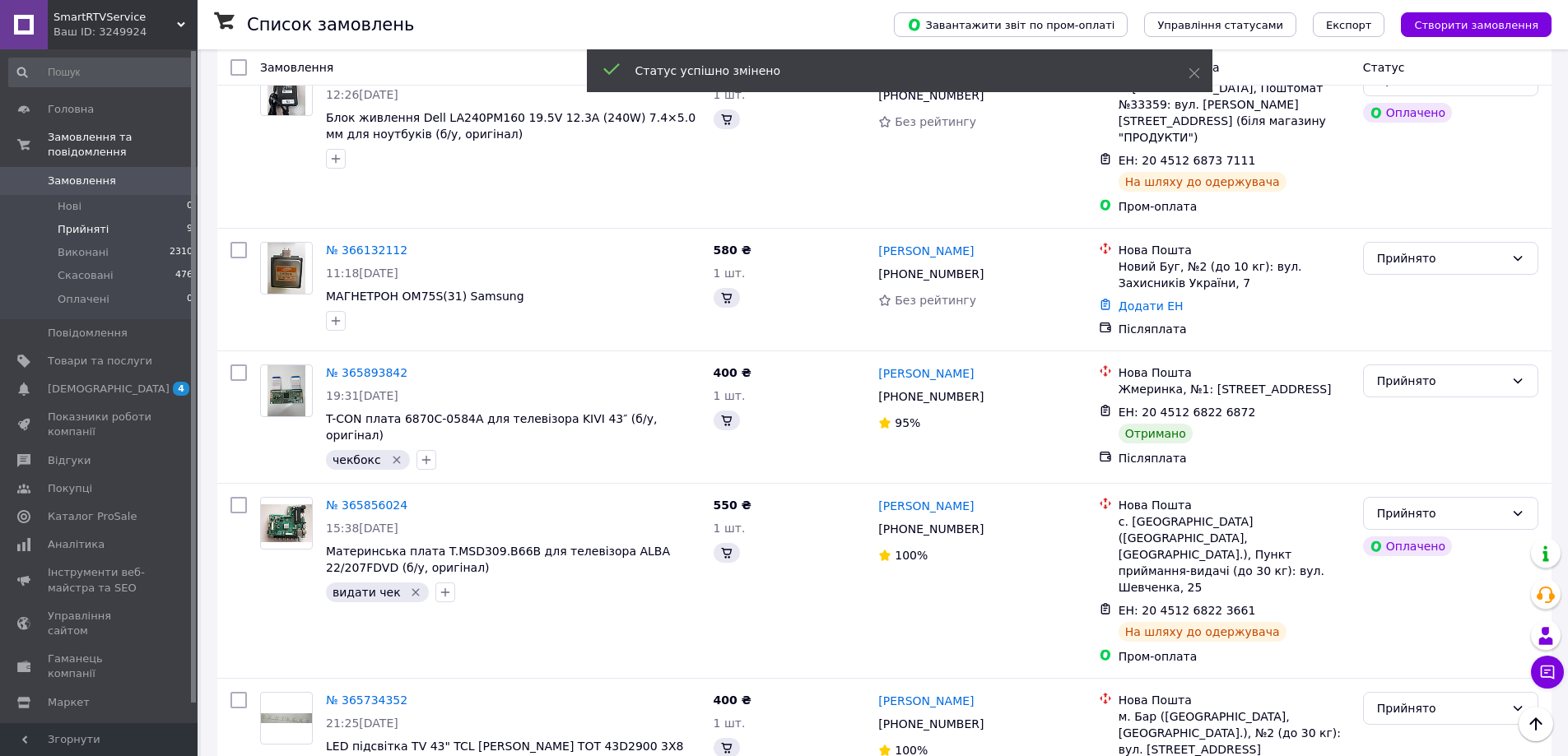
click at [1398, 372] on div "Прийнято" at bounding box center [1441, 381] width 128 height 18
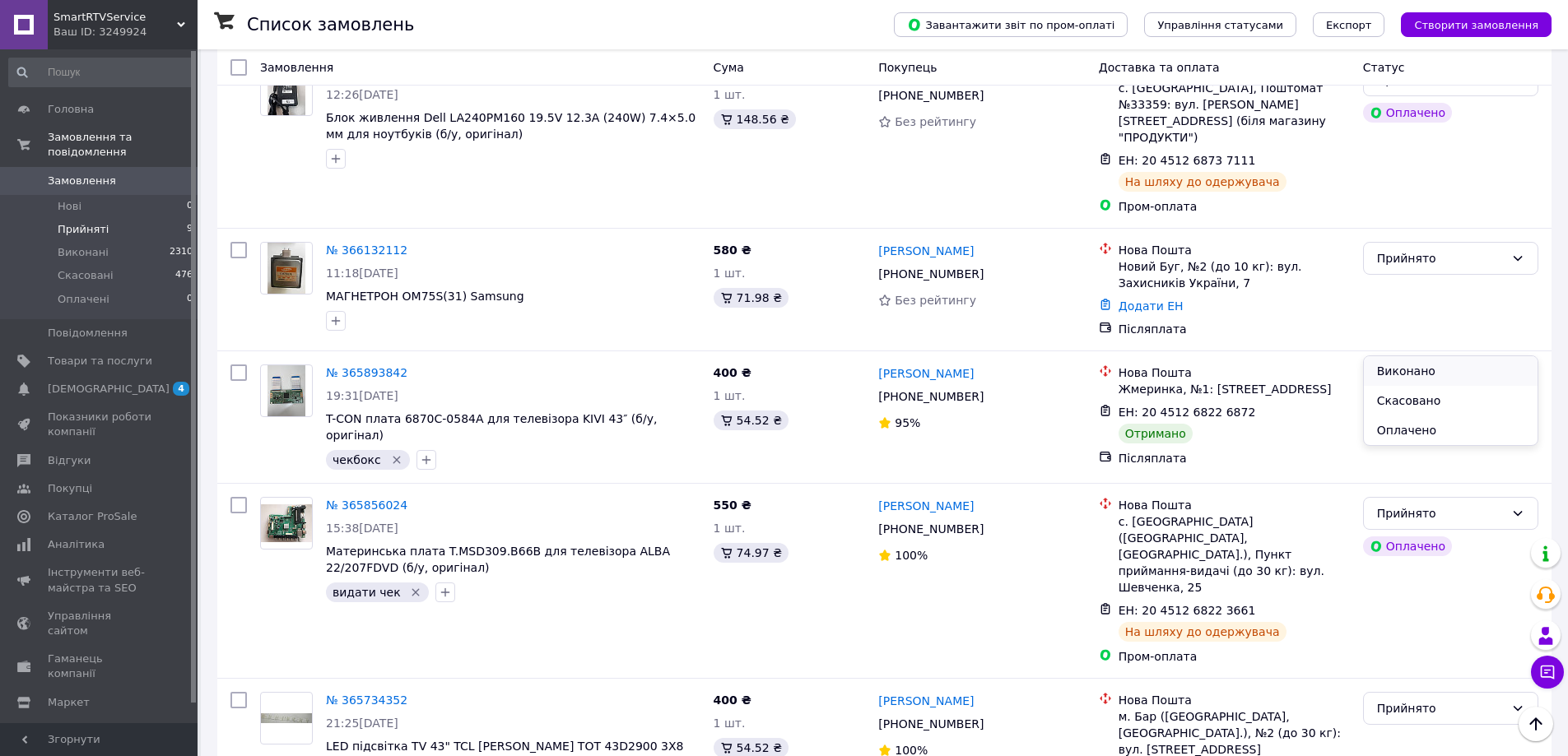
click at [1400, 359] on li "Виконано" at bounding box center [1450, 370] width 173 height 29
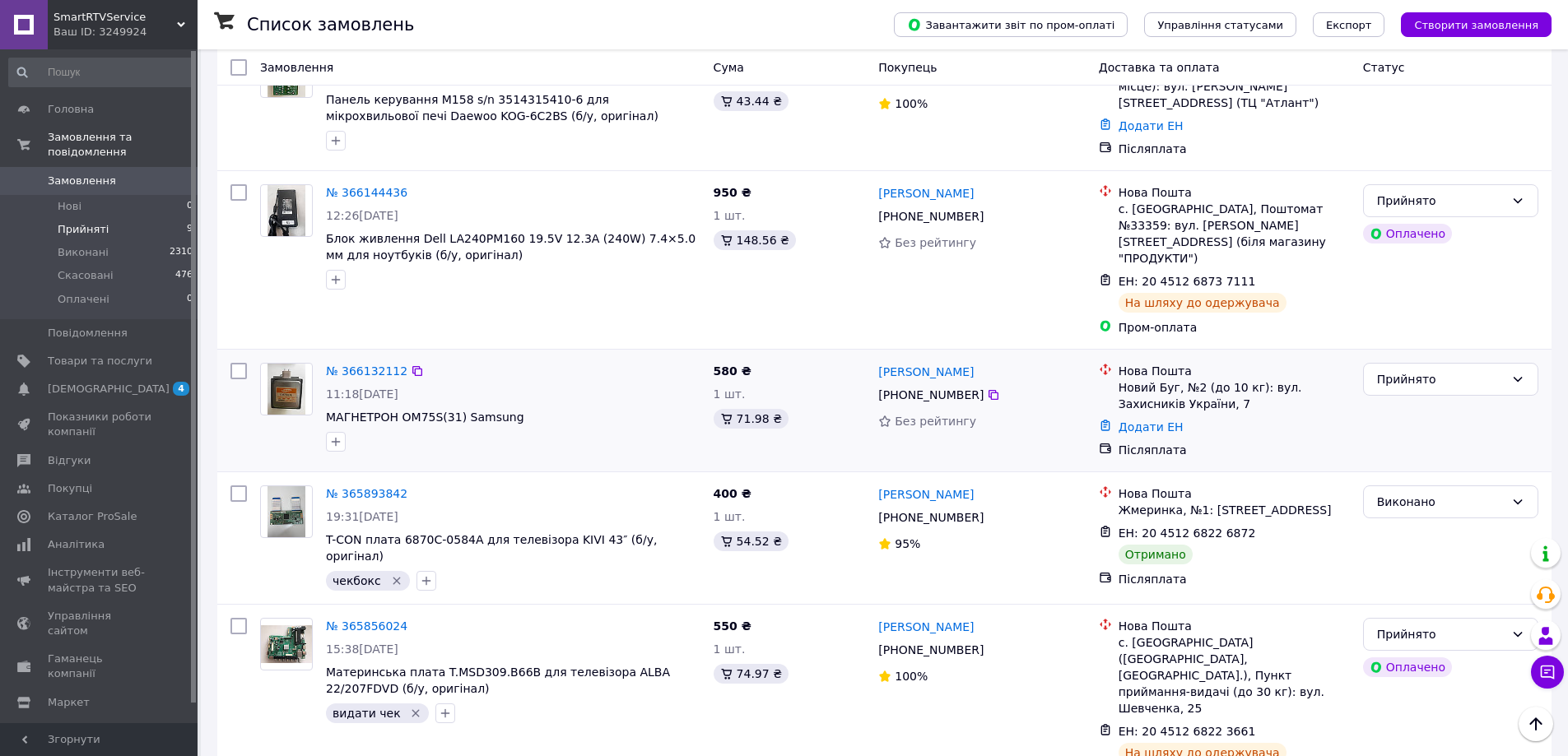
scroll to position [378, 0]
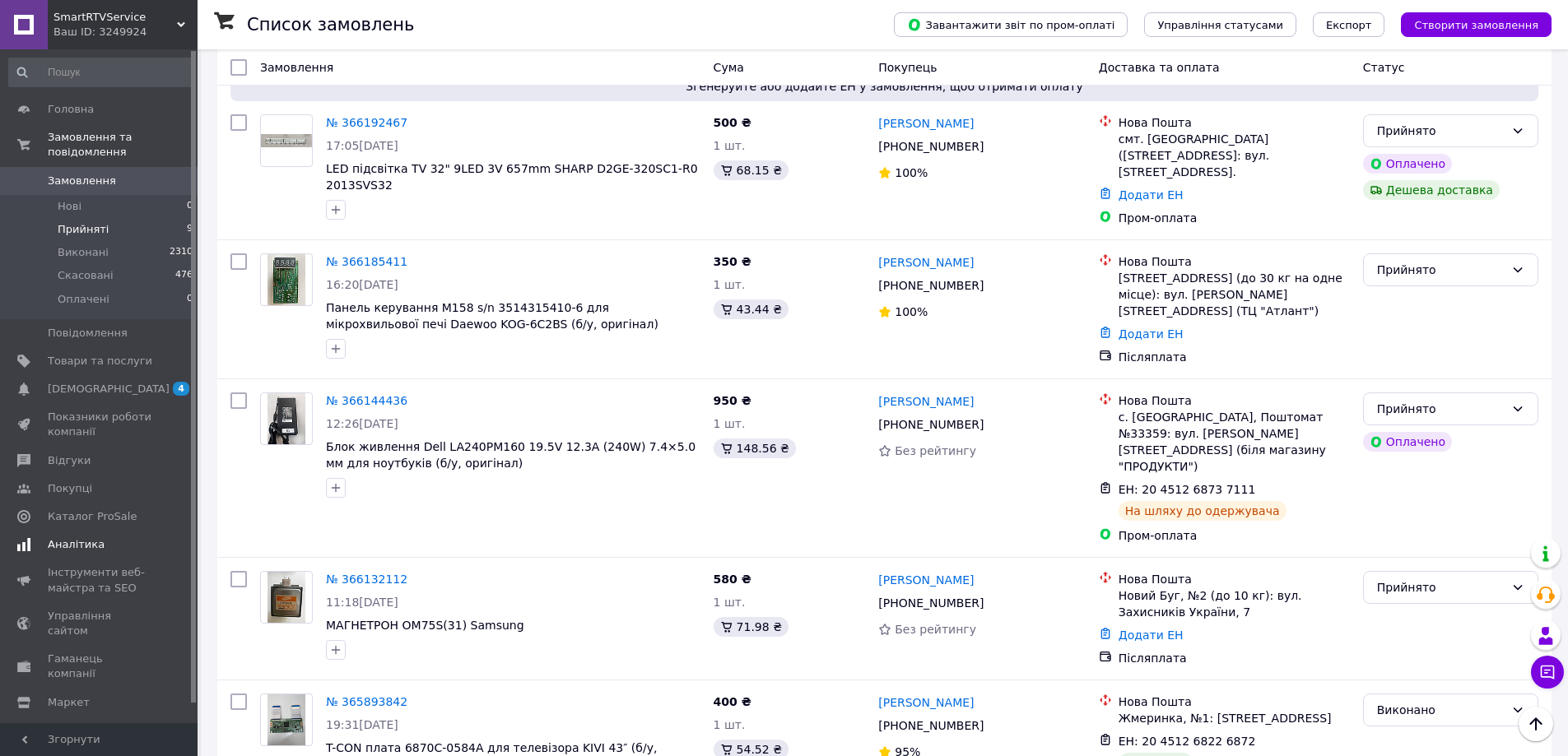
click at [94, 537] on span "Аналітика" at bounding box center [76, 545] width 57 height 15
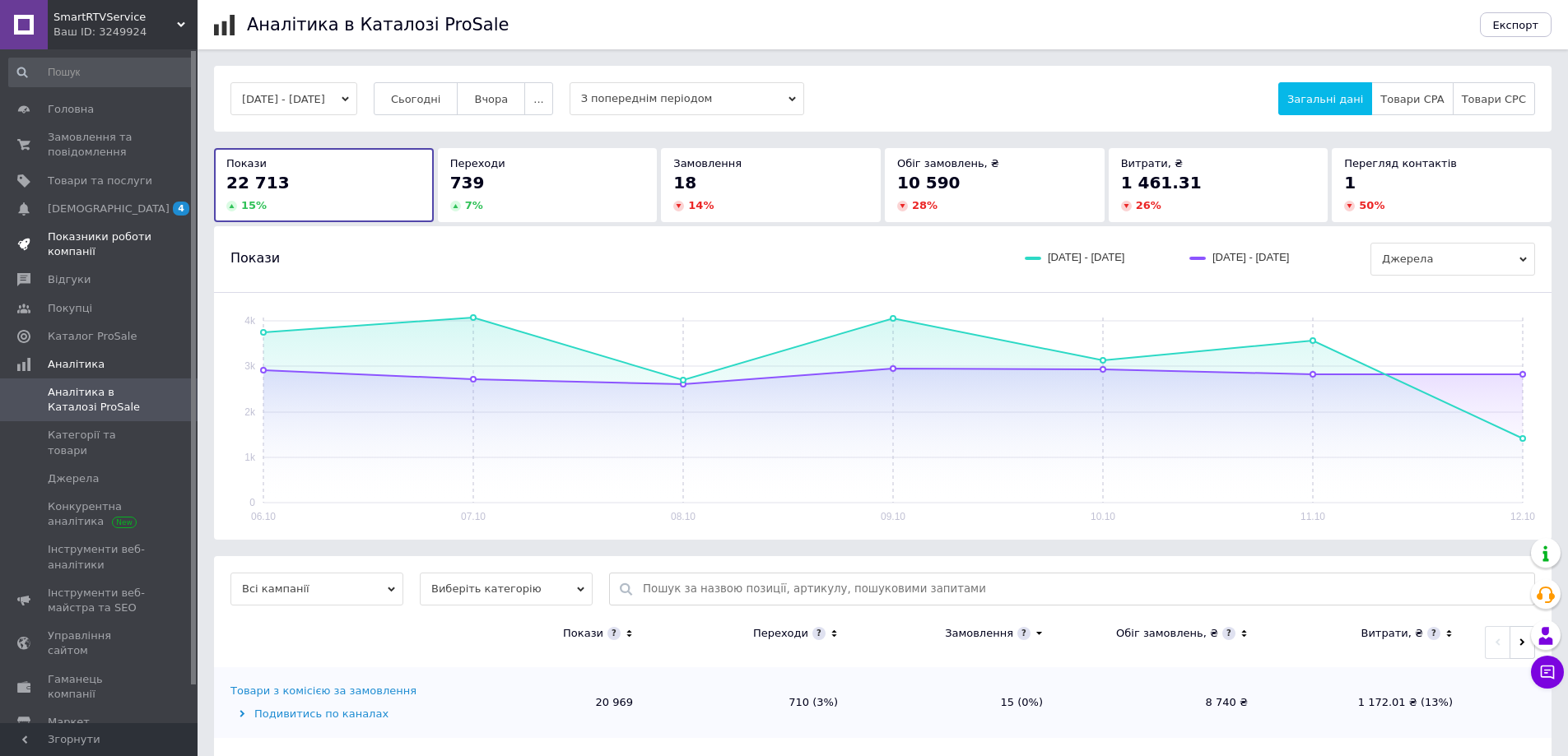
click at [103, 242] on span "Показники роботи компанії" at bounding box center [100, 243] width 105 height 29
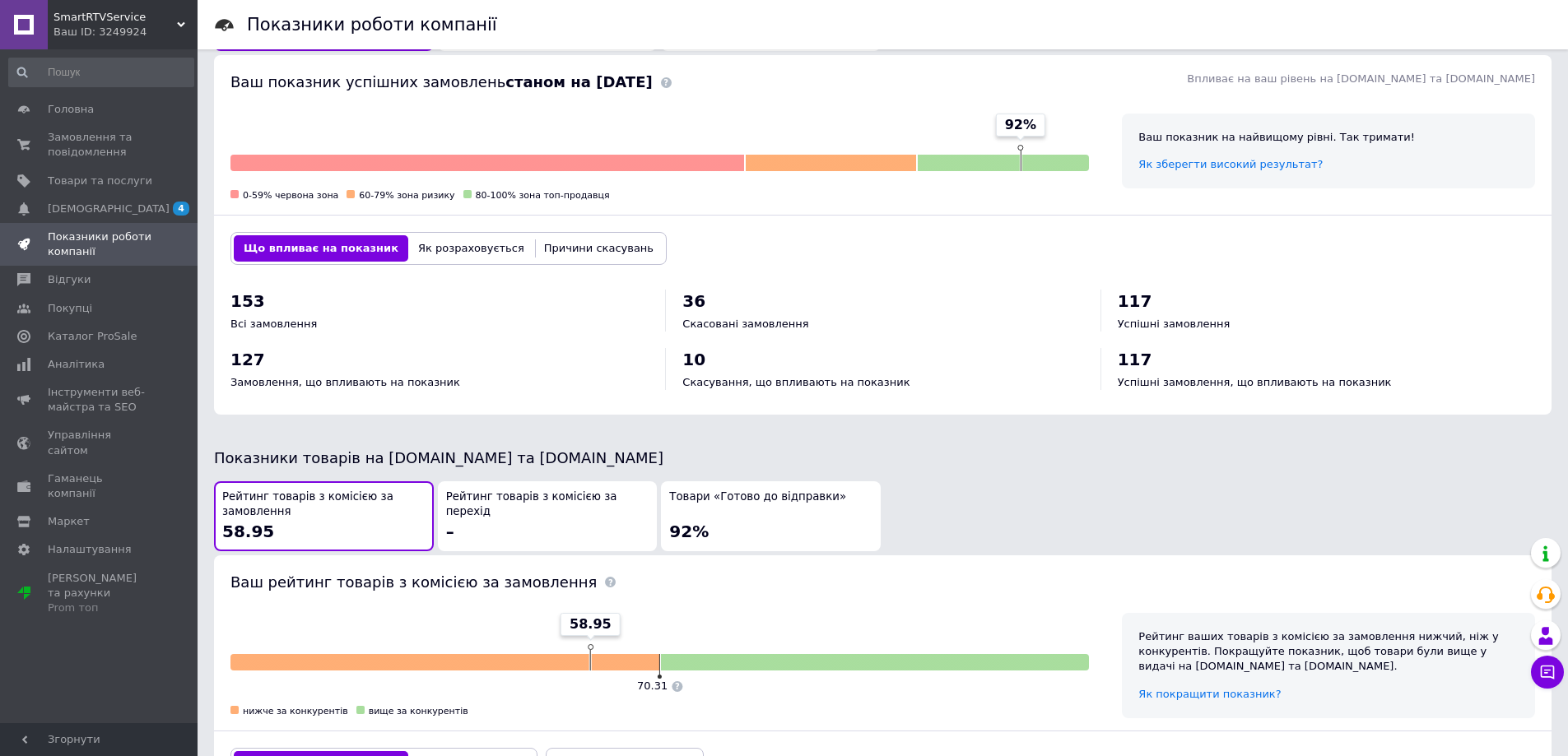
scroll to position [494, 0]
click at [92, 211] on span "[DEMOGRAPHIC_DATA]" at bounding box center [108, 209] width 122 height 15
